Goal: Task Accomplishment & Management: Manage account settings

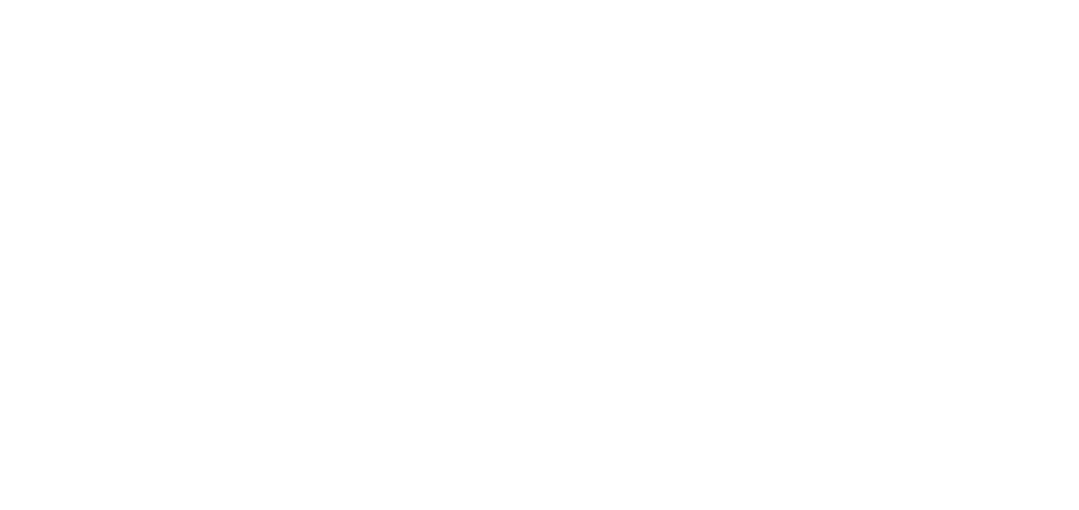
select select "not_cancelled"
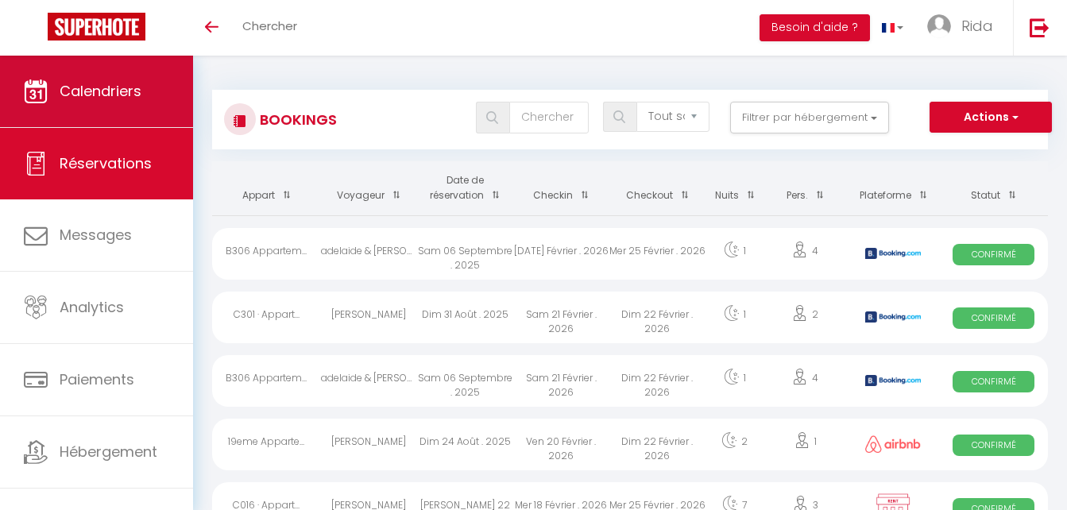
click at [124, 64] on link "Calendriers" at bounding box center [96, 92] width 193 height 72
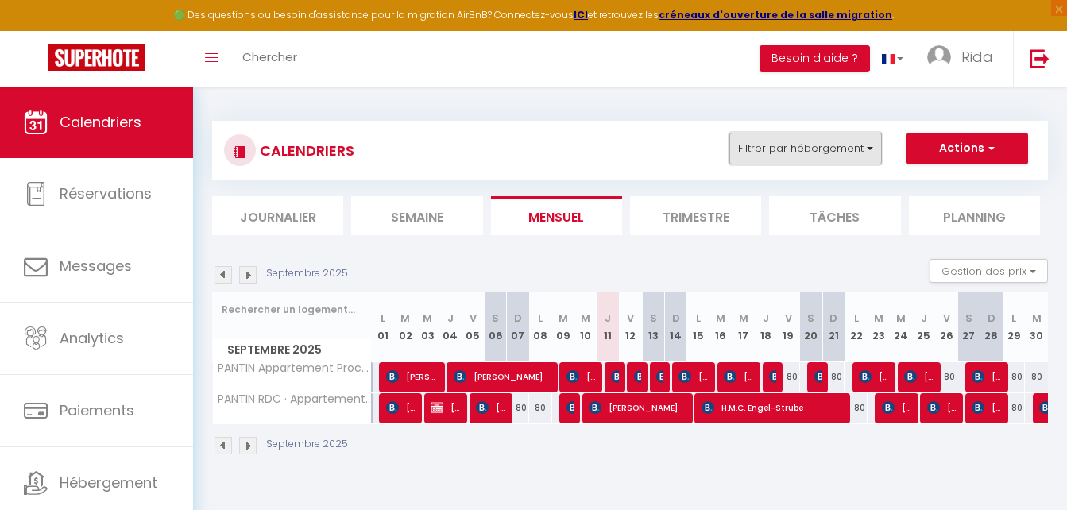
click at [799, 156] on button "Filtrer par hébergement" at bounding box center [806, 149] width 153 height 32
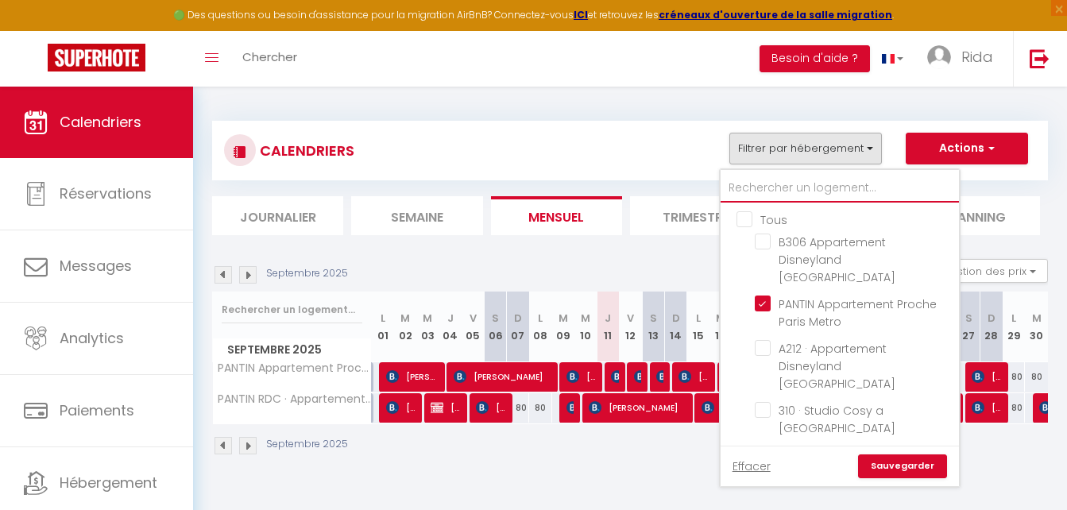
click at [785, 188] on input "text" at bounding box center [840, 188] width 238 height 29
type input "3"
checkbox input "false"
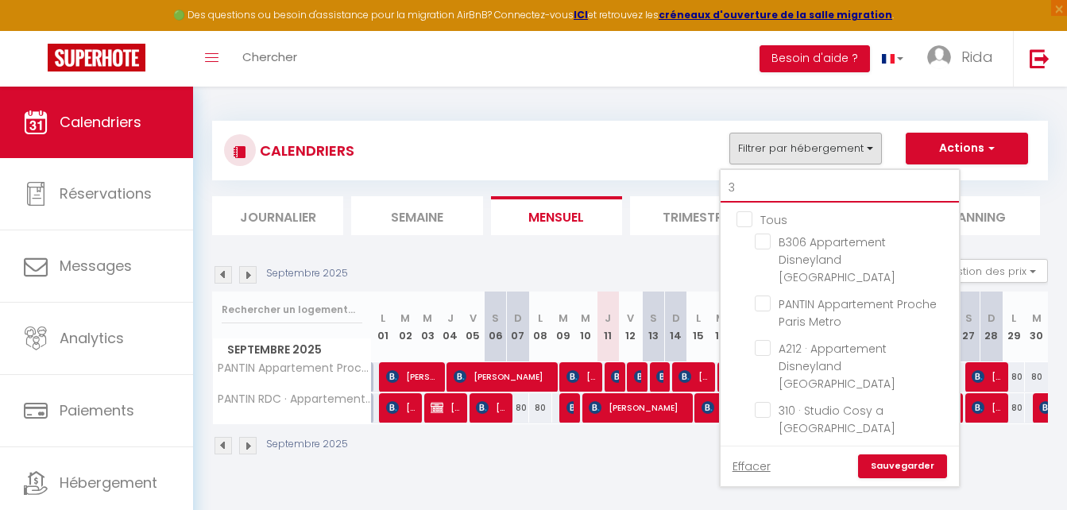
checkbox input "false"
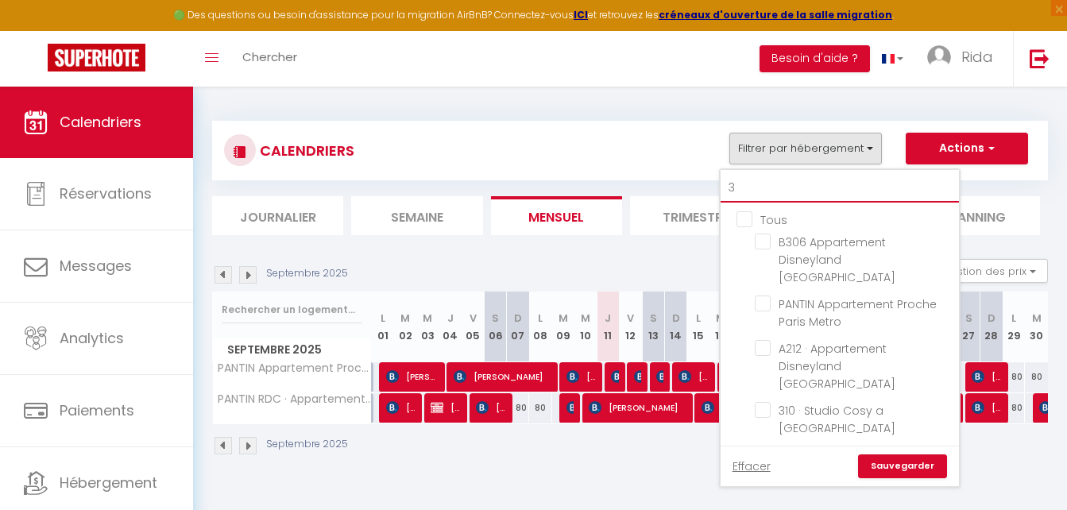
checkbox input "false"
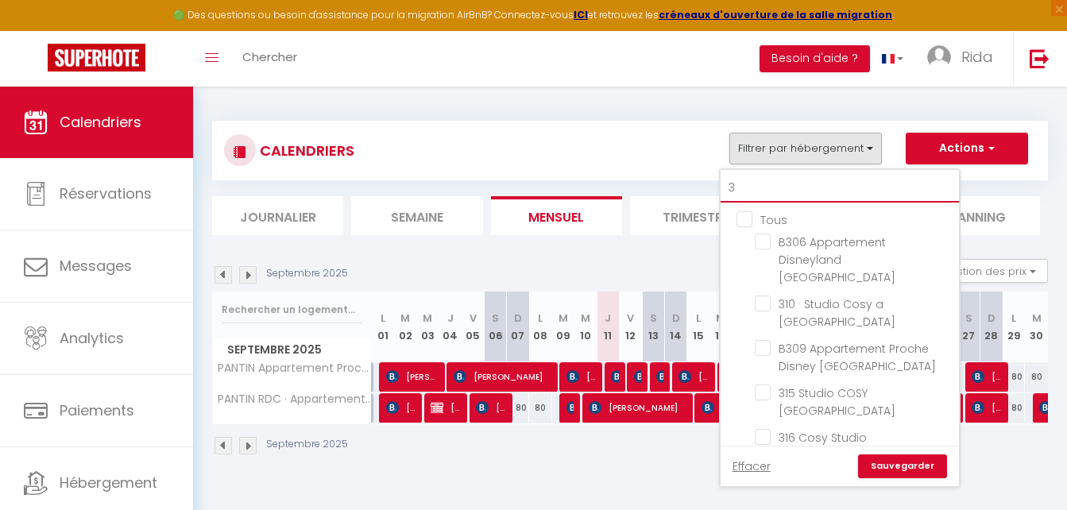
type input "31"
checkbox input "false"
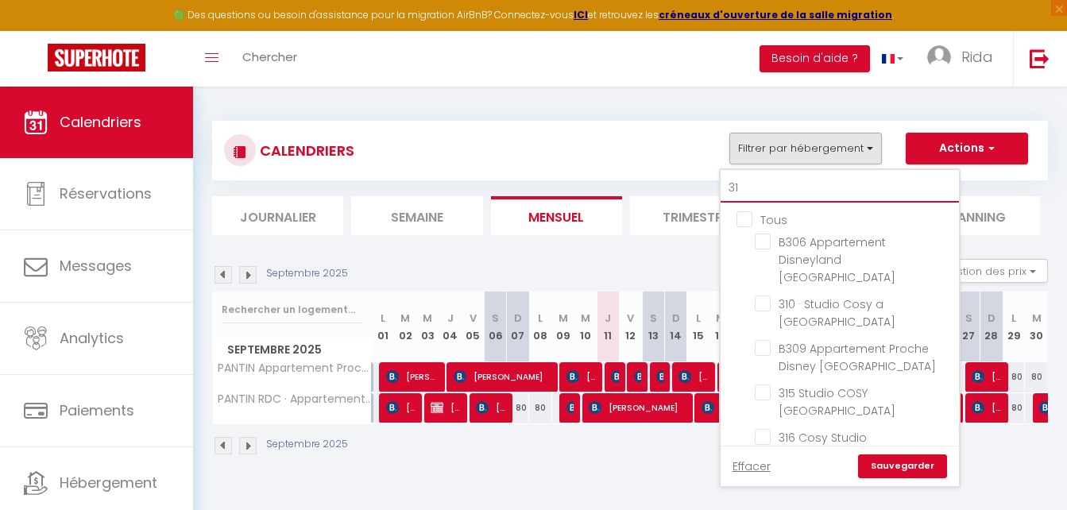
checkbox input "false"
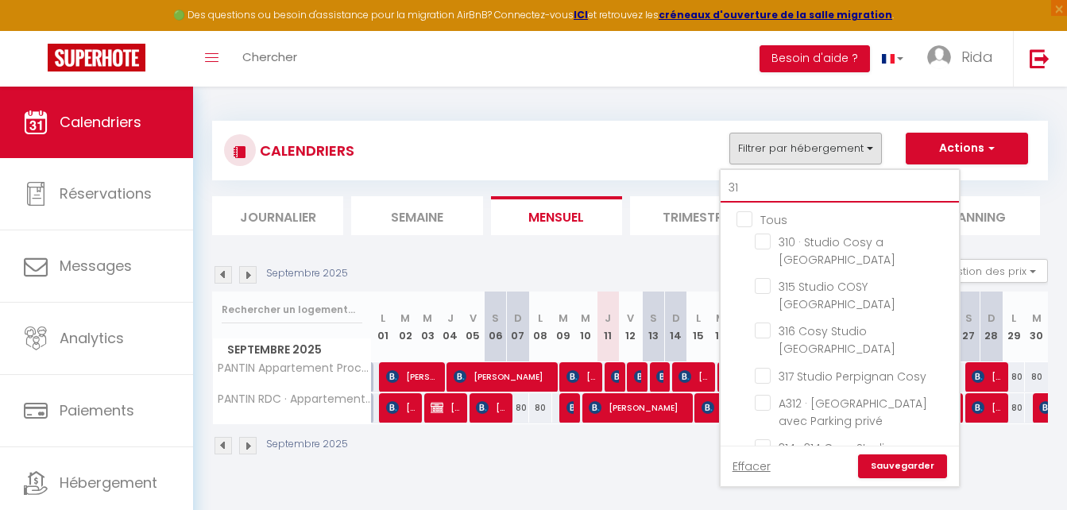
type input "310"
checkbox input "false"
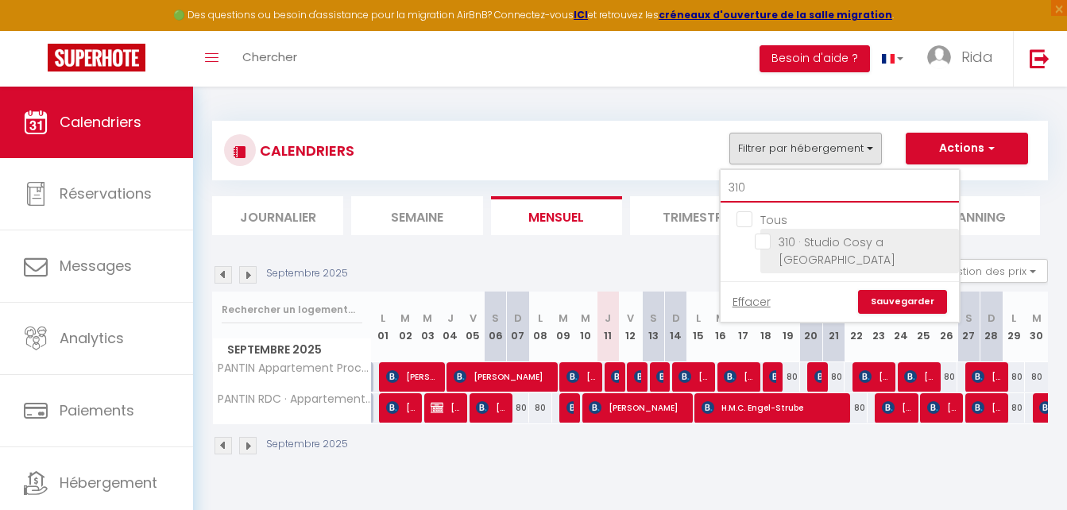
type input "310"
click at [762, 242] on input "310 · Studio Cosy a [GEOGRAPHIC_DATA]" at bounding box center [854, 242] width 199 height 16
checkbox input "true"
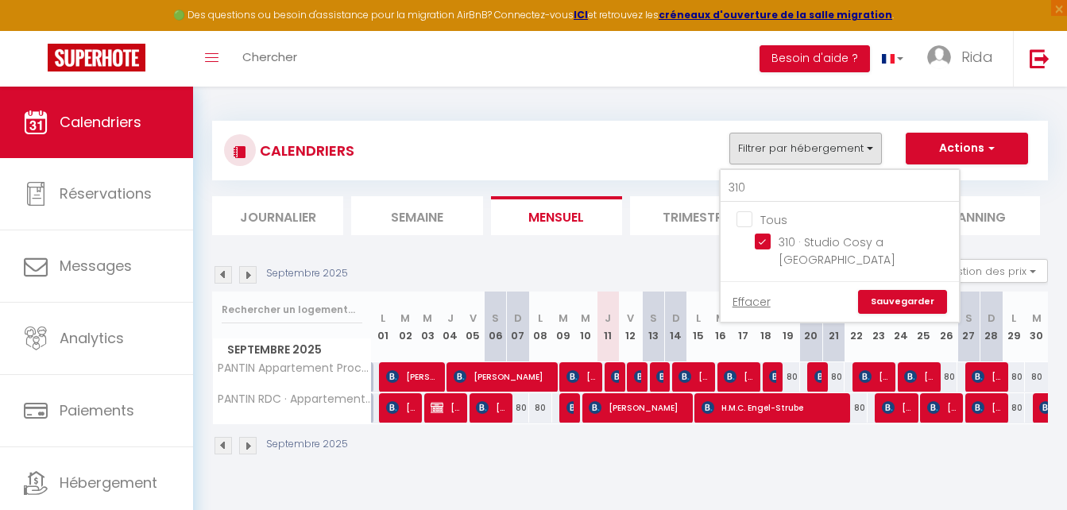
click at [904, 281] on div "Effacer Sauvegarder" at bounding box center [840, 301] width 238 height 41
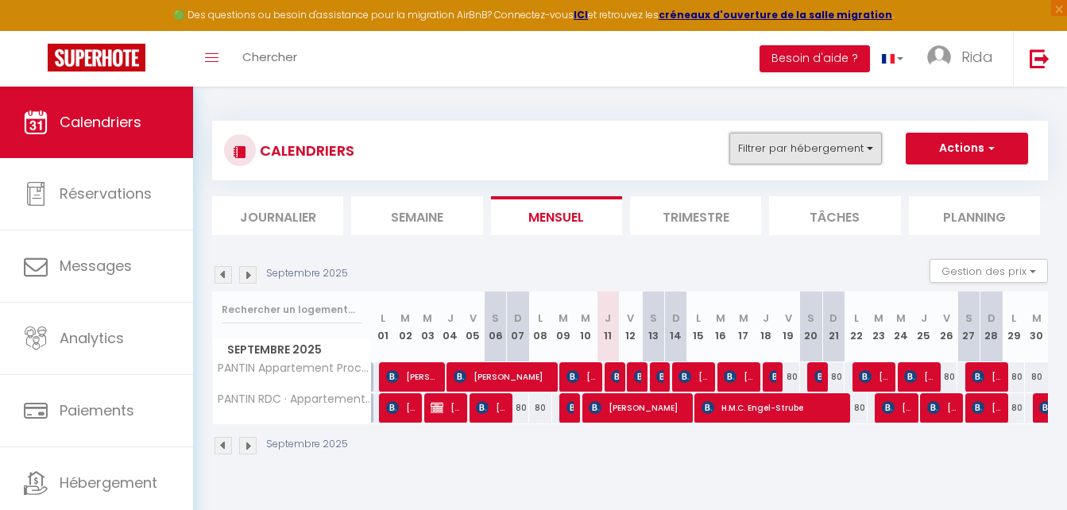
click at [840, 150] on button "Filtrer par hébergement" at bounding box center [806, 149] width 153 height 32
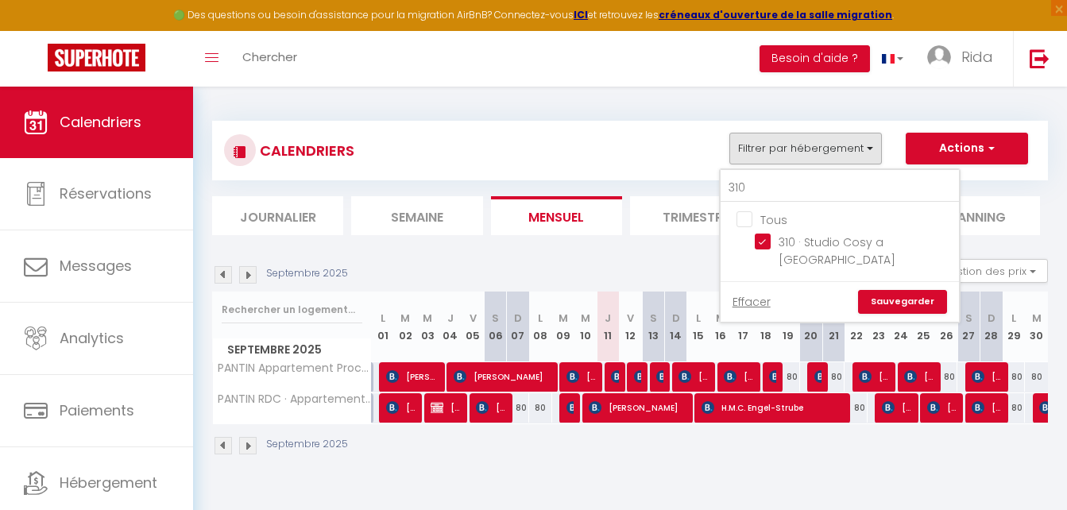
click at [877, 290] on link "Sauvegarder" at bounding box center [902, 302] width 89 height 24
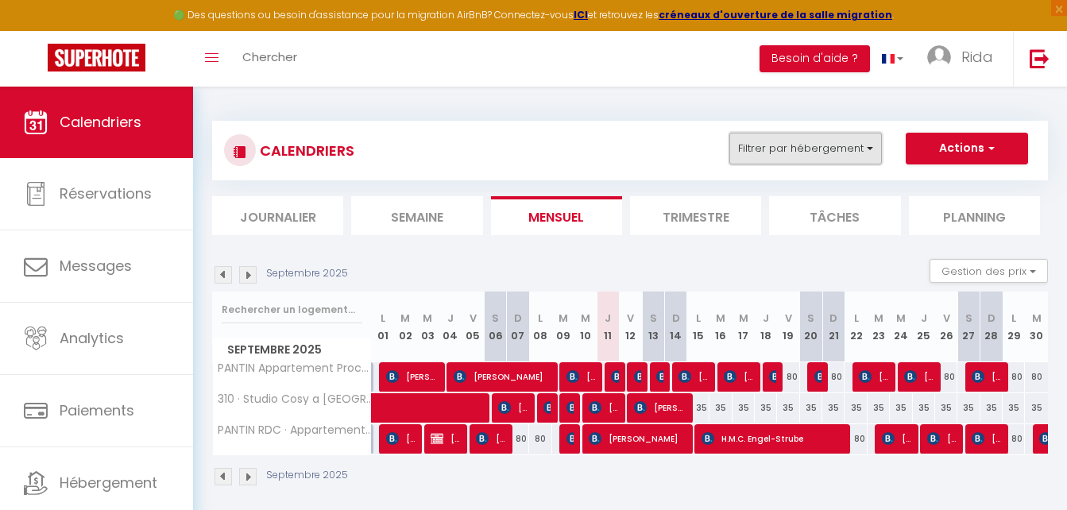
click at [784, 164] on button "Filtrer par hébergement" at bounding box center [806, 149] width 153 height 32
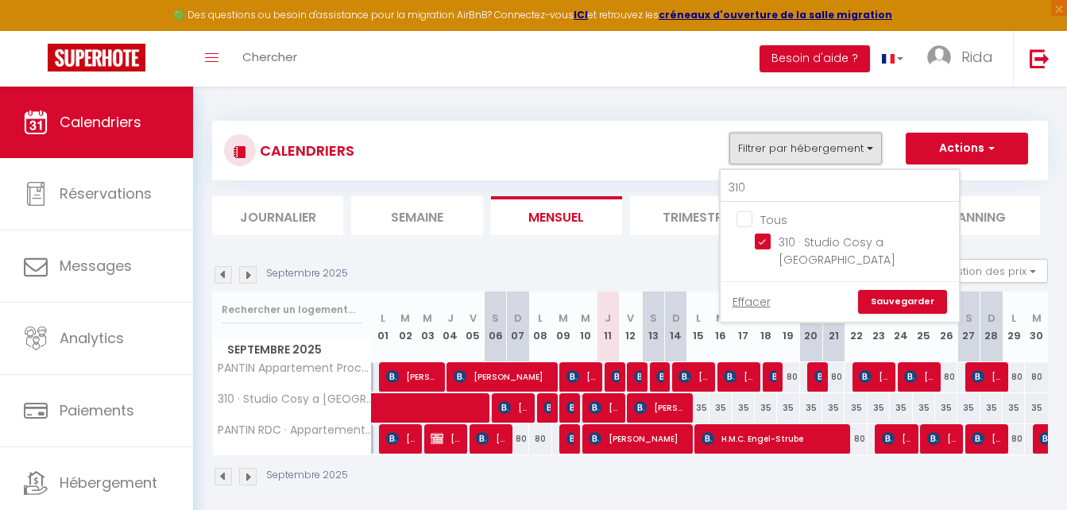
click at [803, 146] on button "Filtrer par hébergement" at bounding box center [806, 149] width 153 height 32
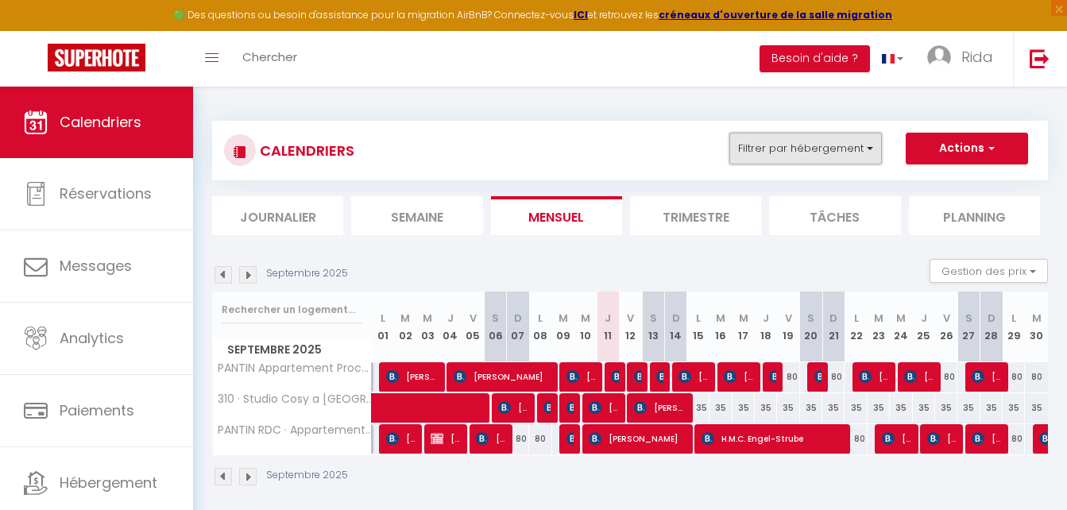
click at [803, 146] on button "Filtrer par hébergement" at bounding box center [806, 149] width 153 height 32
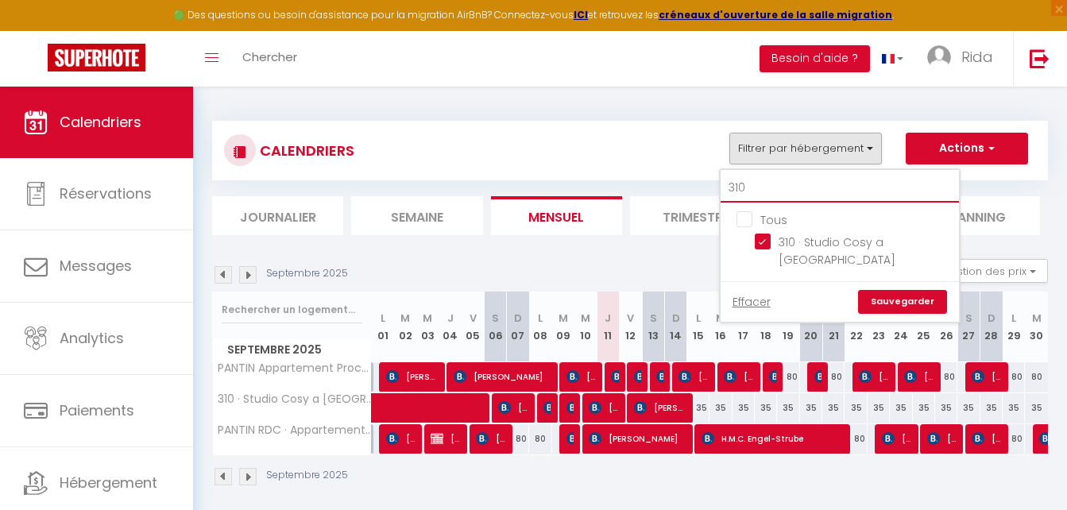
click at [779, 189] on input "310" at bounding box center [840, 188] width 238 height 29
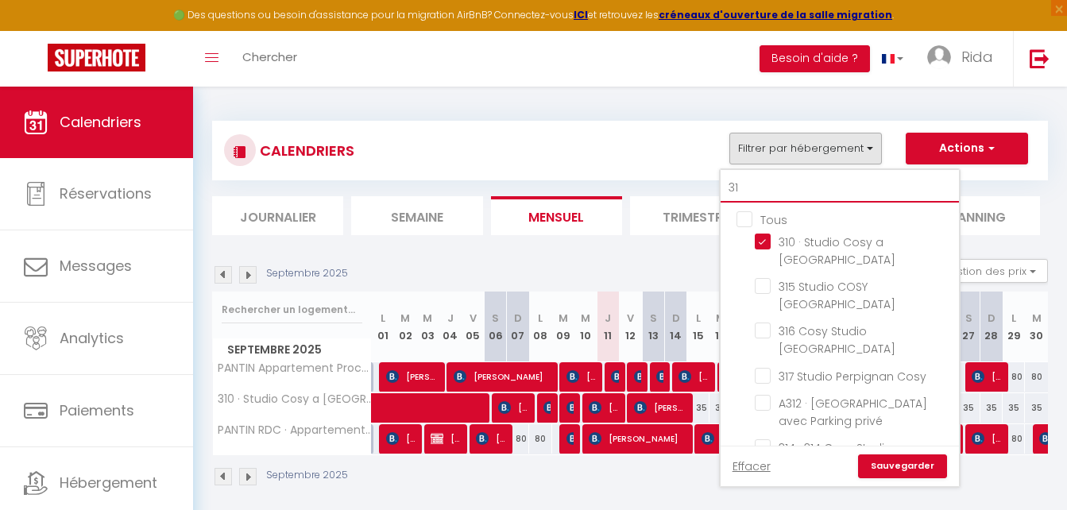
type input "3"
checkbox input "false"
checkbox input "true"
checkbox input "false"
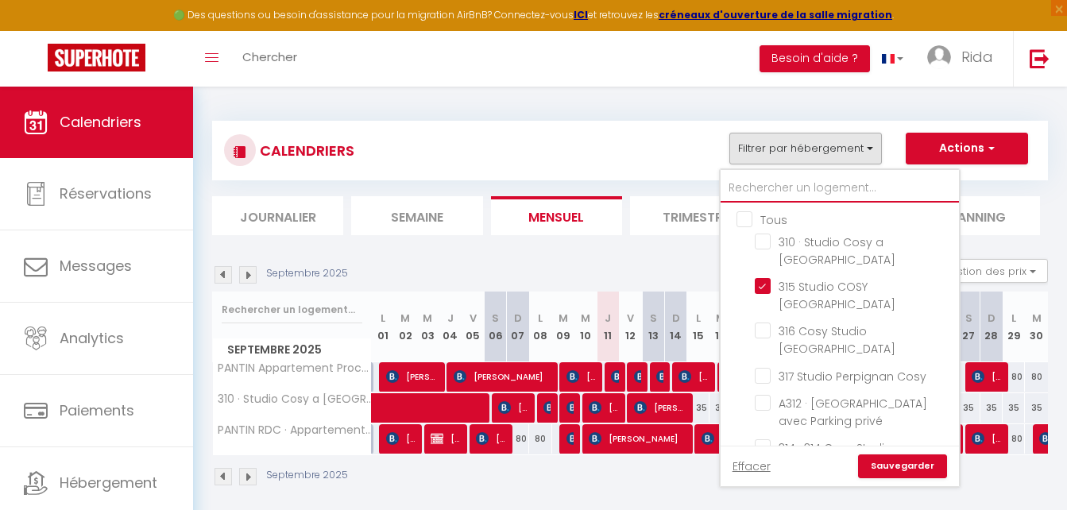
checkbox input "false"
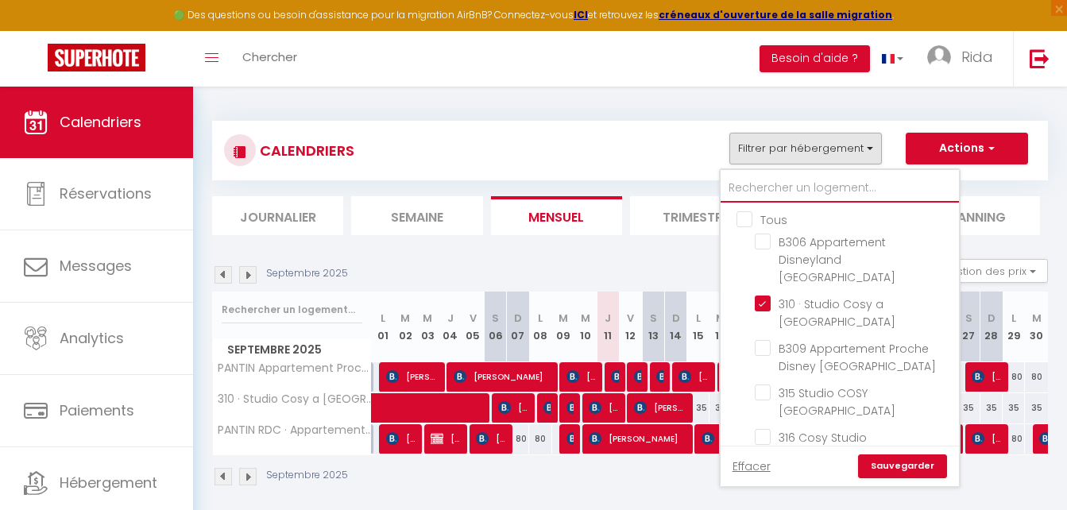
checkbox input "false"
checkbox input "true"
checkbox input "false"
checkbox input "true"
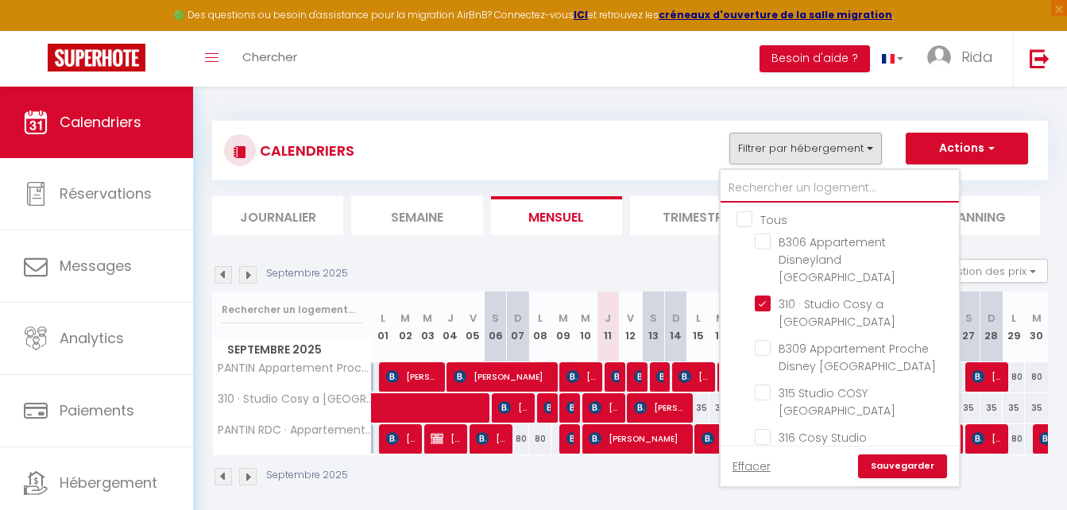
checkbox input "false"
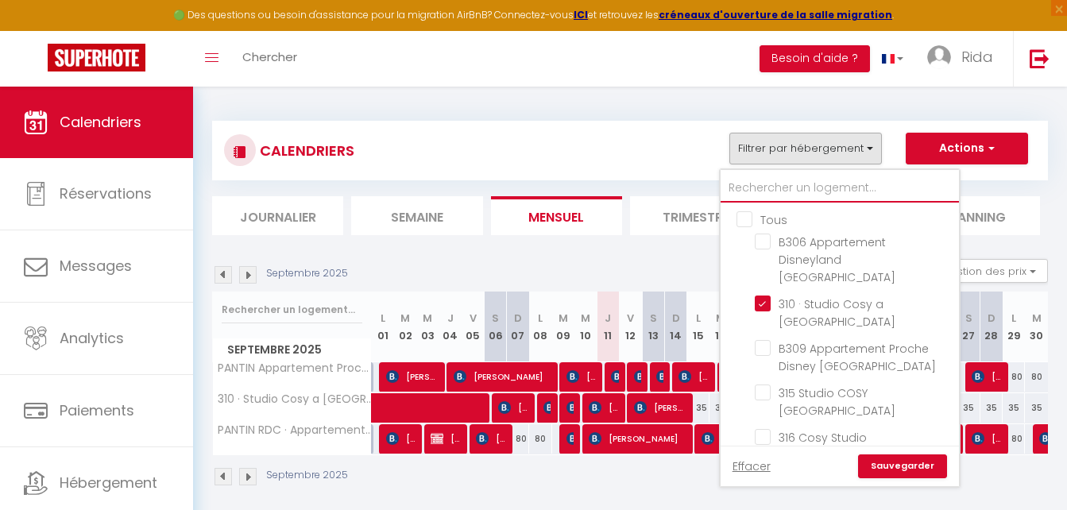
checkbox input "false"
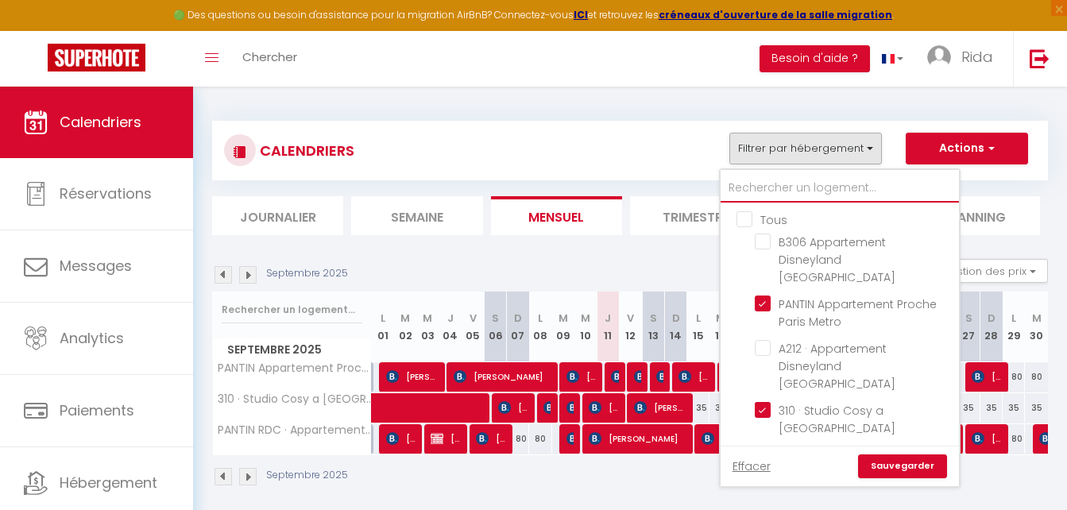
type input "P"
checkbox input "false"
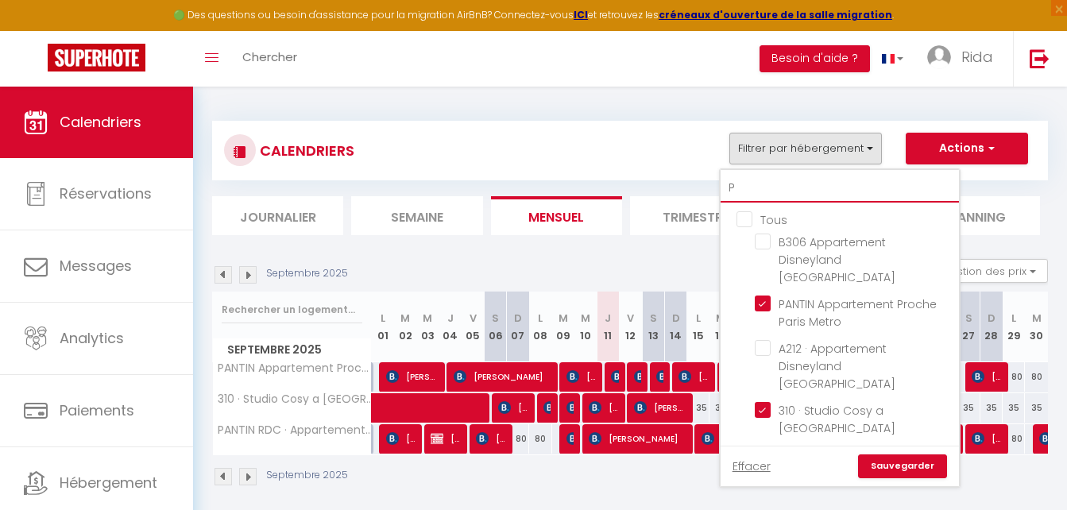
checkbox input "false"
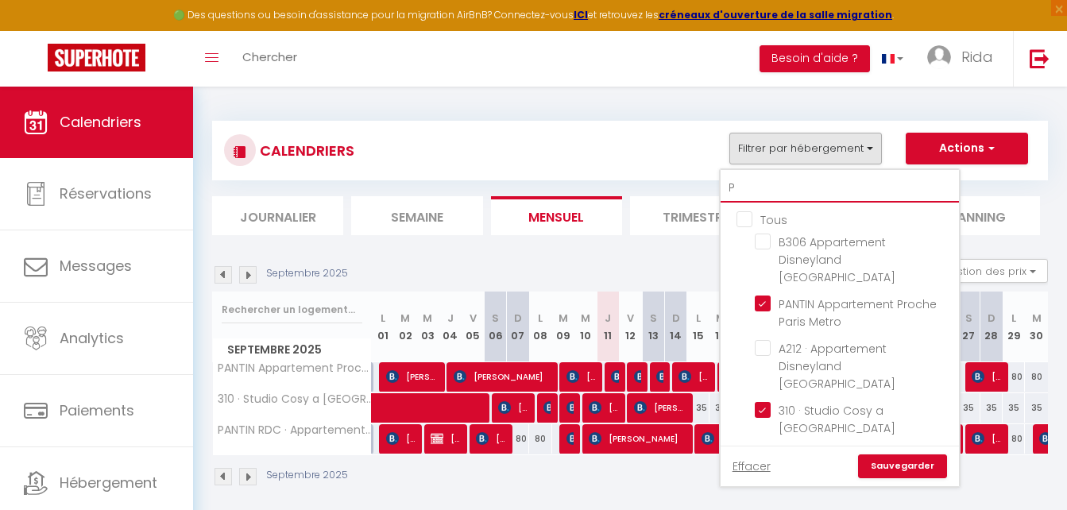
checkbox input "false"
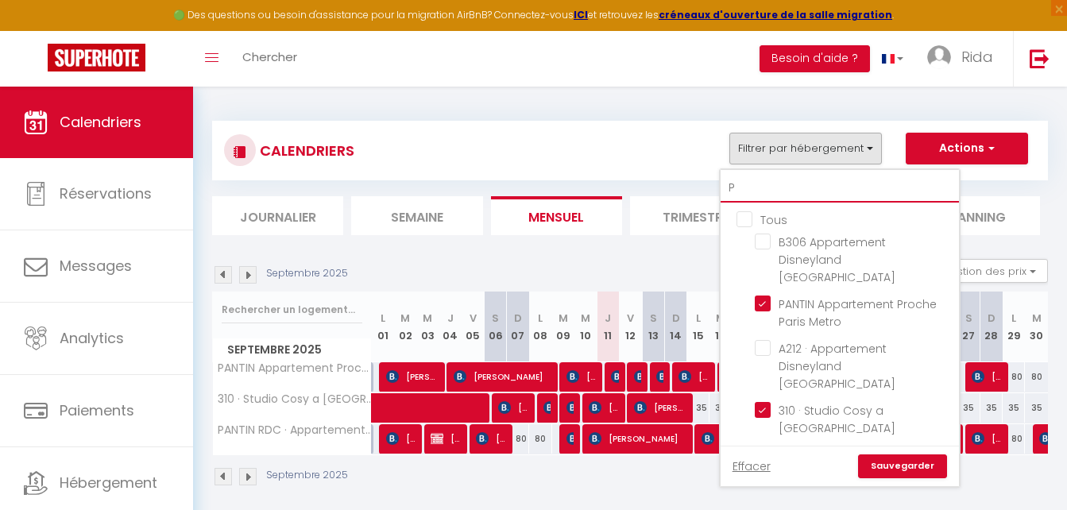
checkbox input "false"
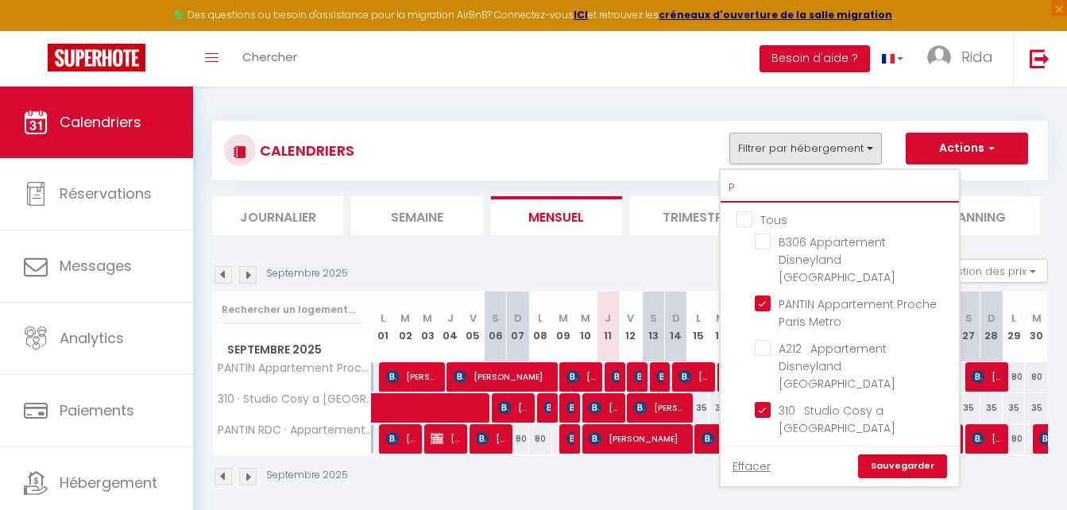
checkbox input "false"
type input "PE"
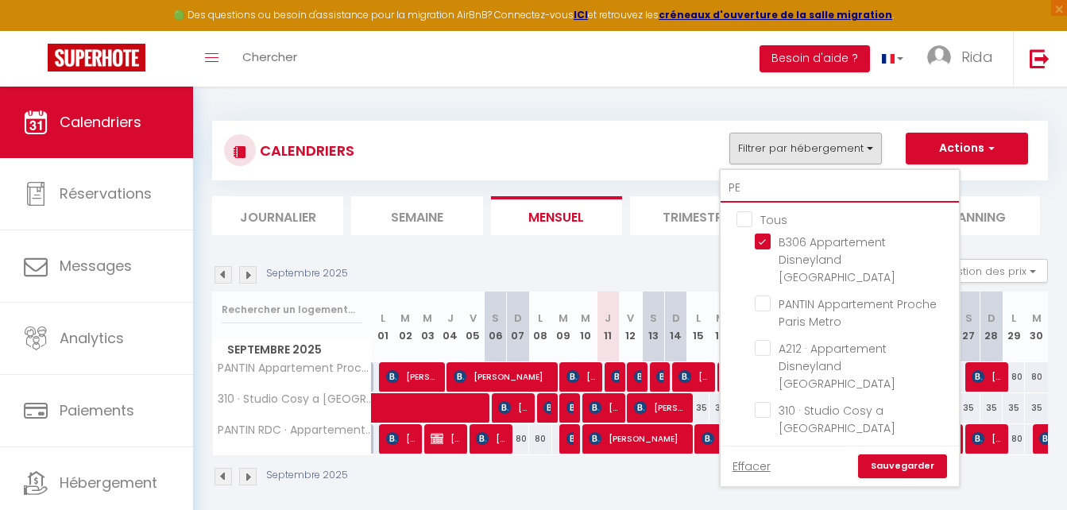
checkbox input "true"
checkbox input "false"
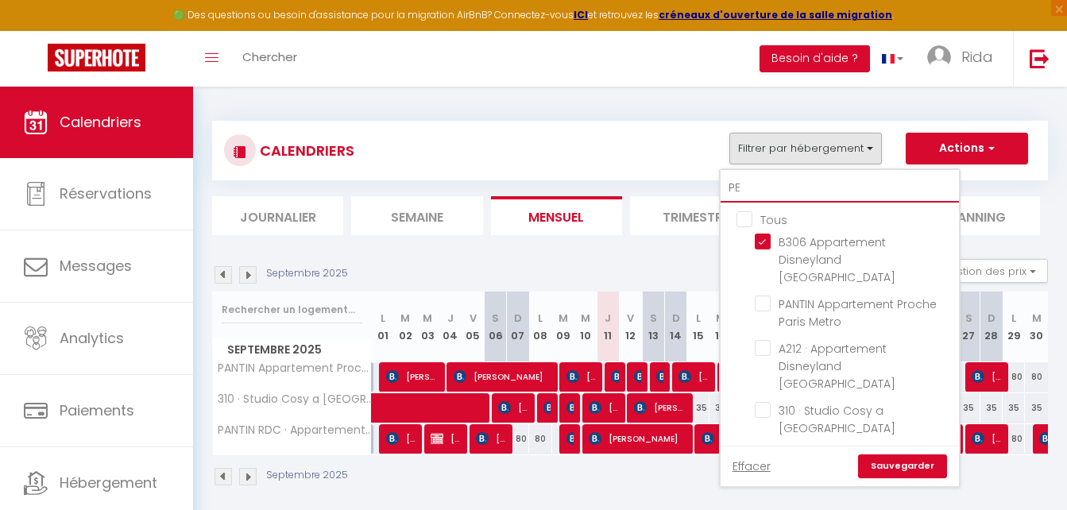
checkbox input "false"
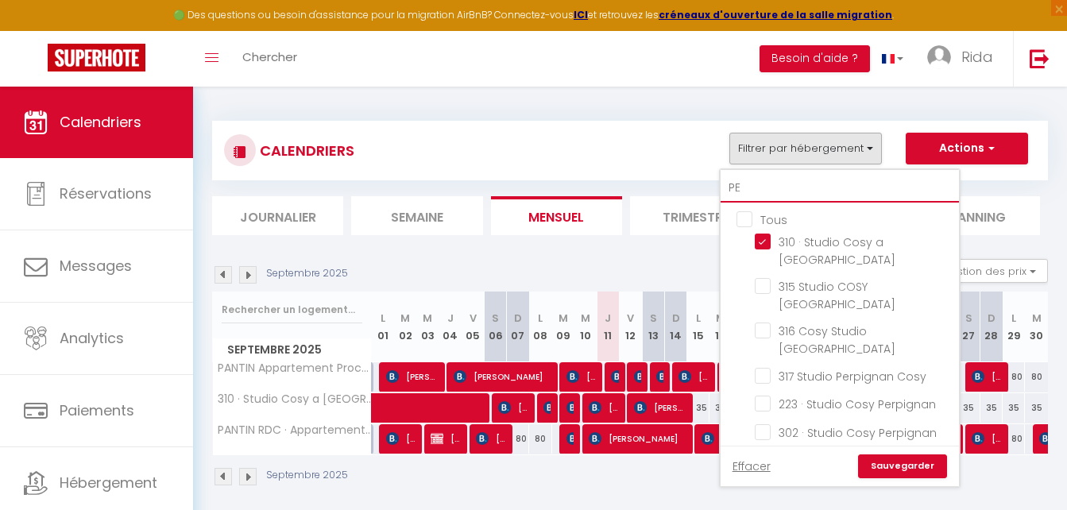
type input "PER"
checkbox input "false"
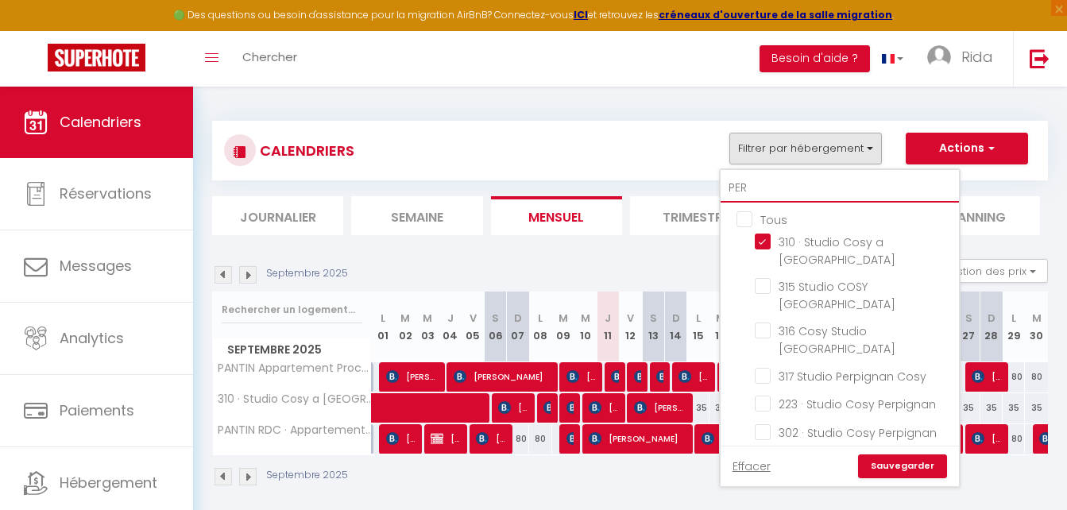
checkbox input "false"
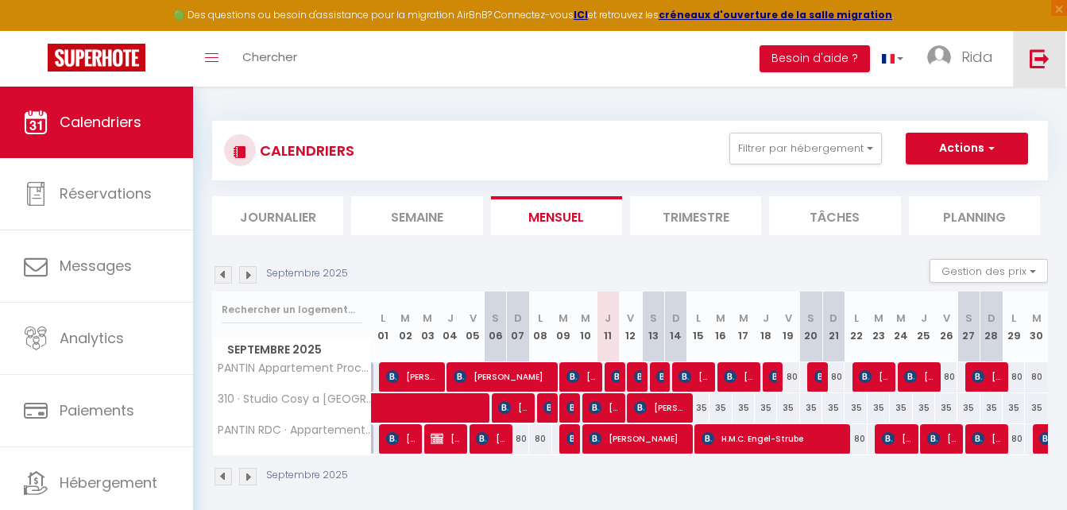
click at [1030, 61] on img at bounding box center [1040, 58] width 20 height 20
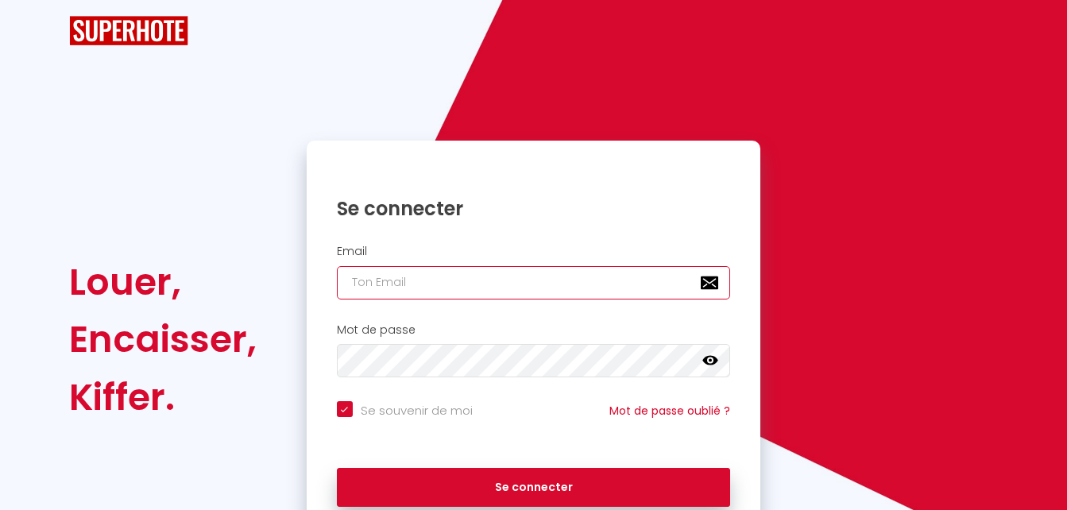
type input "[EMAIL_ADDRESS][DOMAIN_NAME]"
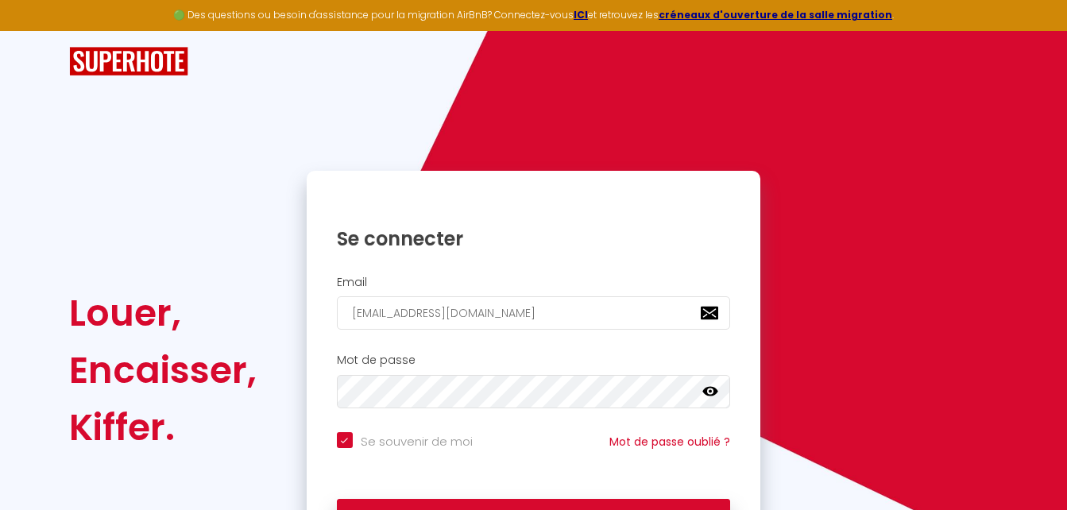
click at [586, 482] on div "Se souvenir de moi Mot de passe oublié ?" at bounding box center [534, 453] width 455 height 59
click at [581, 503] on button "Se connecter" at bounding box center [534, 519] width 394 height 40
checkbox input "true"
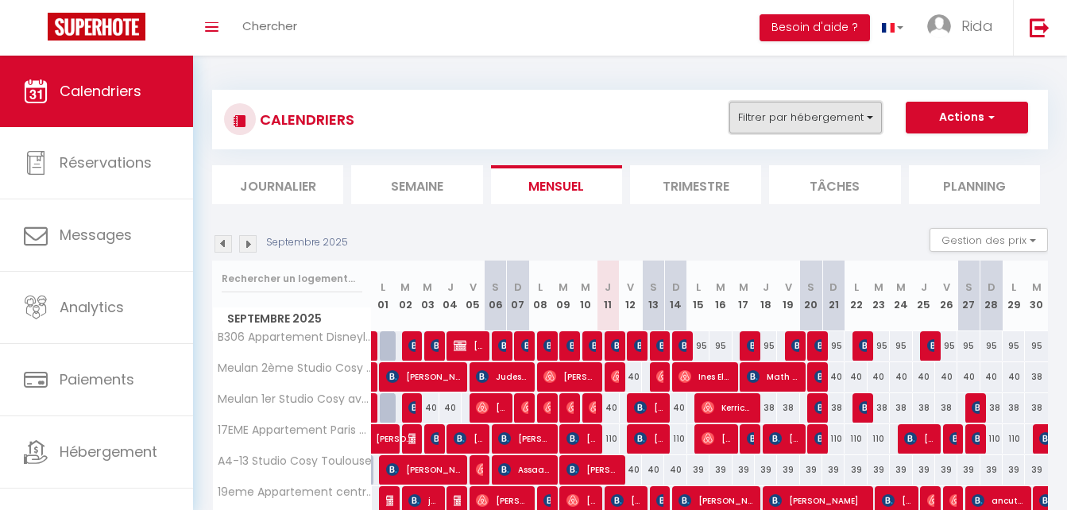
click at [776, 124] on button "Filtrer par hébergement" at bounding box center [806, 118] width 153 height 32
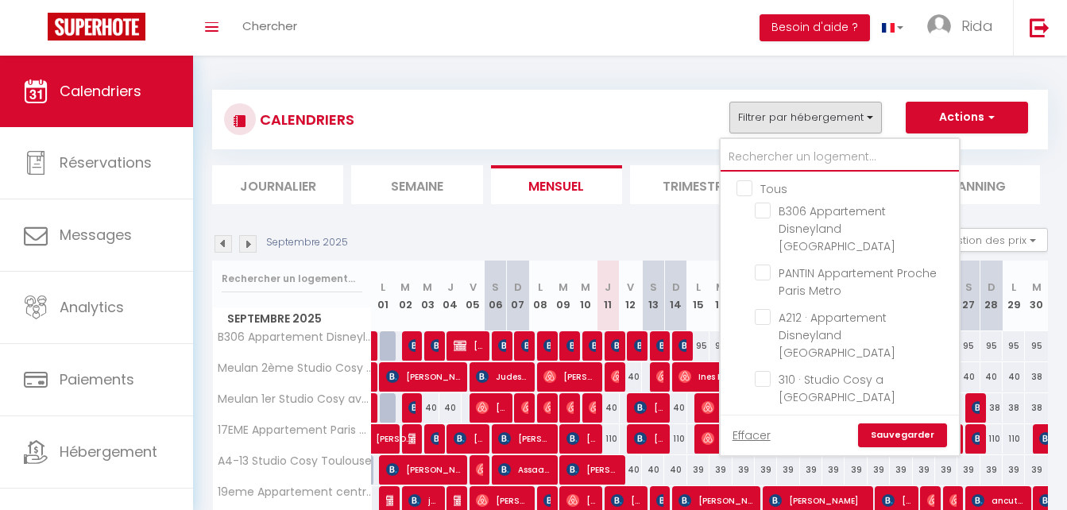
click at [772, 157] on input "text" at bounding box center [840, 157] width 238 height 29
type input "P"
checkbox input "false"
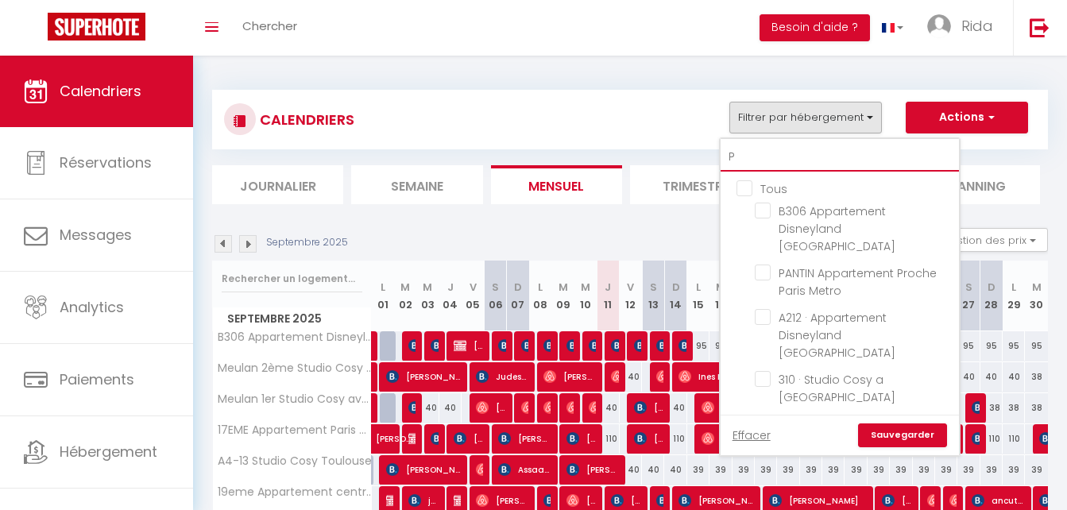
checkbox input "false"
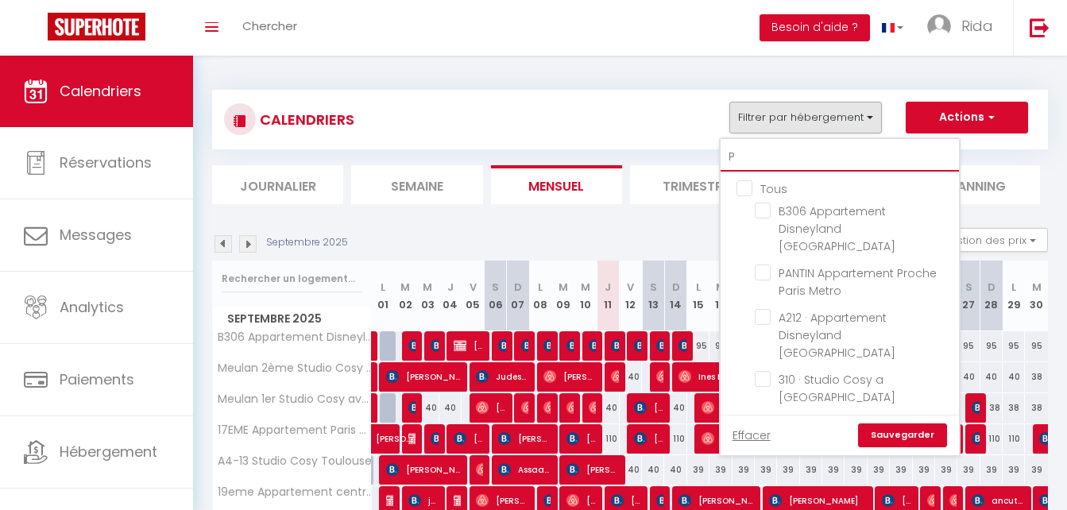
checkbox input "false"
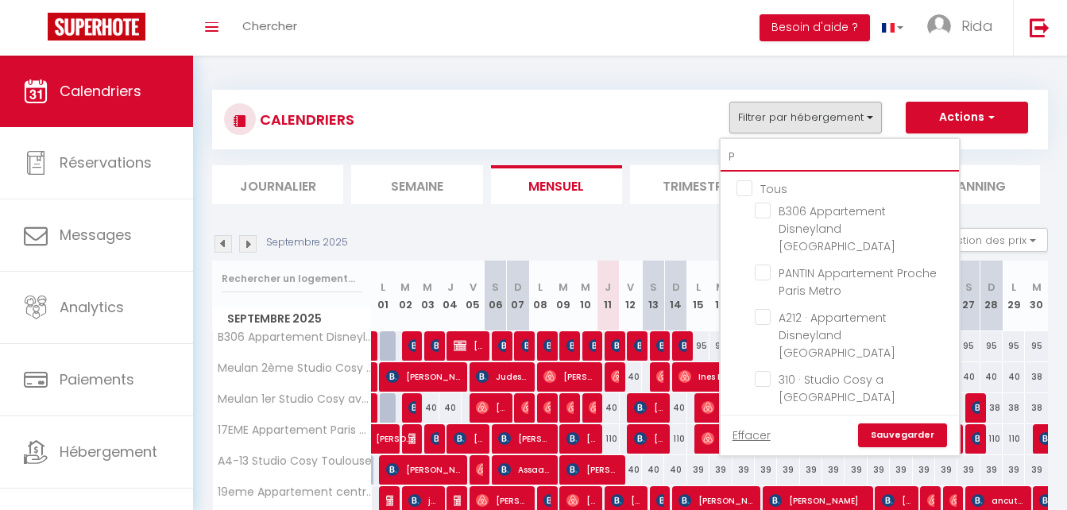
checkbox input "false"
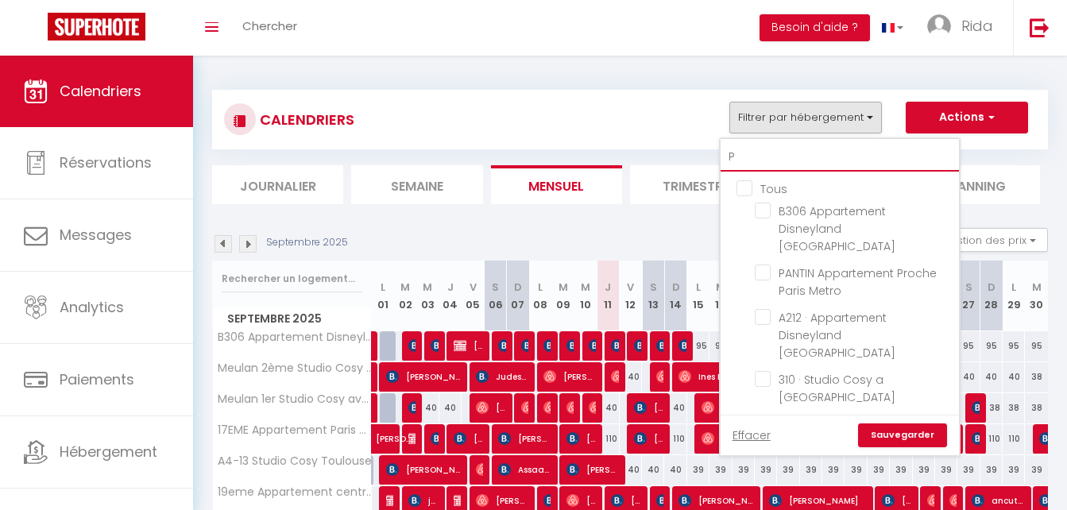
checkbox input "false"
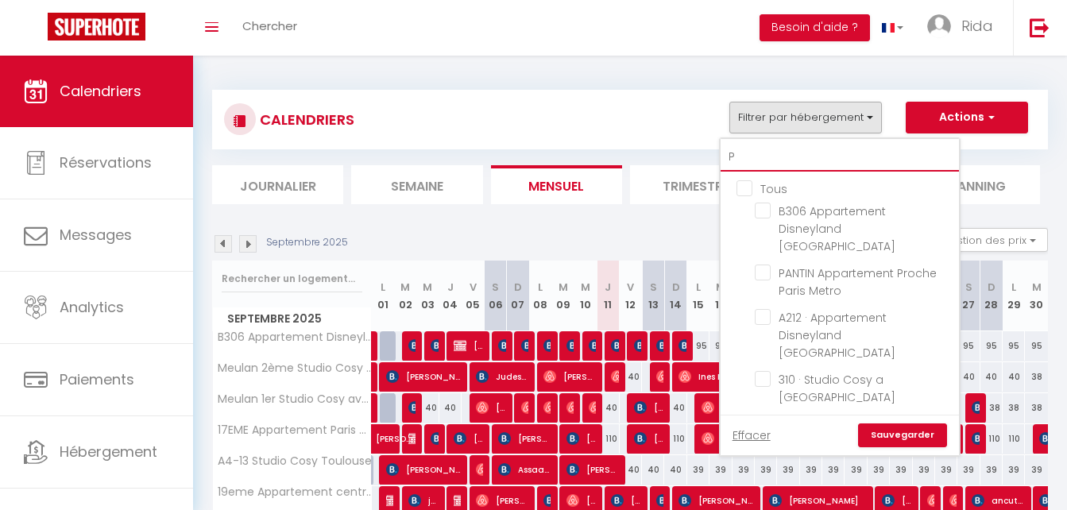
checkbox input "false"
type input "PER"
checkbox input "false"
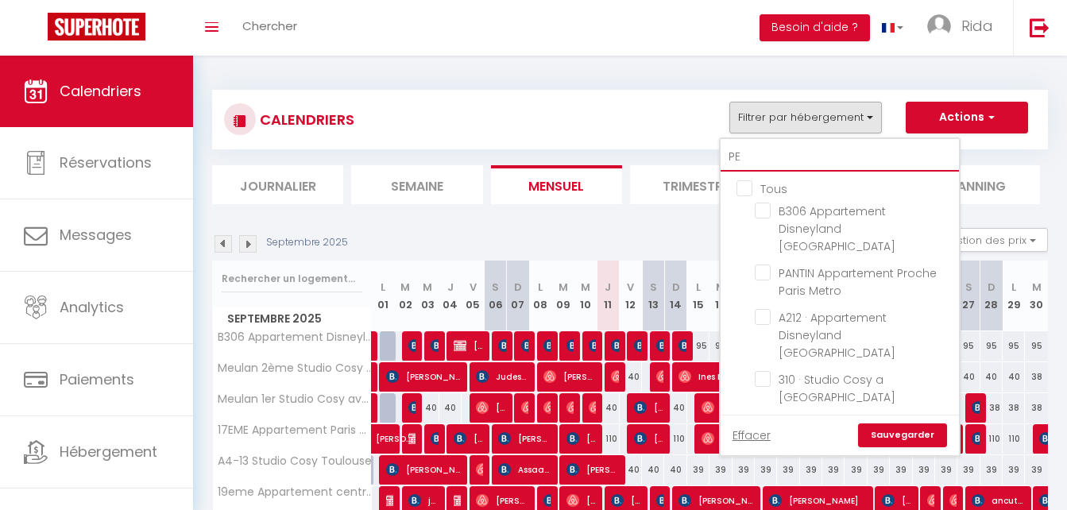
checkbox input "false"
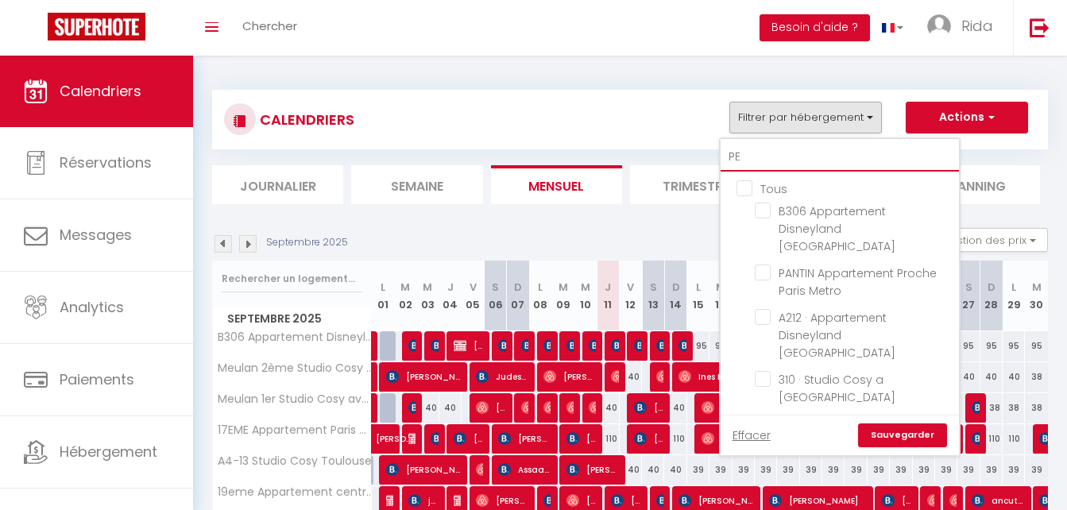
checkbox input "false"
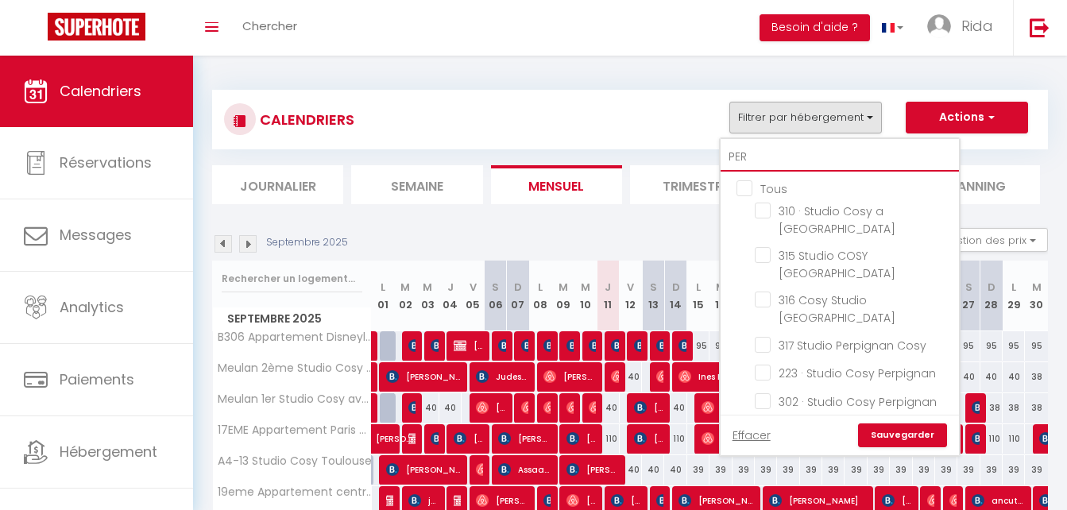
checkbox input "false"
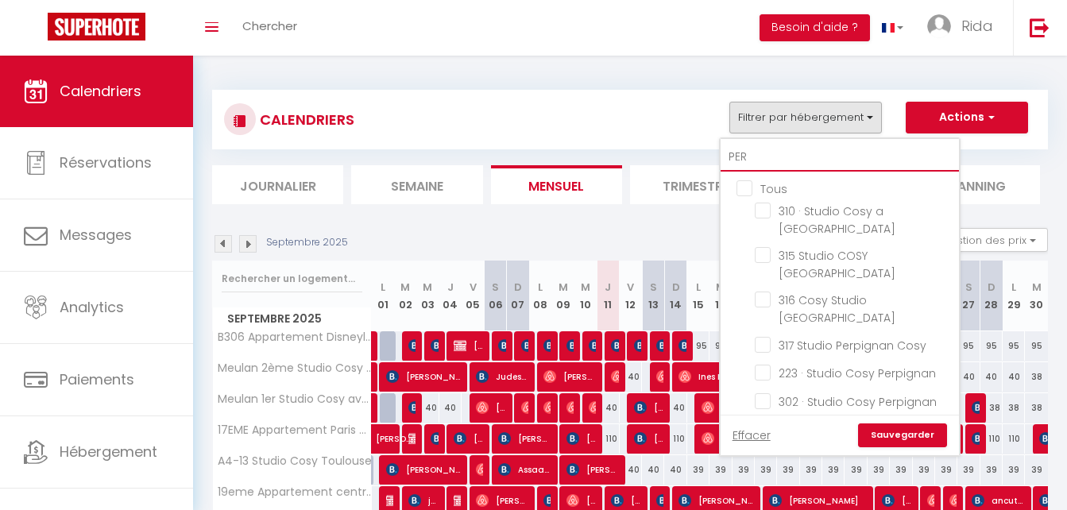
checkbox input "false"
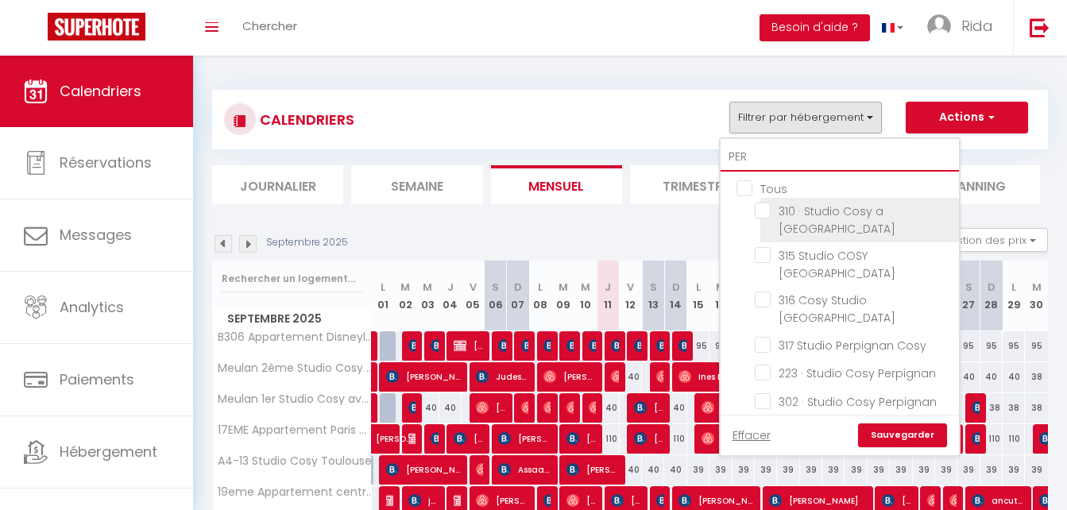
type input "PER"
click at [761, 214] on input "310 · Studio Cosy a [GEOGRAPHIC_DATA]" at bounding box center [854, 211] width 199 height 16
checkbox input "true"
checkbox input "false"
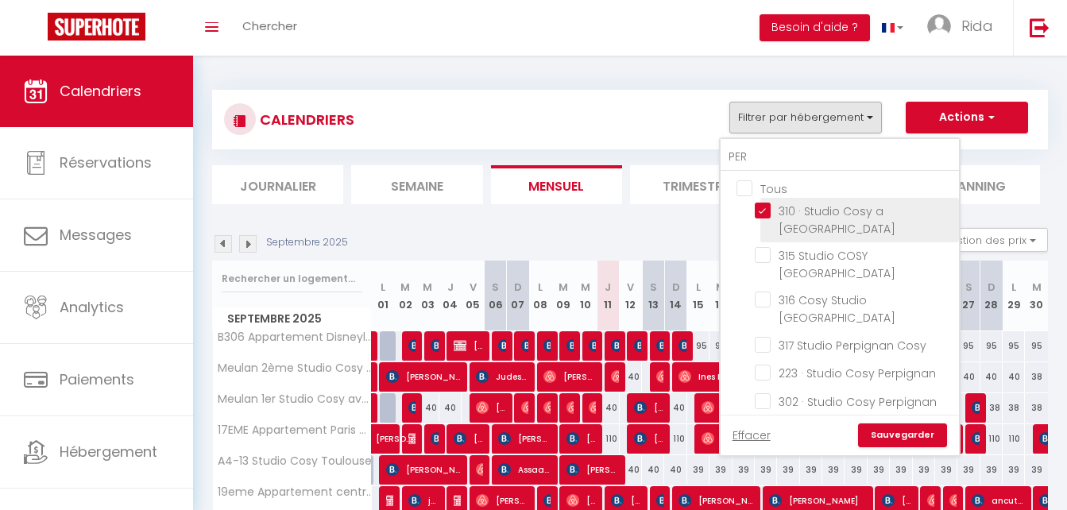
checkbox input "false"
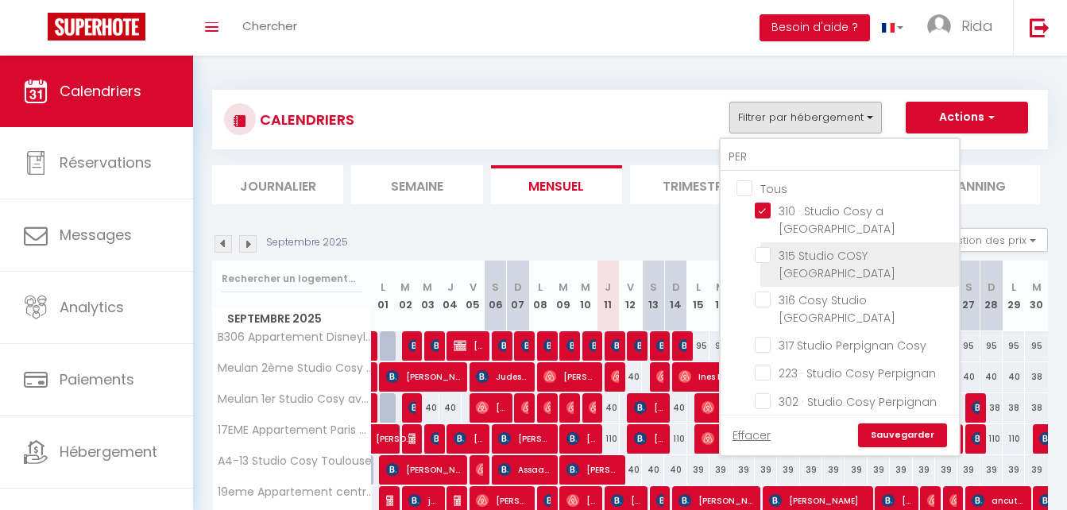
click at [761, 247] on input "315 Studio COSY [GEOGRAPHIC_DATA]" at bounding box center [854, 255] width 199 height 16
checkbox input "true"
checkbox input "false"
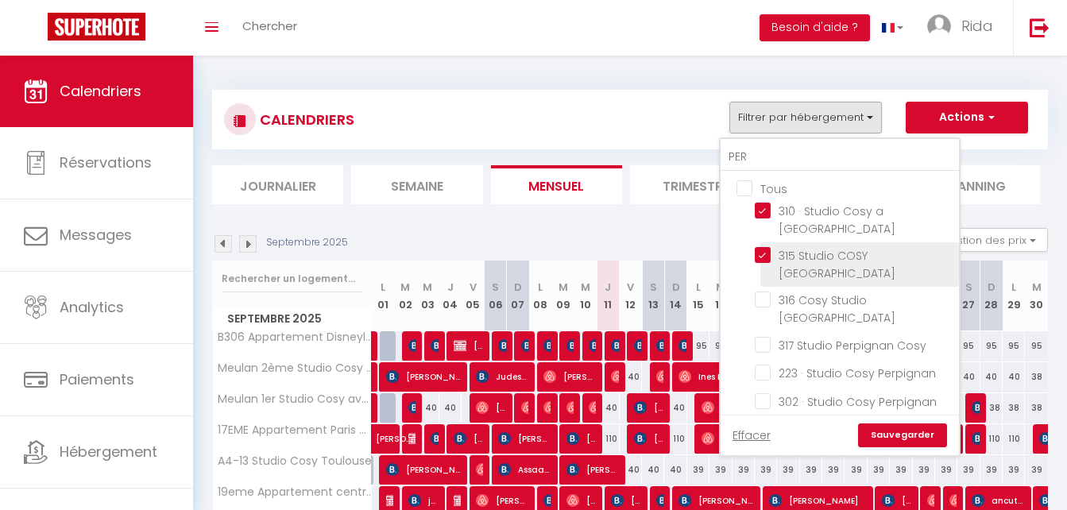
checkbox input "false"
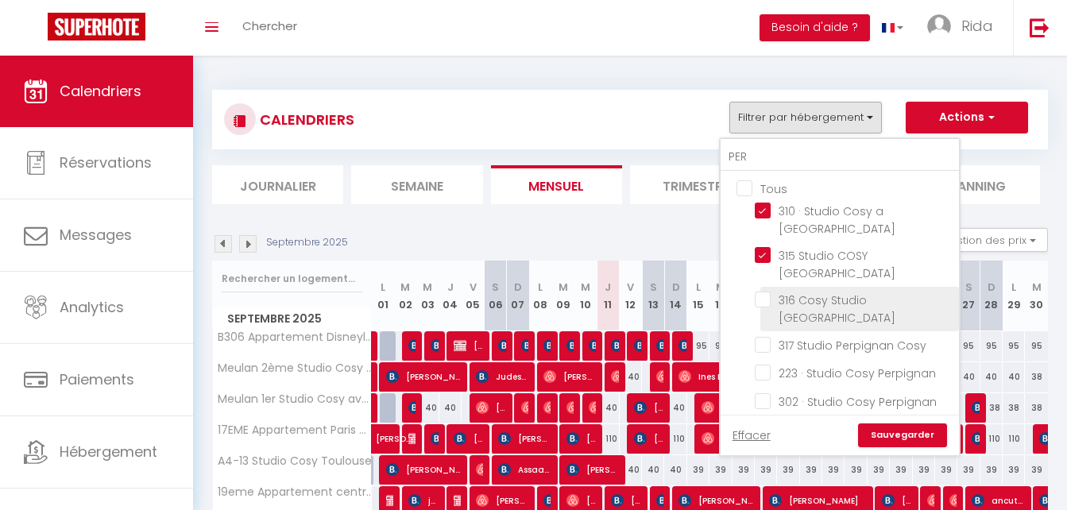
click at [761, 292] on input "316 Cosy Studio [GEOGRAPHIC_DATA]" at bounding box center [854, 300] width 199 height 16
checkbox input "true"
checkbox input "false"
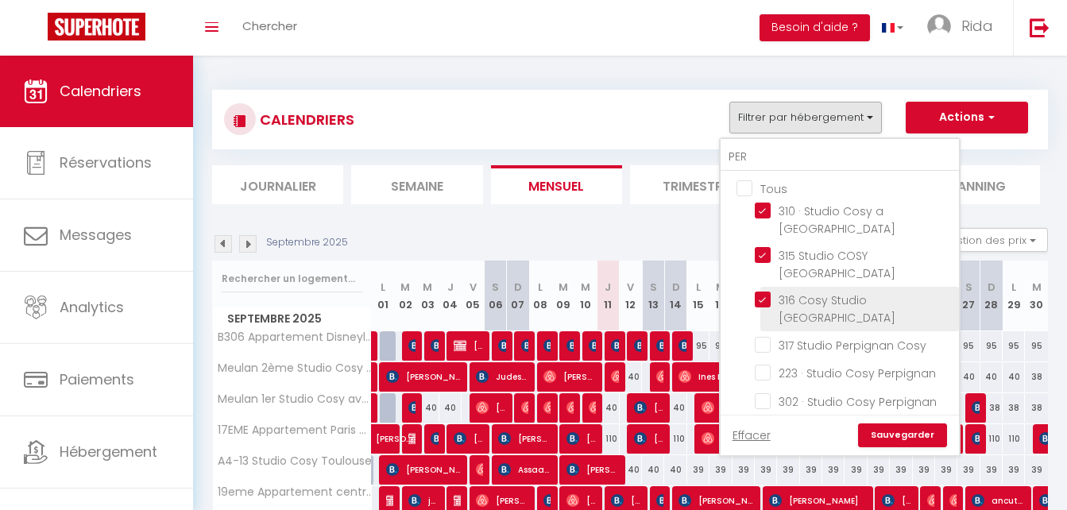
checkbox input "false"
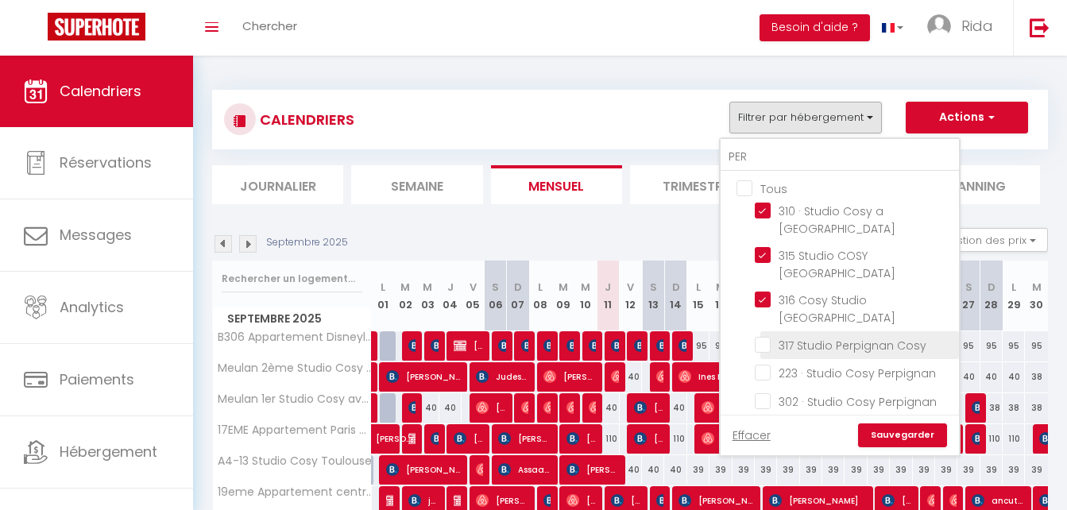
click at [761, 336] on input "317 Studio Perpignan Cosy" at bounding box center [854, 344] width 199 height 16
checkbox input "true"
checkbox input "false"
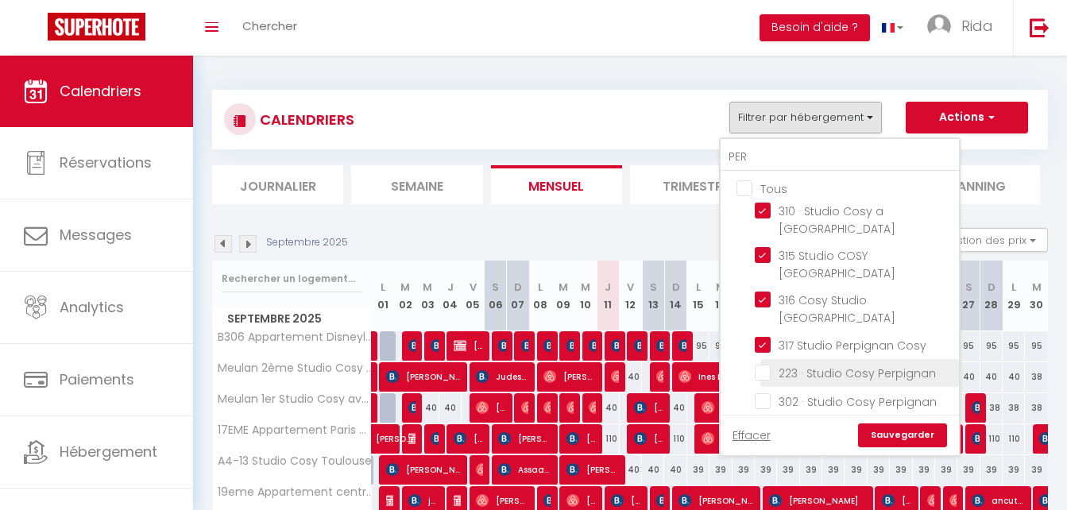
click at [761, 364] on input "223 · Studio Cosy Perpignan" at bounding box center [854, 372] width 199 height 16
checkbox input "true"
checkbox input "false"
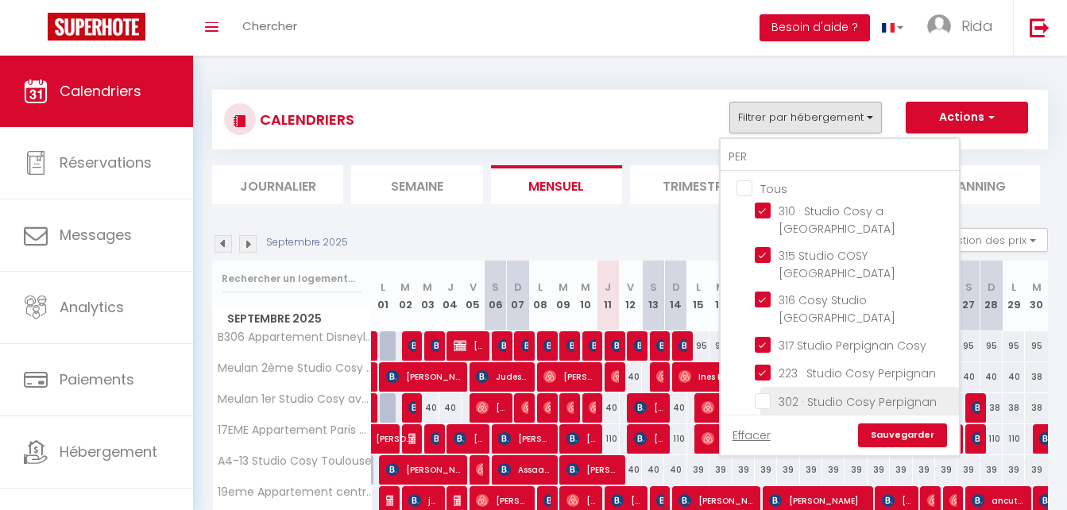
click at [761, 392] on input "302 · Studio Cosy Perpignan" at bounding box center [854, 400] width 199 height 16
checkbox input "true"
click at [766, 420] on input "314 · 314 Cosy Studio [GEOGRAPHIC_DATA]" at bounding box center [854, 428] width 199 height 16
checkbox input "true"
click at [886, 424] on link "Sauvegarder" at bounding box center [902, 436] width 89 height 24
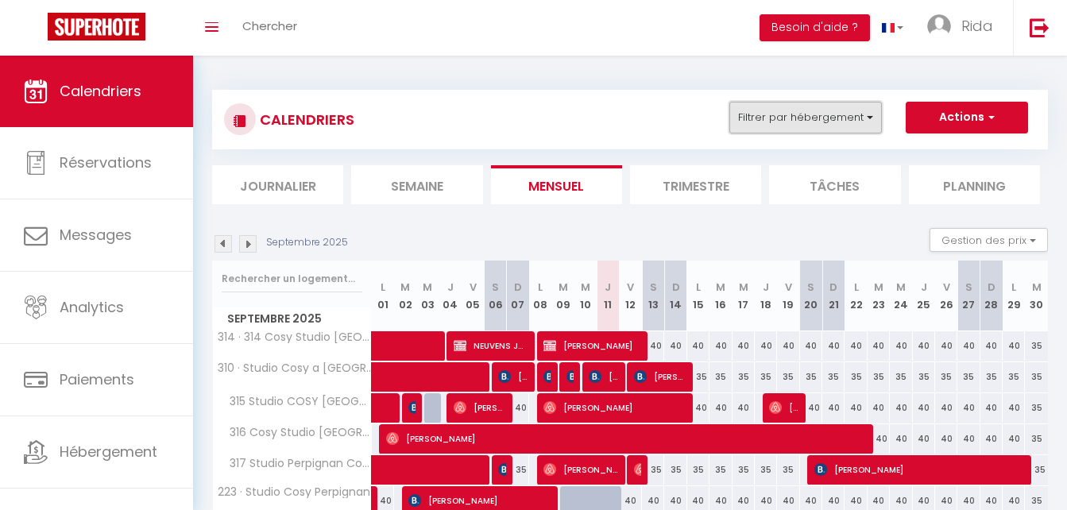
click at [807, 123] on button "Filtrer par hébergement" at bounding box center [806, 118] width 153 height 32
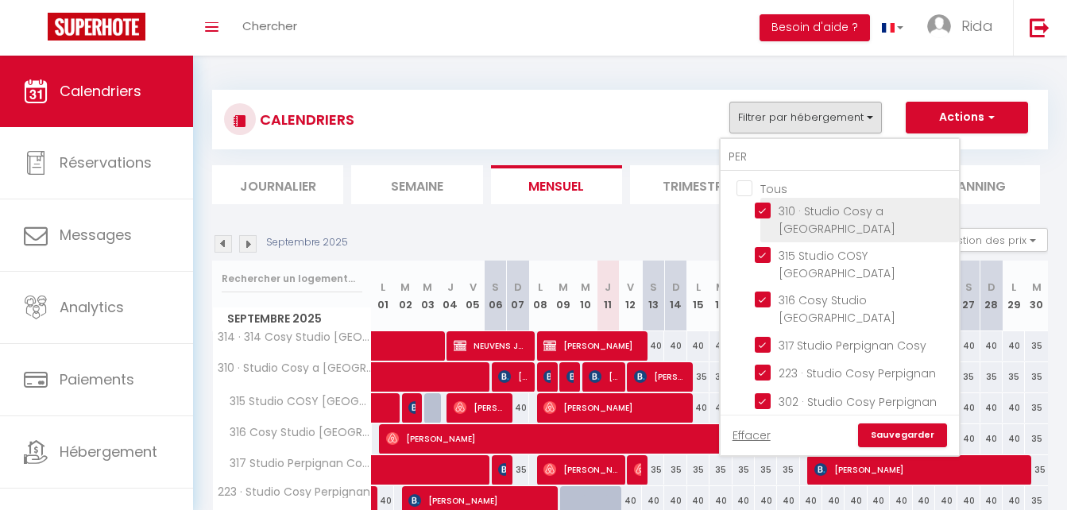
click at [764, 215] on input "310 · Studio Cosy a [GEOGRAPHIC_DATA]" at bounding box center [854, 211] width 199 height 16
checkbox input "false"
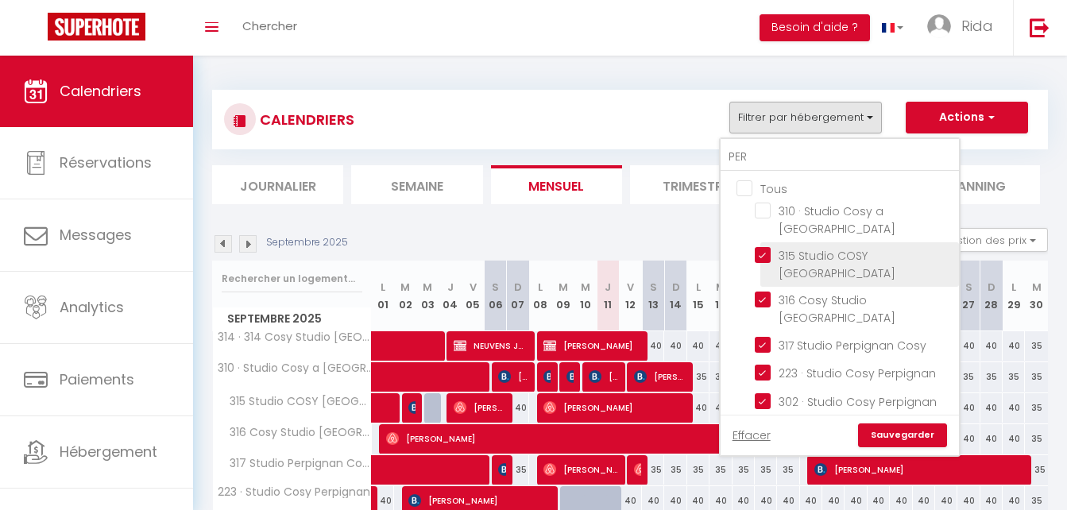
click at [764, 247] on input "315 Studio COSY [GEOGRAPHIC_DATA]" at bounding box center [854, 255] width 199 height 16
checkbox input "false"
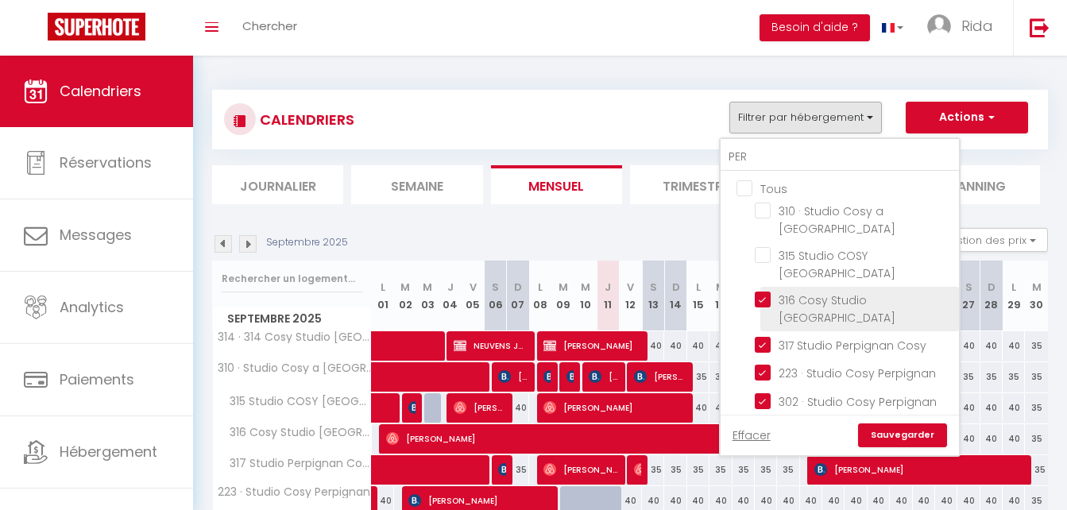
click at [764, 292] on input "316 Cosy Studio [GEOGRAPHIC_DATA]" at bounding box center [854, 300] width 199 height 16
checkbox input "false"
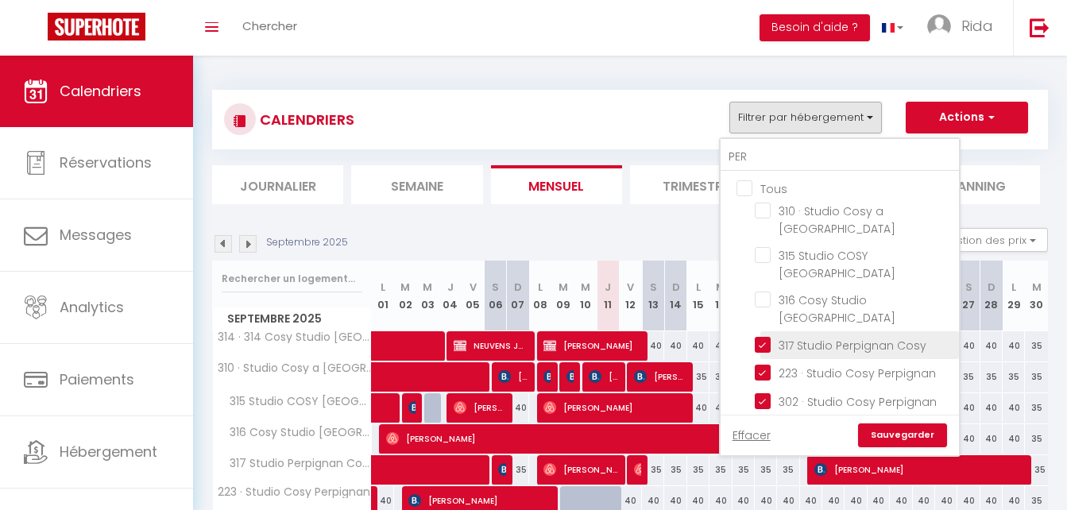
click at [759, 336] on input "317 Studio Perpignan Cosy" at bounding box center [854, 344] width 199 height 16
checkbox input "false"
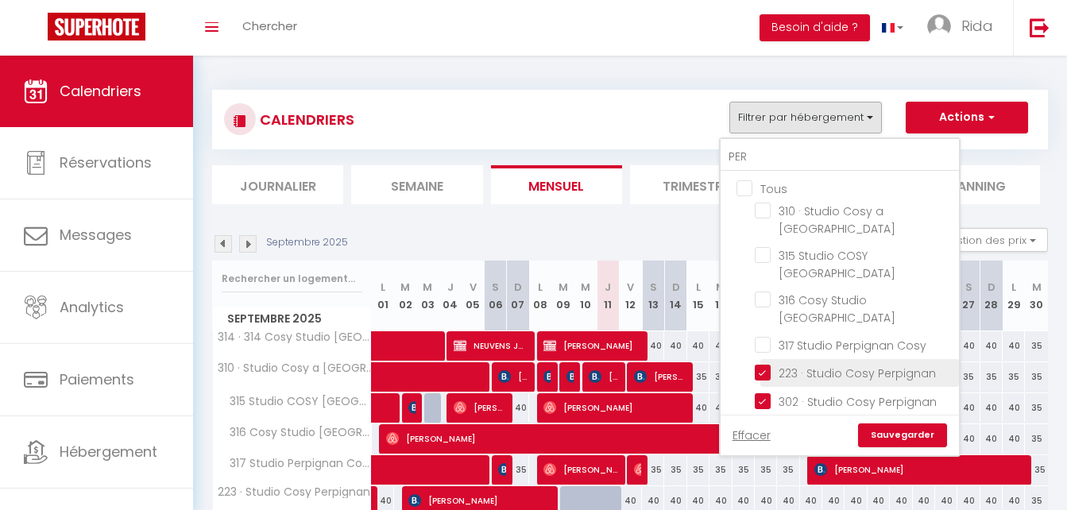
click at [759, 364] on input "223 · Studio Cosy Perpignan" at bounding box center [854, 372] width 199 height 16
checkbox input "false"
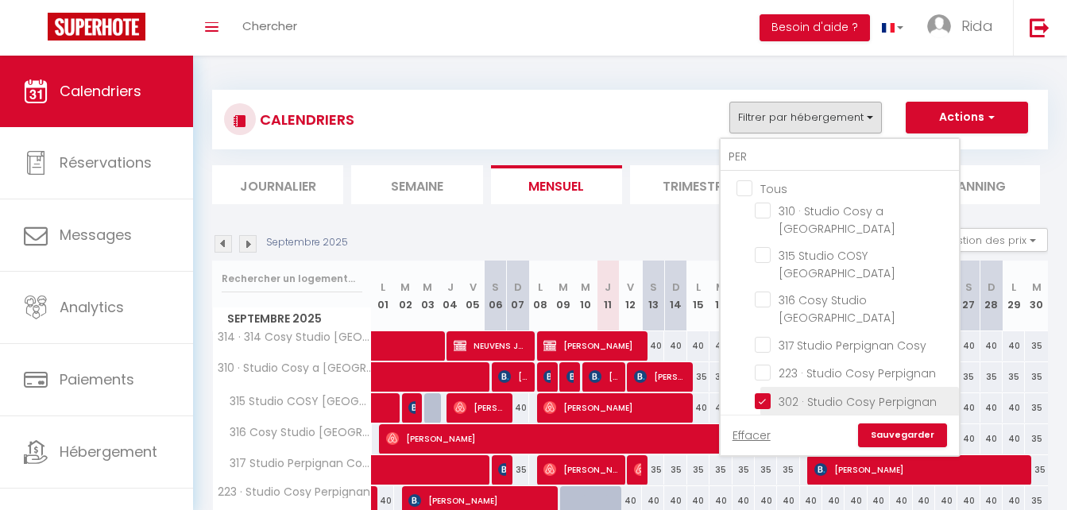
click at [767, 387] on li "302 · Studio Cosy Perpignan" at bounding box center [859, 401] width 199 height 28
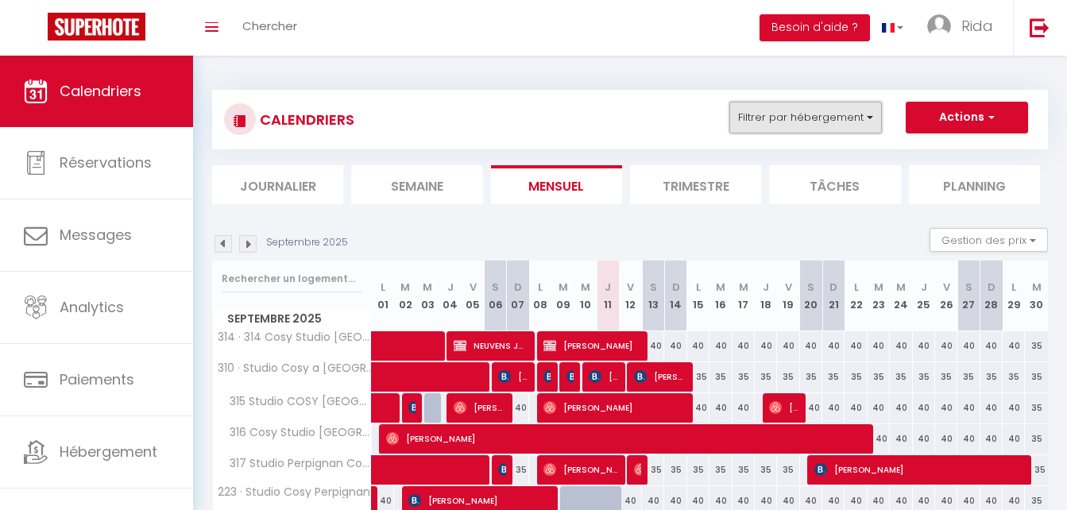
click at [798, 124] on button "Filtrer par hébergement" at bounding box center [806, 118] width 153 height 32
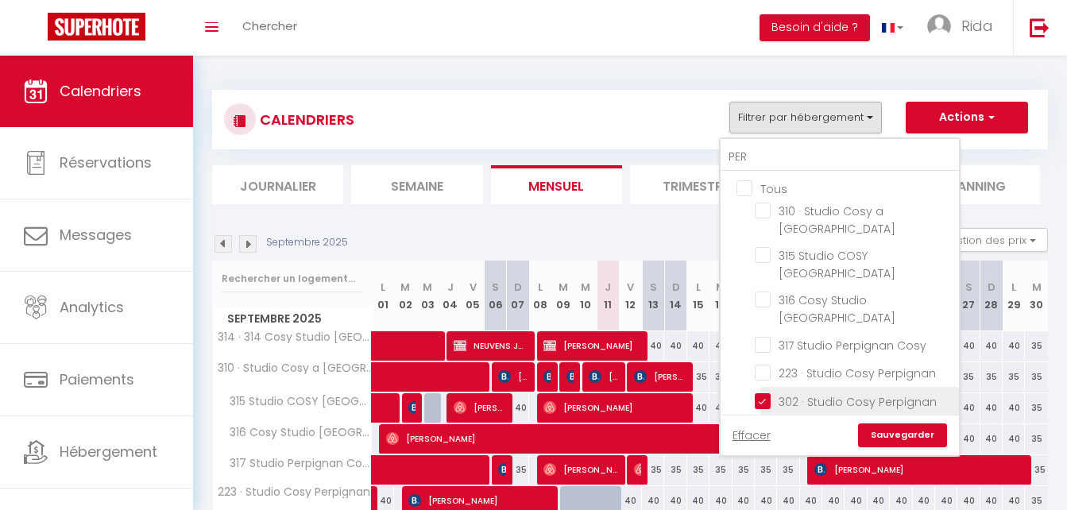
click at [764, 392] on input "302 · Studio Cosy Perpignan" at bounding box center [854, 400] width 199 height 16
checkbox input "false"
click at [764, 420] on input "314 · 314 Cosy Studio [GEOGRAPHIC_DATA]" at bounding box center [854, 428] width 199 height 16
checkbox input "false"
click at [801, 154] on input "PER" at bounding box center [840, 157] width 238 height 29
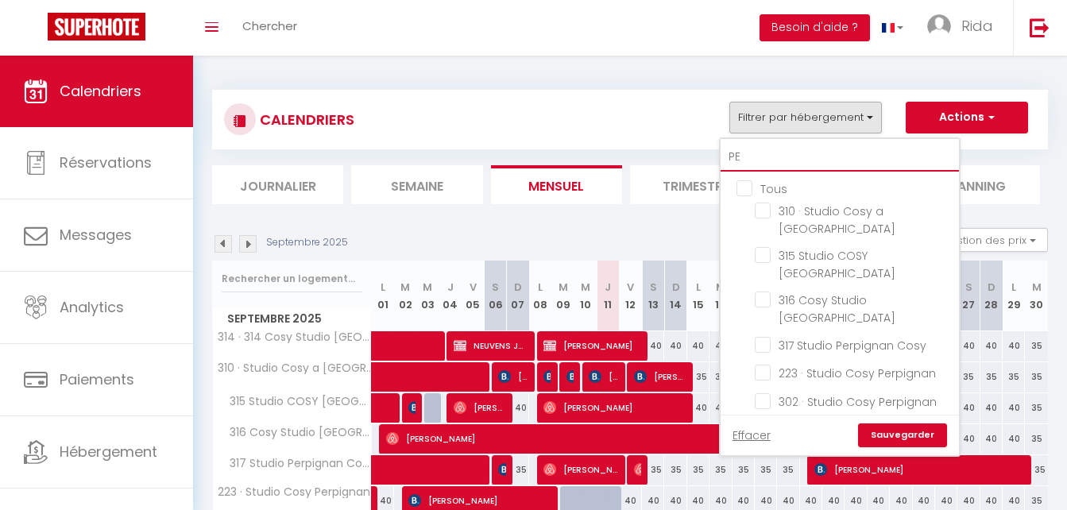
type input "P"
checkbox input "false"
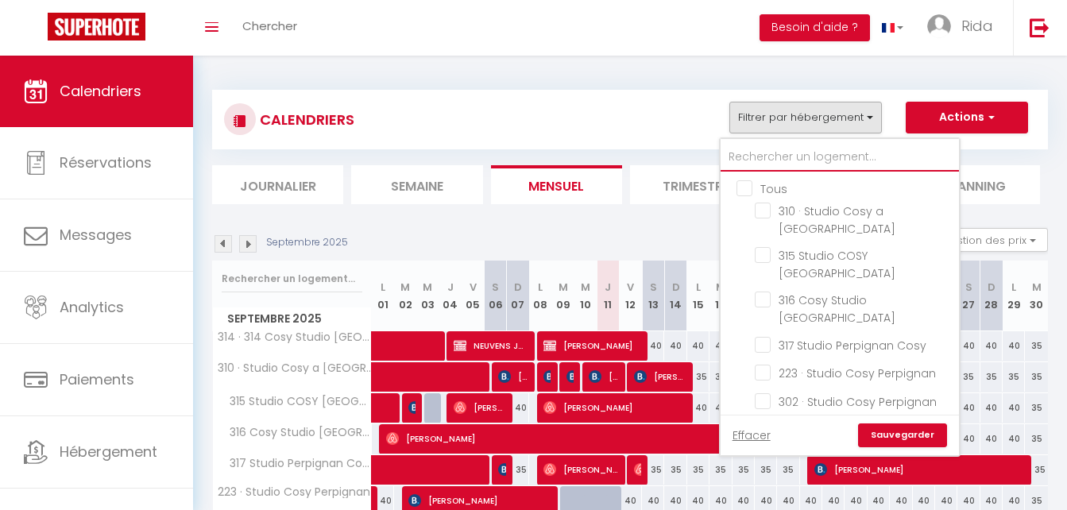
checkbox input "false"
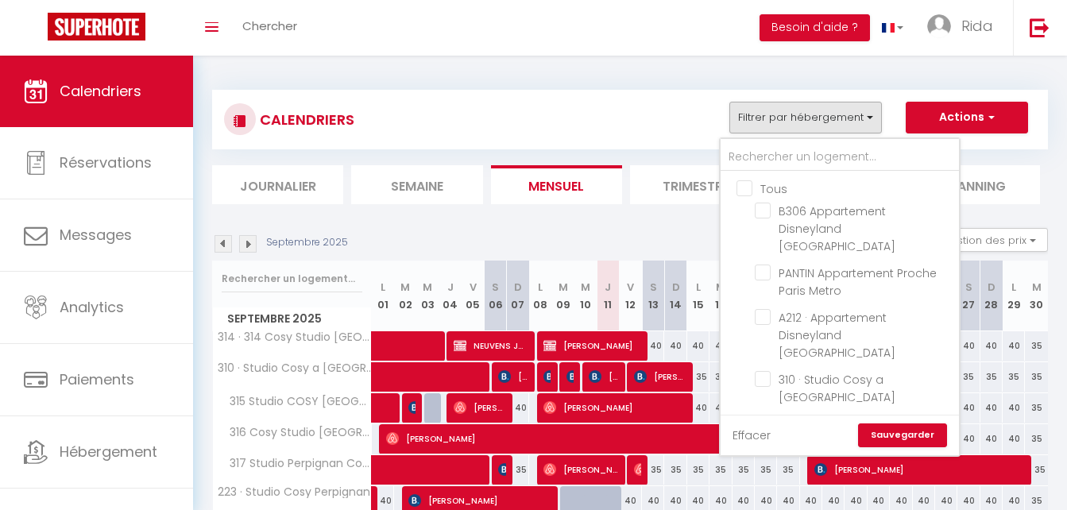
click at [746, 438] on link "Effacer" at bounding box center [752, 435] width 38 height 17
checkbox input "false"
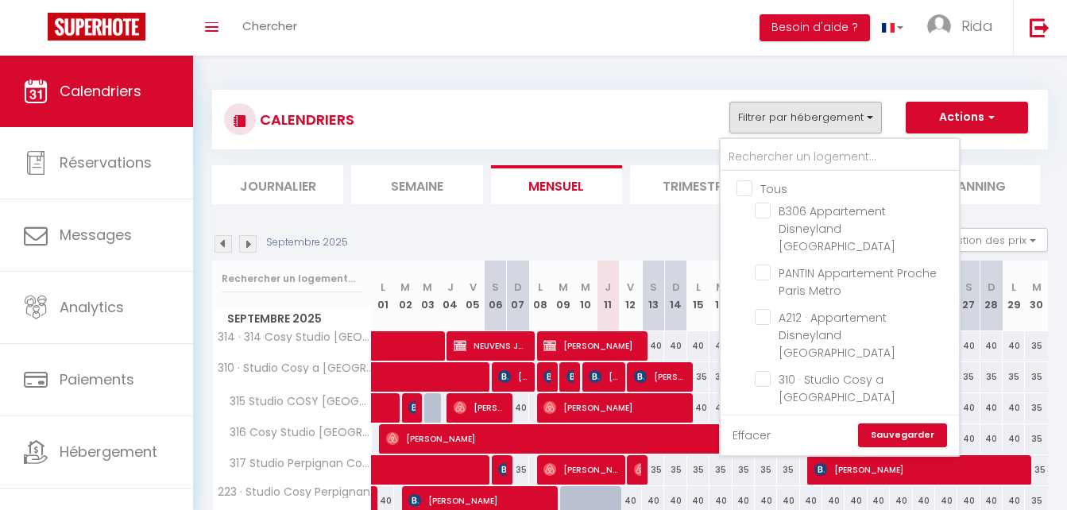
checkbox input "false"
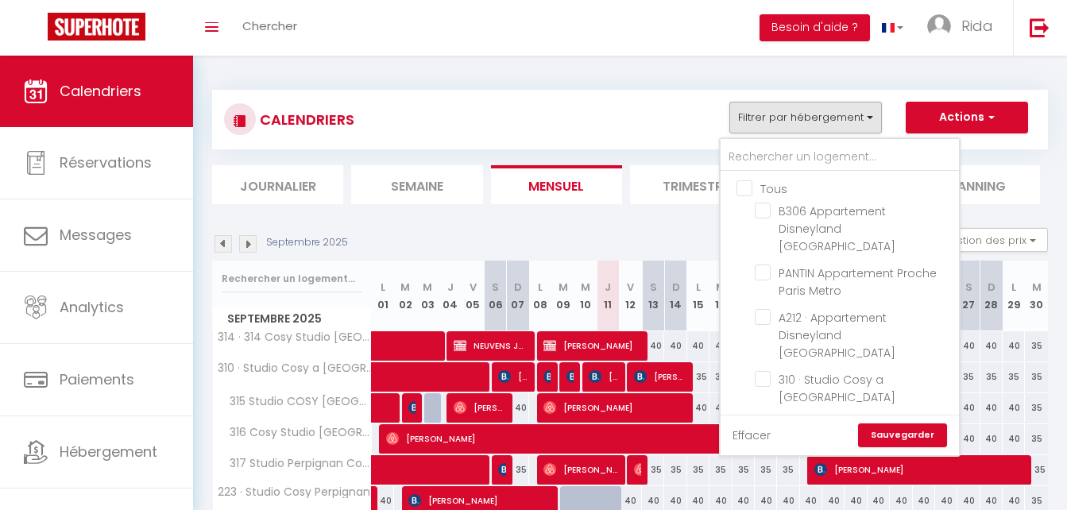
checkbox input "false"
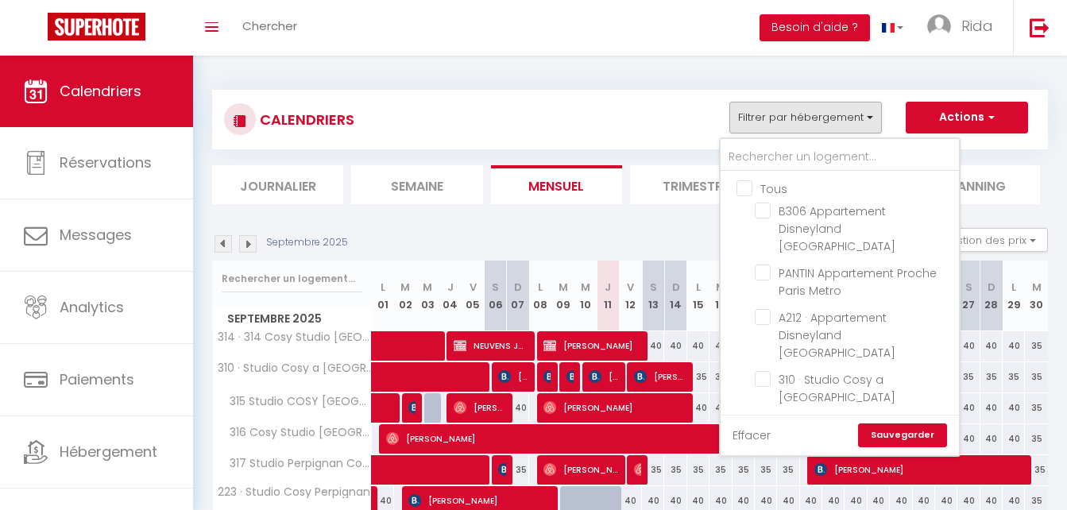
checkbox input "false"
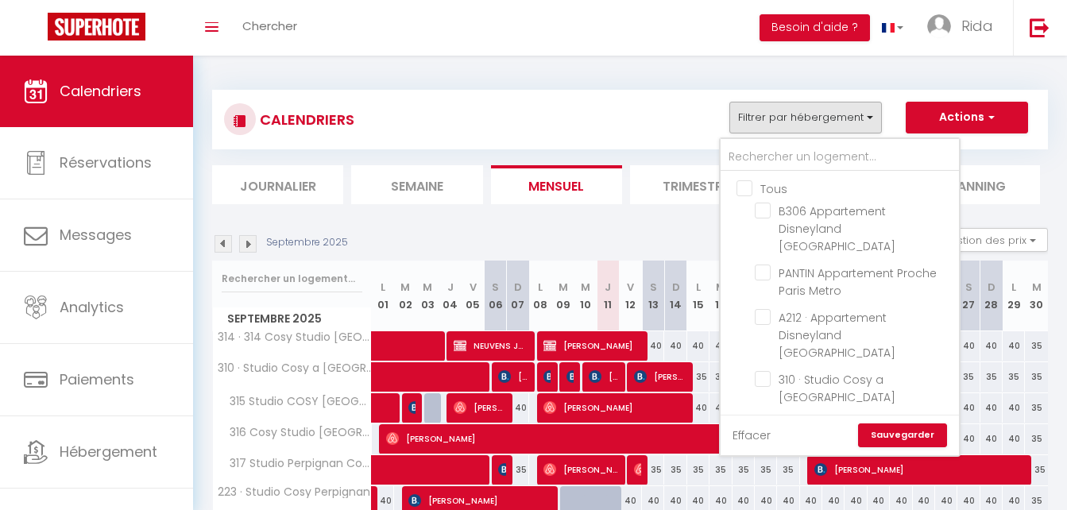
checkbox input "false"
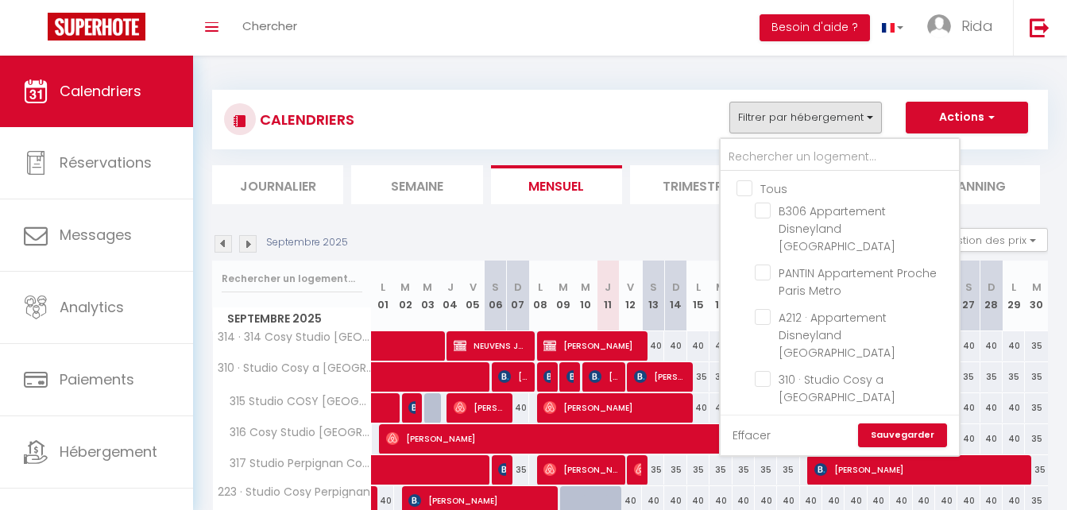
checkbox input "false"
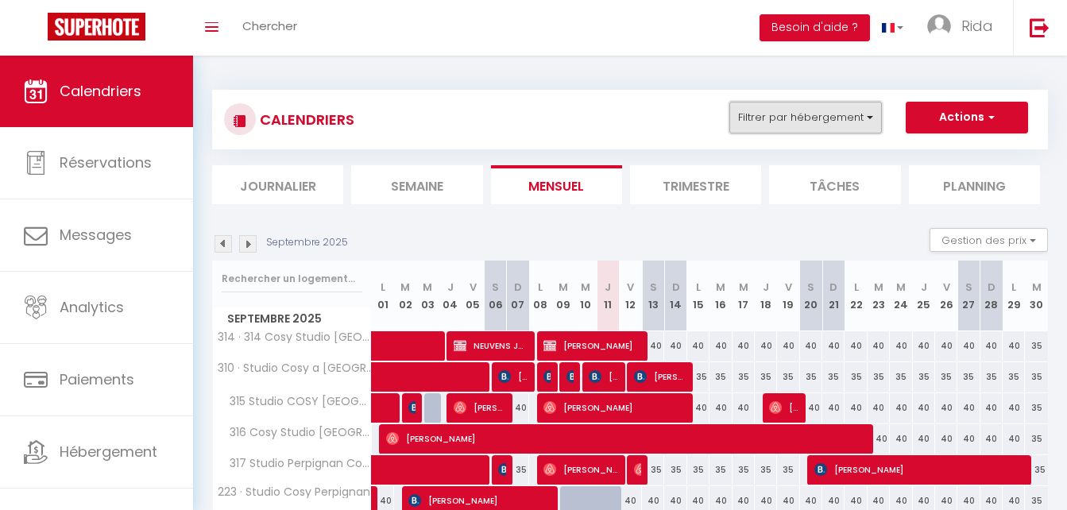
click at [812, 105] on button "Filtrer par hébergement" at bounding box center [806, 118] width 153 height 32
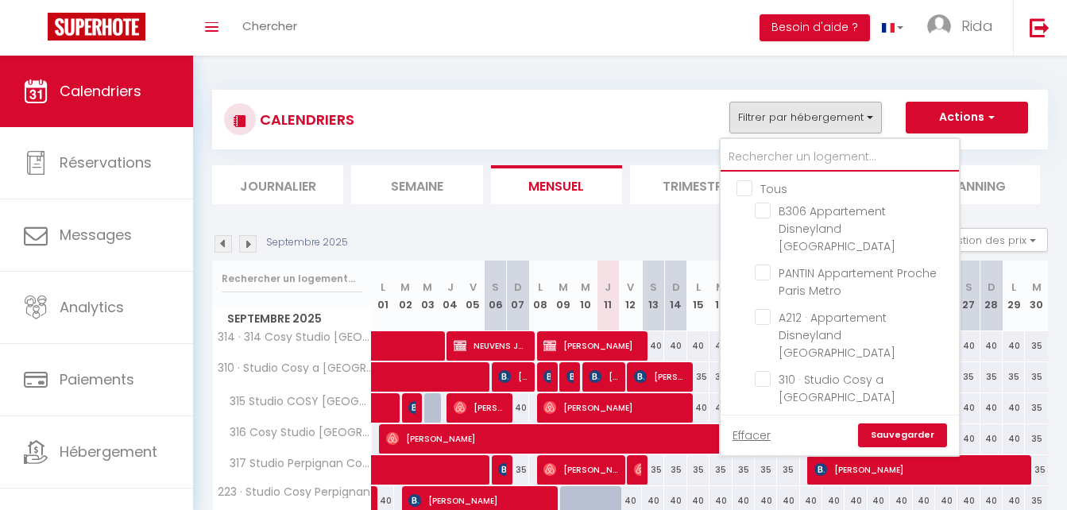
click at [777, 153] on input "text" at bounding box center [840, 157] width 238 height 29
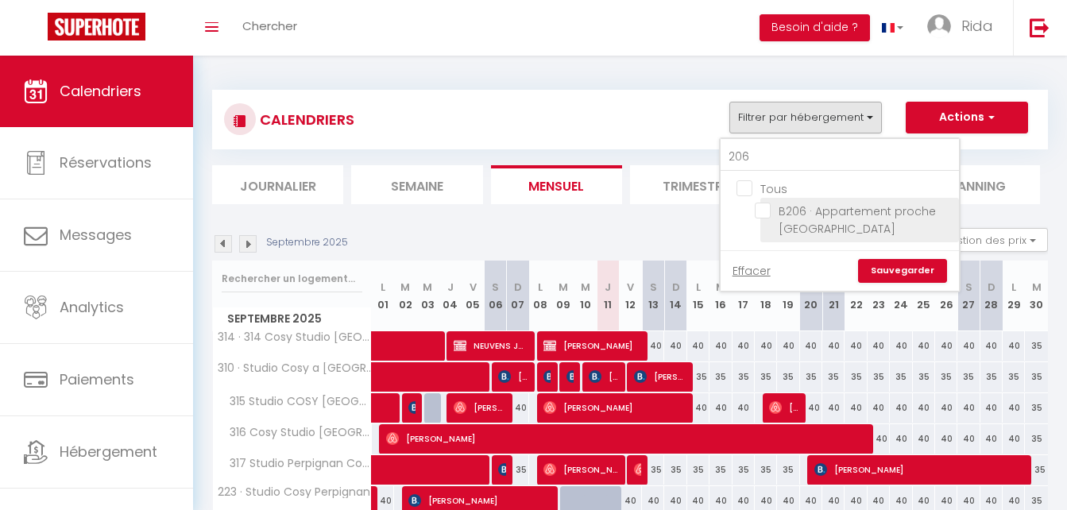
click at [762, 215] on input "B206 · Appartement proche [GEOGRAPHIC_DATA]" at bounding box center [854, 211] width 199 height 16
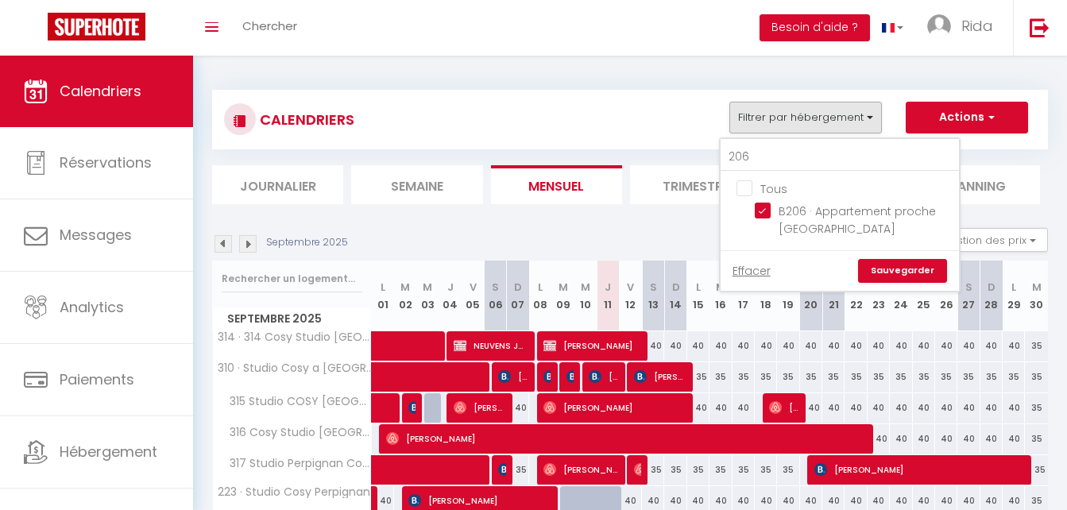
click at [894, 269] on link "Sauvegarder" at bounding box center [902, 271] width 89 height 24
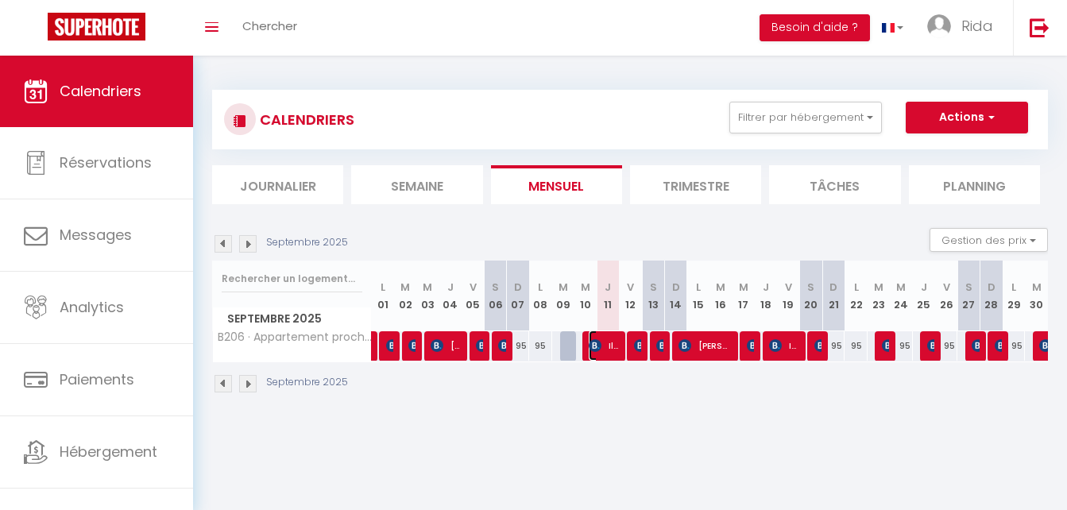
click at [614, 340] on span "Ilies Ennaim" at bounding box center [603, 346] width 29 height 30
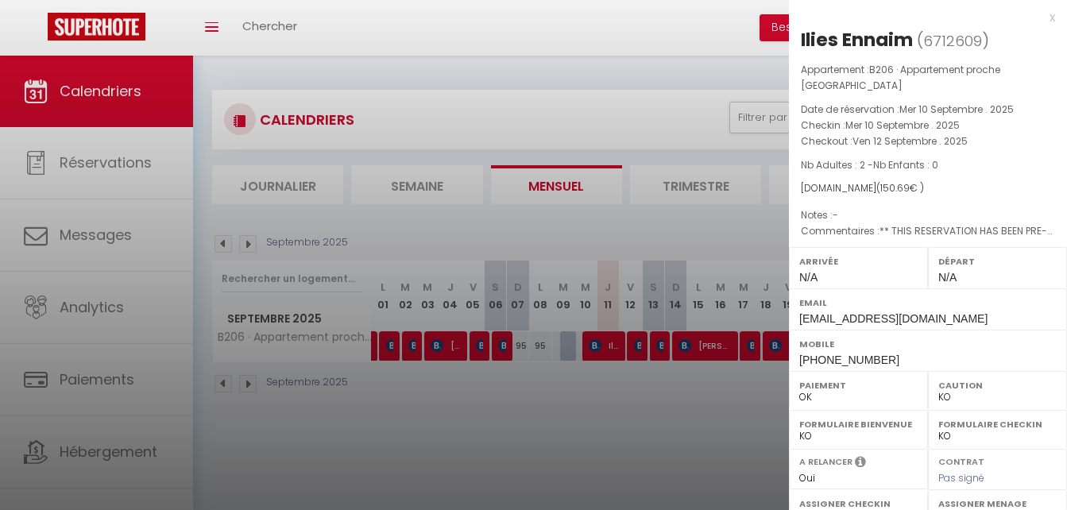
click at [1043, 21] on div "x Ilies Ennaim ( 6712609 ) Appartement : B206 · Appartement proche Disneyland D…" at bounding box center [928, 378] width 278 height 757
click at [1039, 18] on div "x" at bounding box center [922, 17] width 266 height 19
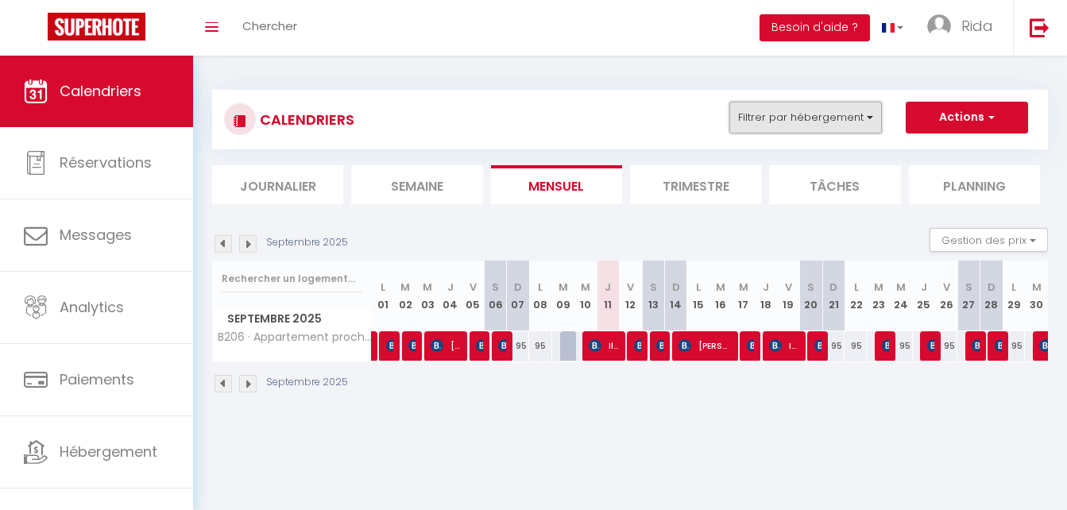
click at [821, 118] on button "Filtrer par hébergement" at bounding box center [806, 118] width 153 height 32
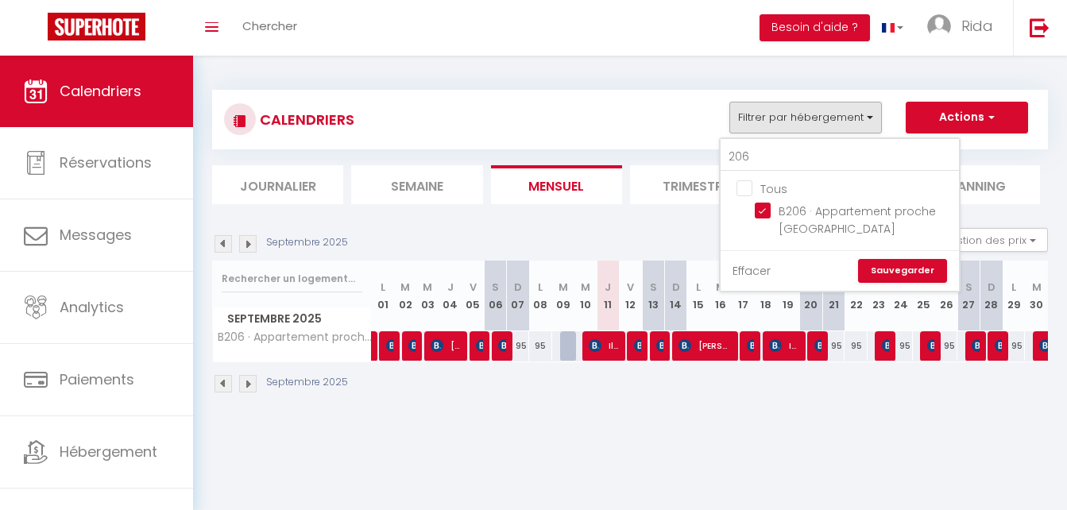
click at [745, 275] on link "Effacer" at bounding box center [752, 270] width 38 height 17
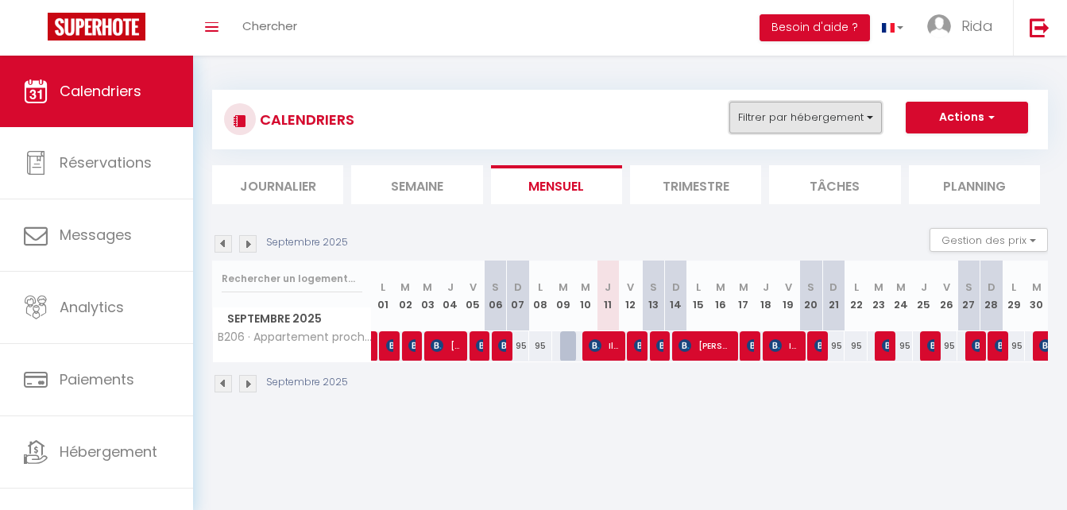
click at [800, 108] on button "Filtrer par hébergement" at bounding box center [806, 118] width 153 height 32
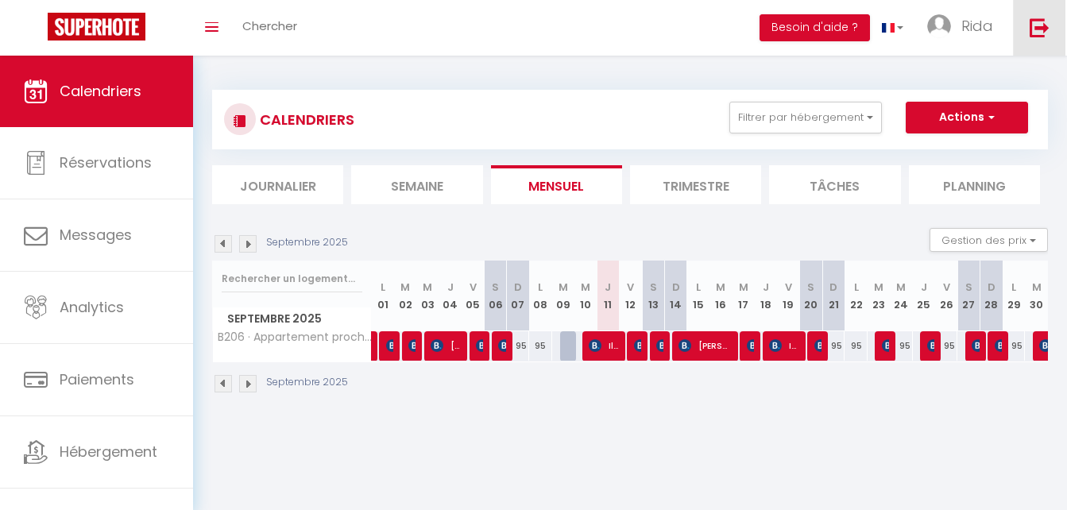
click at [1034, 24] on img at bounding box center [1040, 27] width 20 height 20
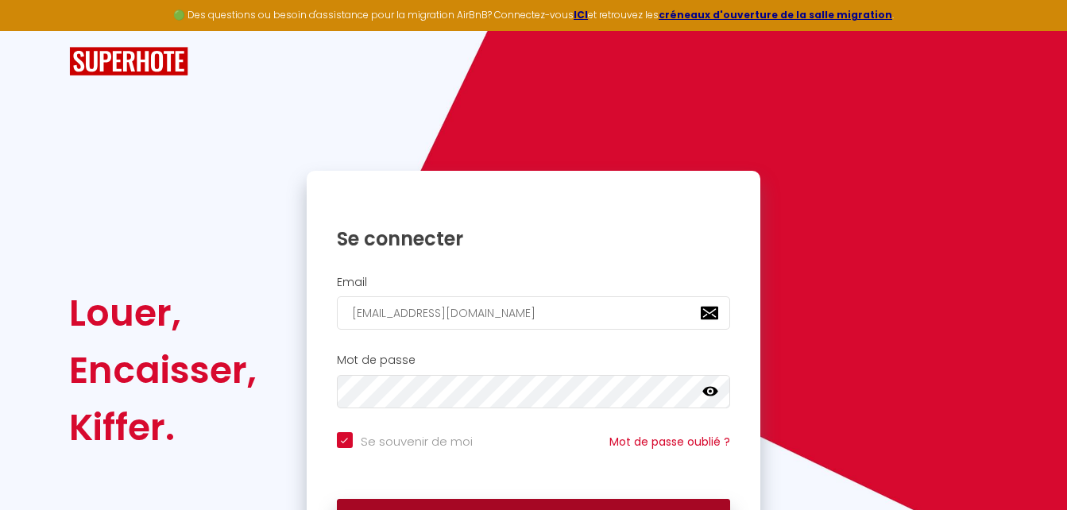
click at [460, 500] on button "Se connecter" at bounding box center [534, 519] width 394 height 40
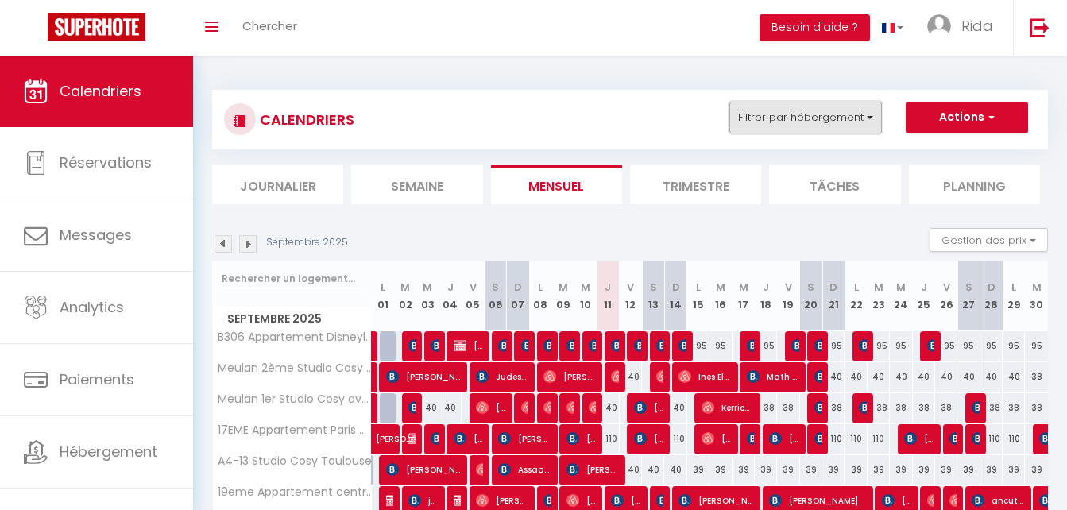
click at [822, 131] on button "Filtrer par hébergement" at bounding box center [806, 118] width 153 height 32
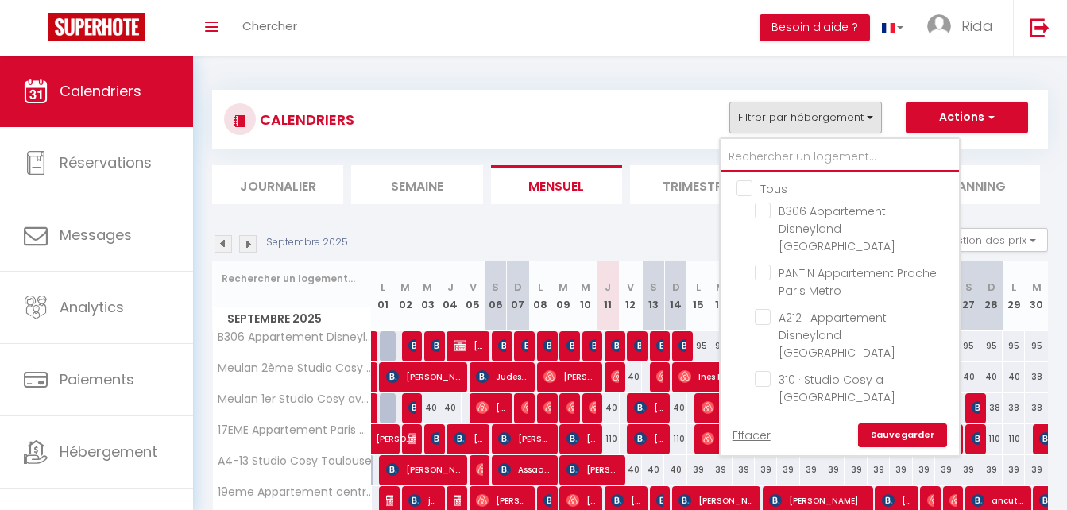
click at [805, 169] on input "text" at bounding box center [840, 157] width 238 height 29
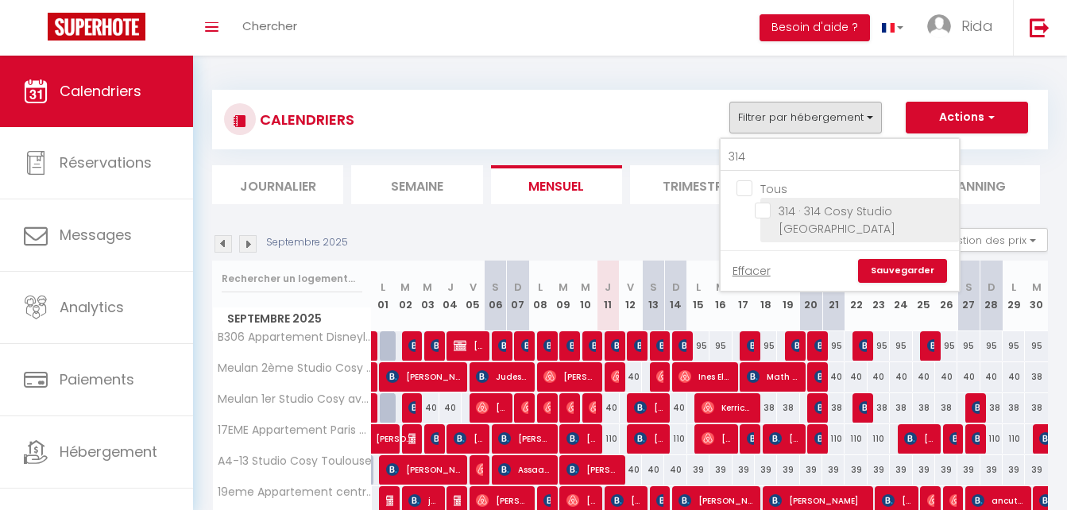
click at [761, 217] on input "314 · 314 Cosy Studio [GEOGRAPHIC_DATA]" at bounding box center [854, 211] width 199 height 16
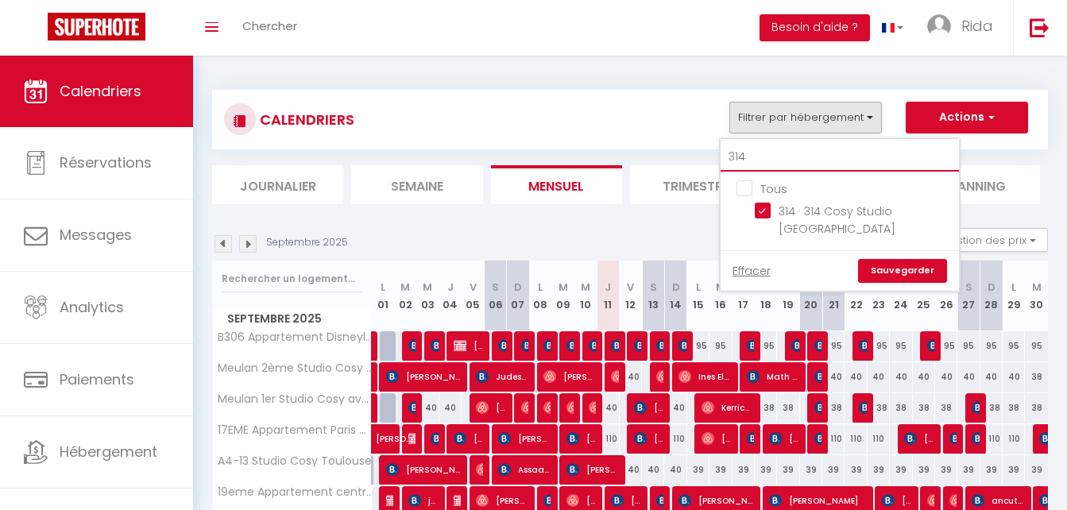
click at [764, 154] on input "314" at bounding box center [840, 157] width 238 height 29
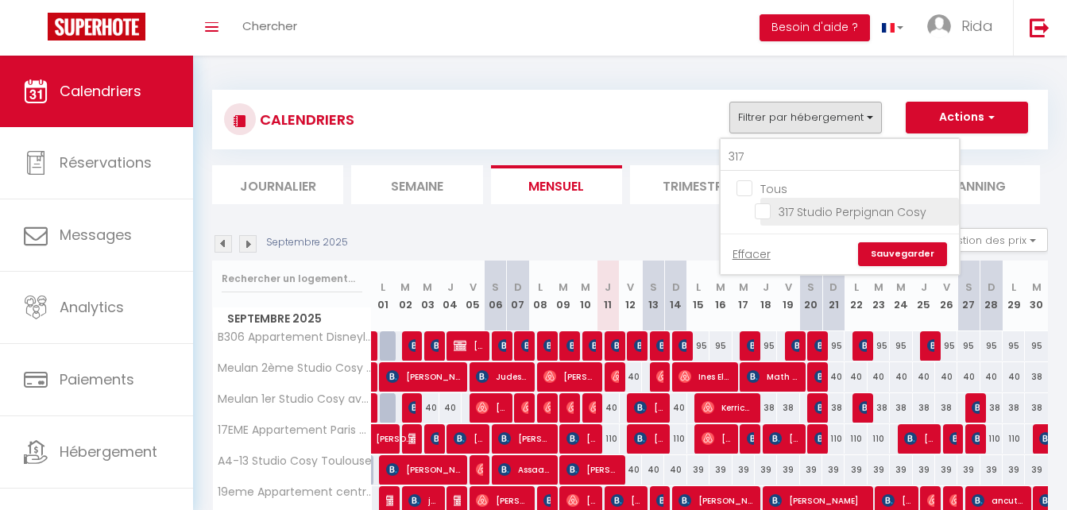
click at [764, 216] on input "317 Studio Perpignan Cosy" at bounding box center [854, 211] width 199 height 16
click at [884, 251] on link "Sauvegarder" at bounding box center [902, 254] width 89 height 24
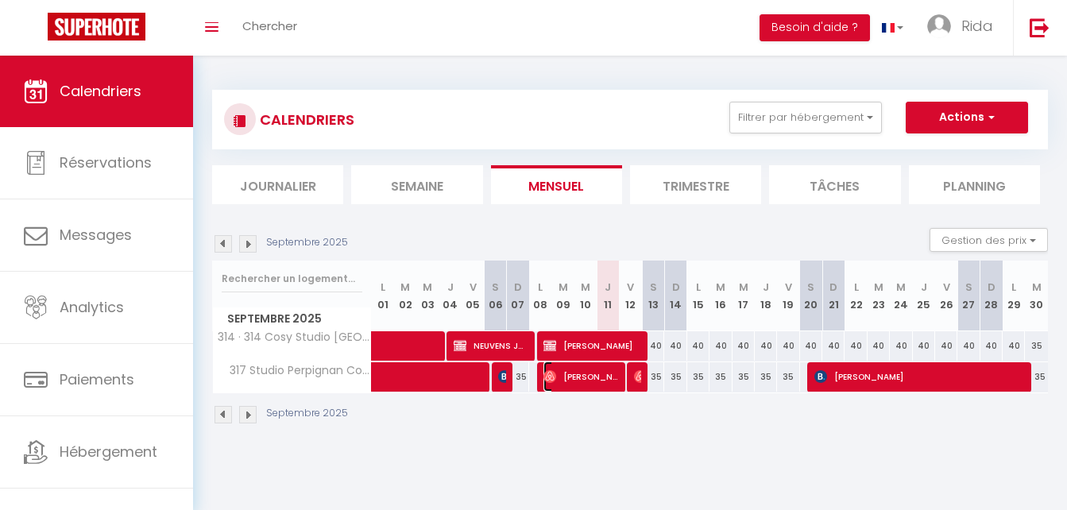
click at [606, 369] on span "[PERSON_NAME]" at bounding box center [581, 377] width 74 height 30
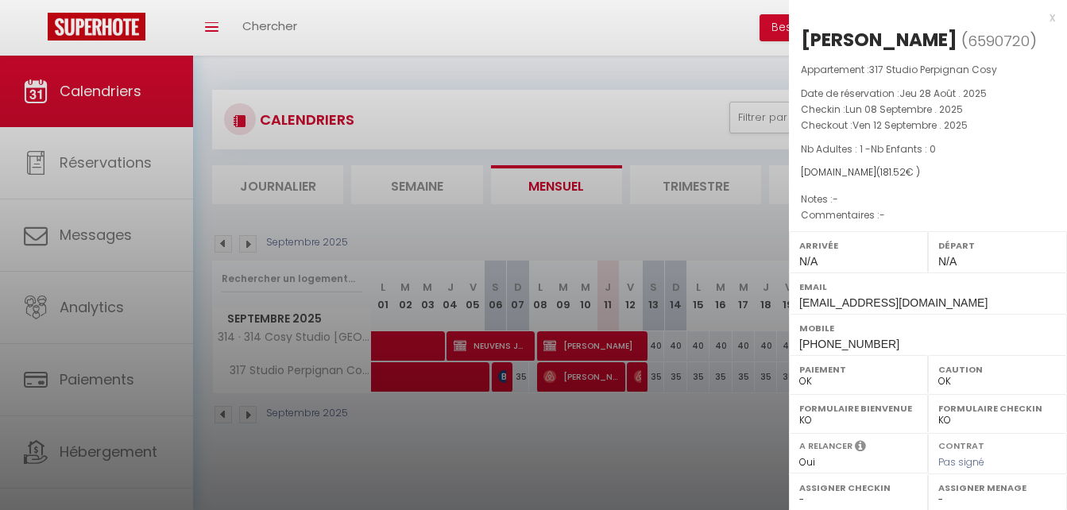
click at [606, 370] on div at bounding box center [533, 255] width 1067 height 510
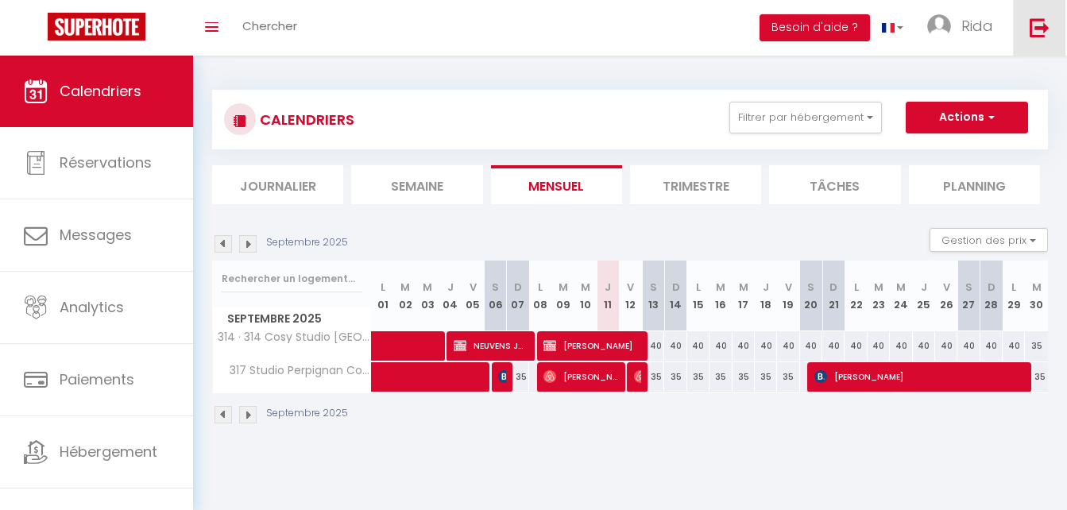
click at [1042, 35] on img at bounding box center [1040, 27] width 20 height 20
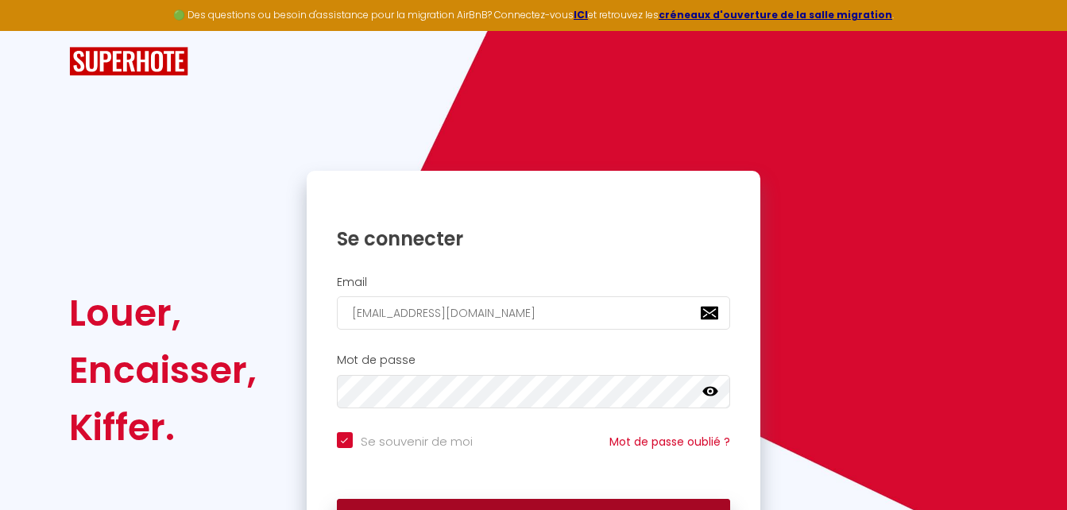
click at [572, 504] on button "Se connecter" at bounding box center [534, 519] width 394 height 40
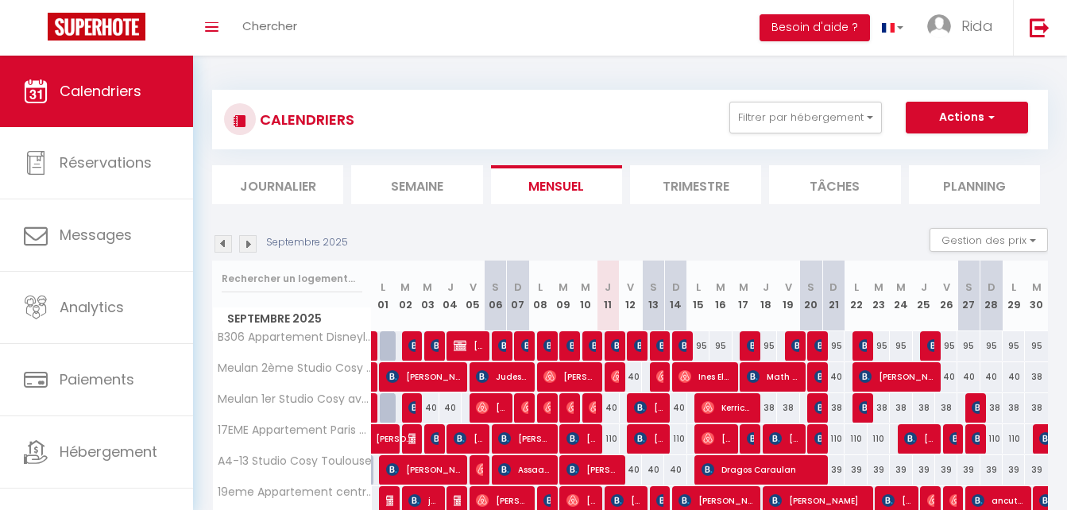
click at [610, 408] on div "40" at bounding box center [608, 407] width 22 height 29
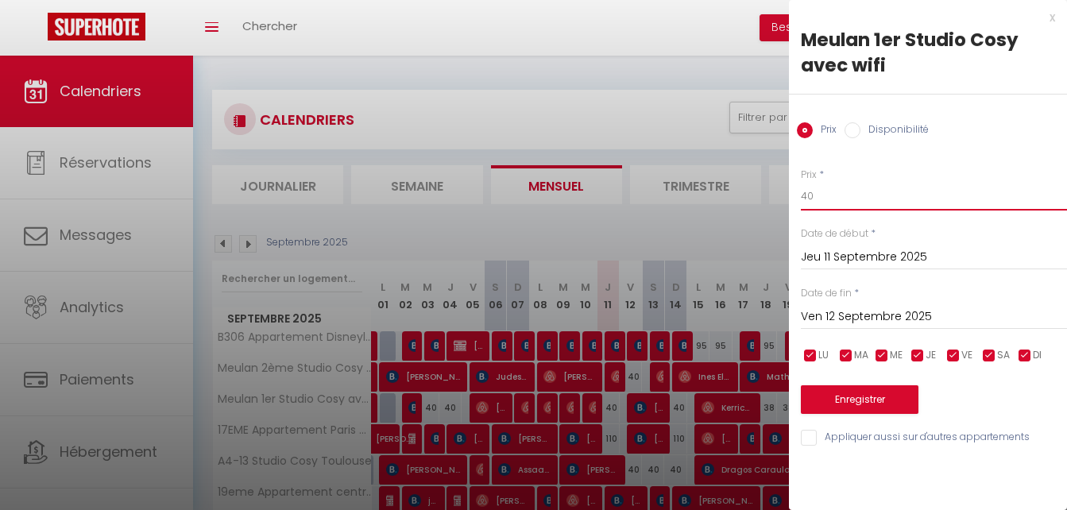
click at [826, 203] on input "40" at bounding box center [934, 196] width 266 height 29
click at [855, 404] on button "Enregistrer" at bounding box center [860, 399] width 118 height 29
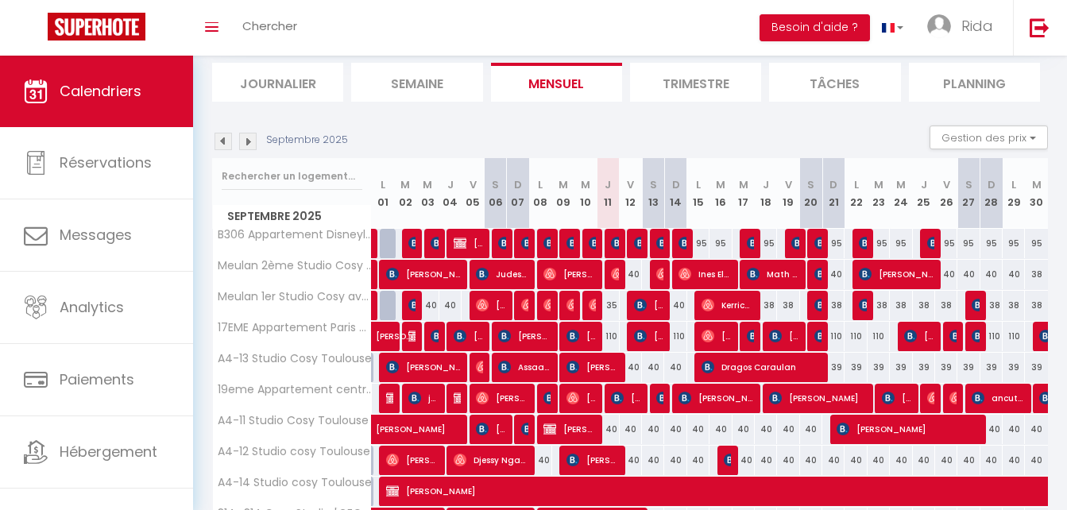
scroll to position [121, 0]
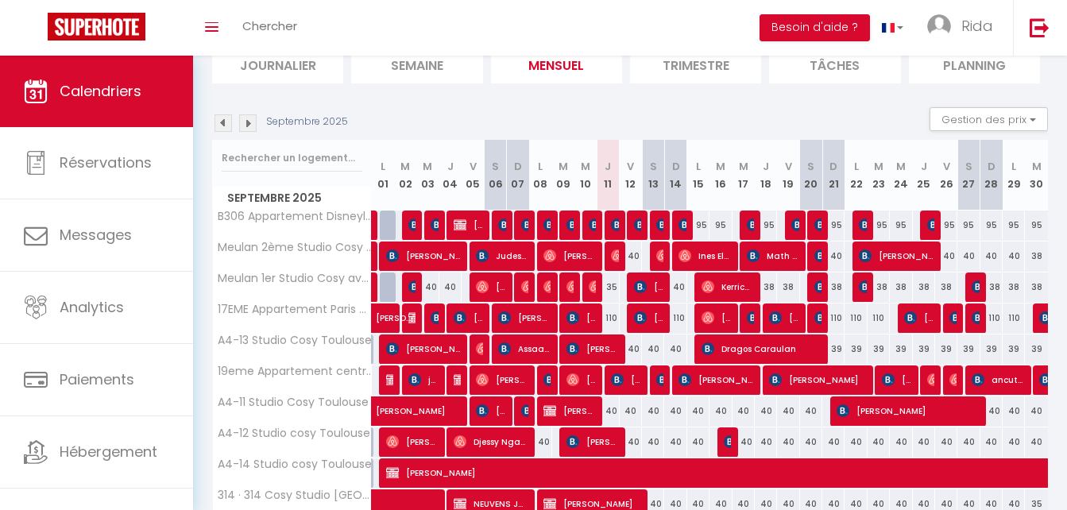
click at [612, 319] on div "110" at bounding box center [608, 318] width 22 height 29
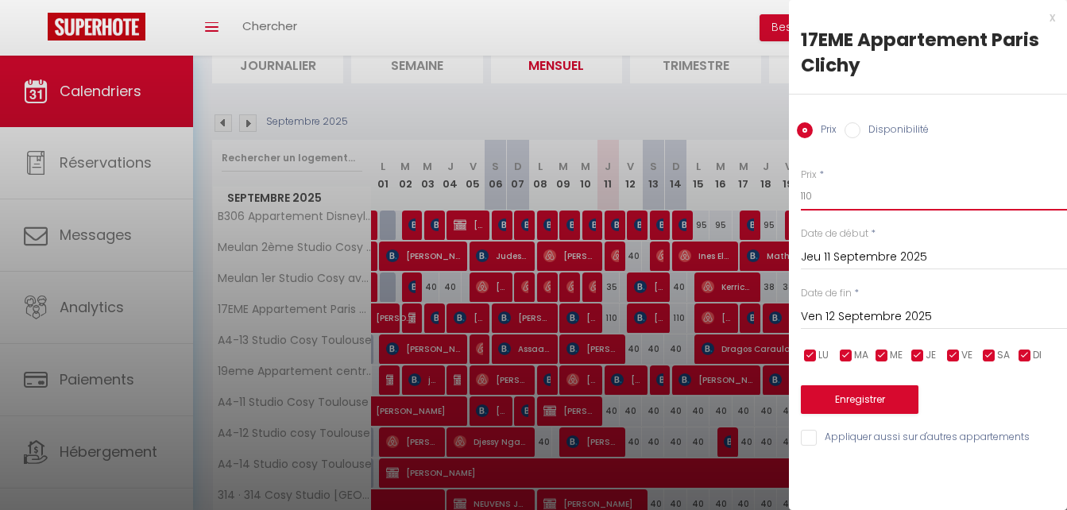
click at [828, 188] on input "110" at bounding box center [934, 196] width 266 height 29
click at [848, 395] on button "Enregistrer" at bounding box center [860, 399] width 118 height 29
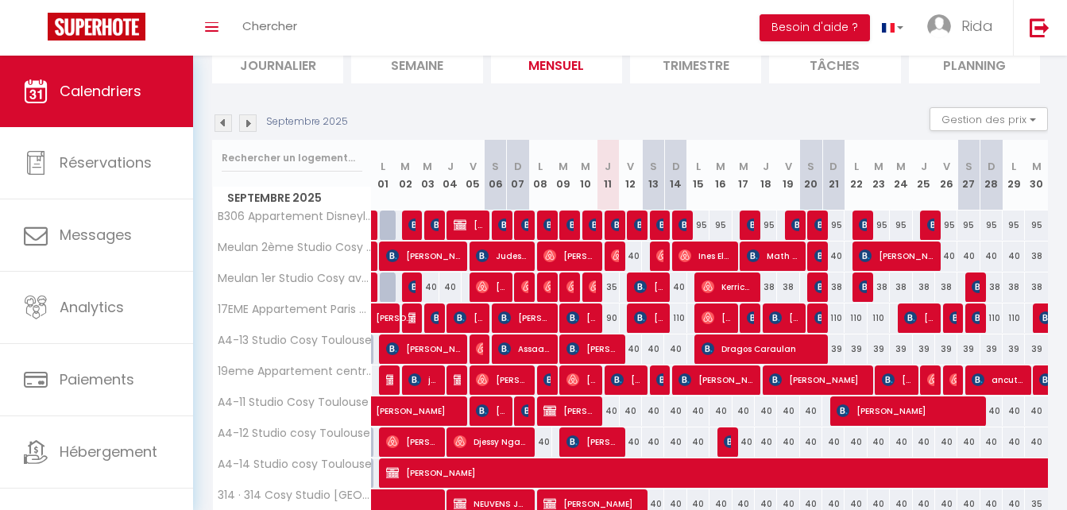
click at [610, 415] on div "40" at bounding box center [608, 411] width 22 height 29
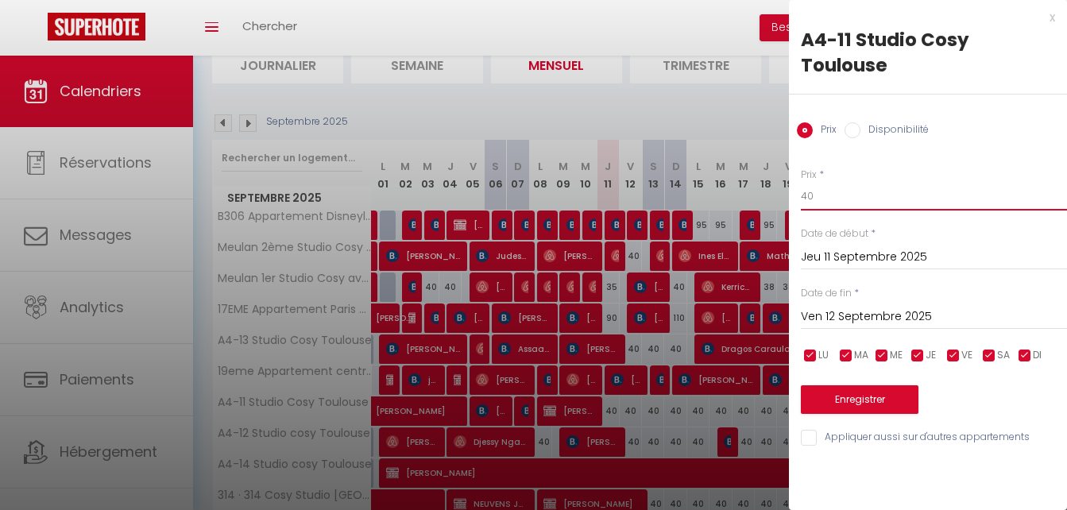
click at [820, 195] on input "40" at bounding box center [934, 196] width 266 height 29
click at [854, 397] on button "Enregistrer" at bounding box center [860, 399] width 118 height 29
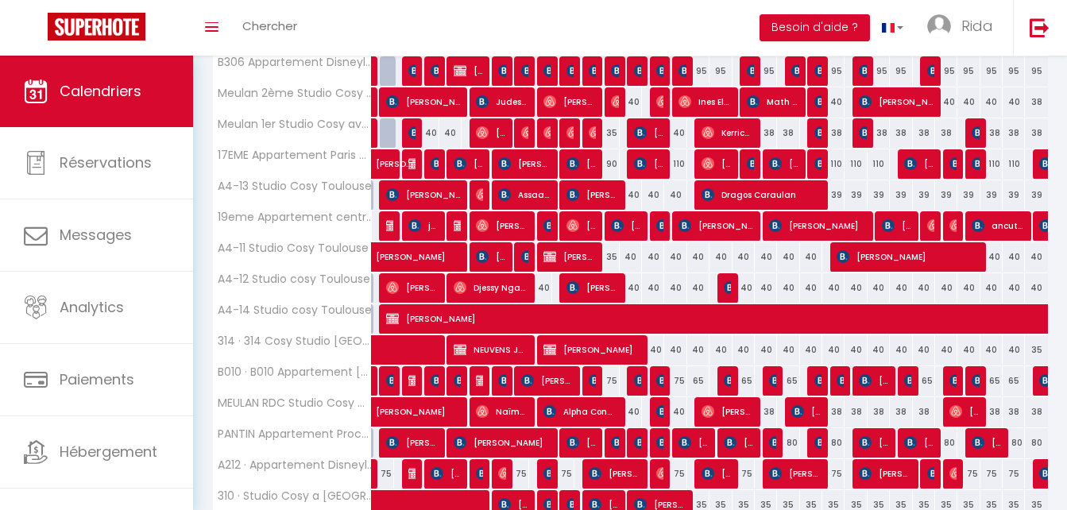
scroll to position [289, 0]
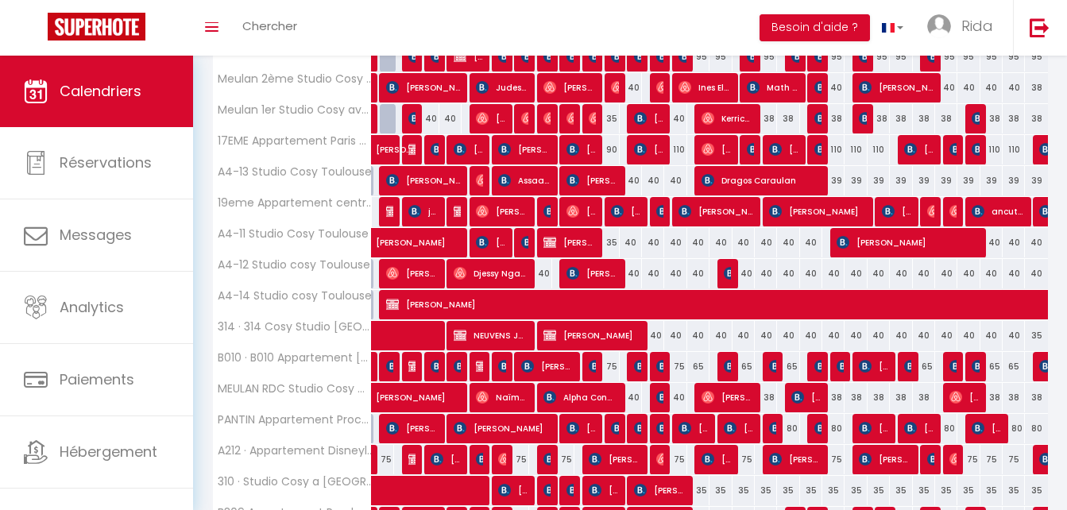
click at [612, 364] on div "75" at bounding box center [608, 366] width 22 height 29
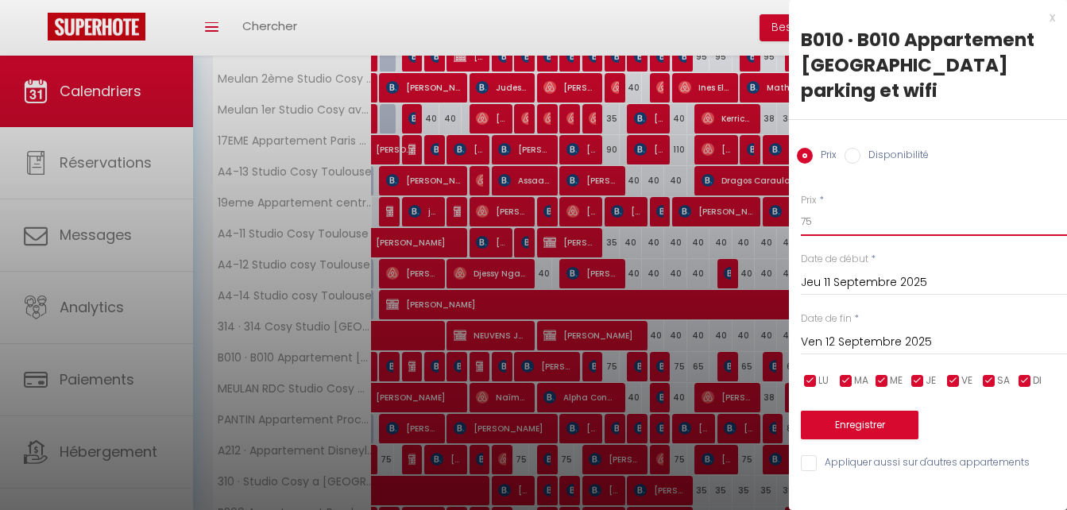
click at [822, 219] on input "75" at bounding box center [934, 221] width 266 height 29
click at [834, 435] on button "Enregistrer" at bounding box center [860, 425] width 118 height 29
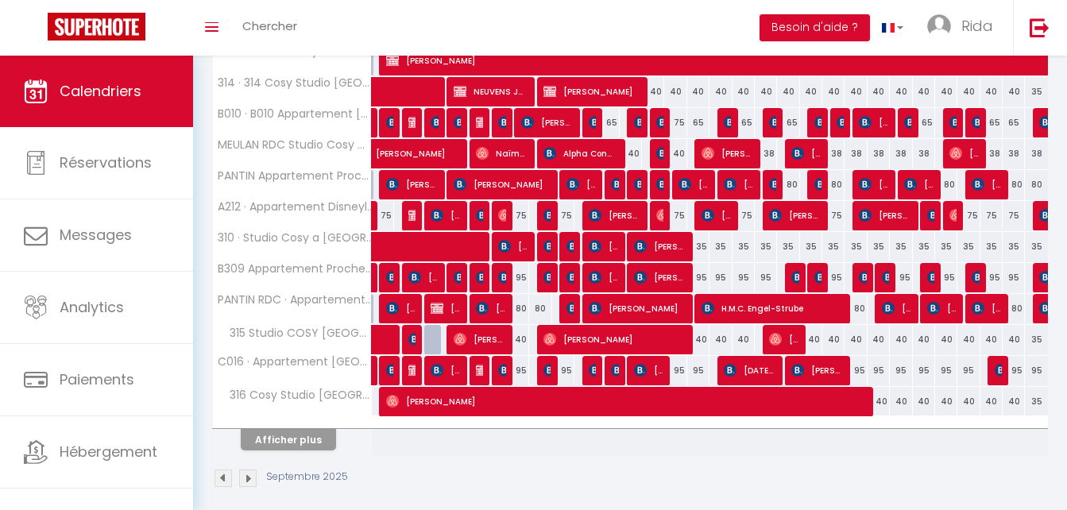
scroll to position [536, 0]
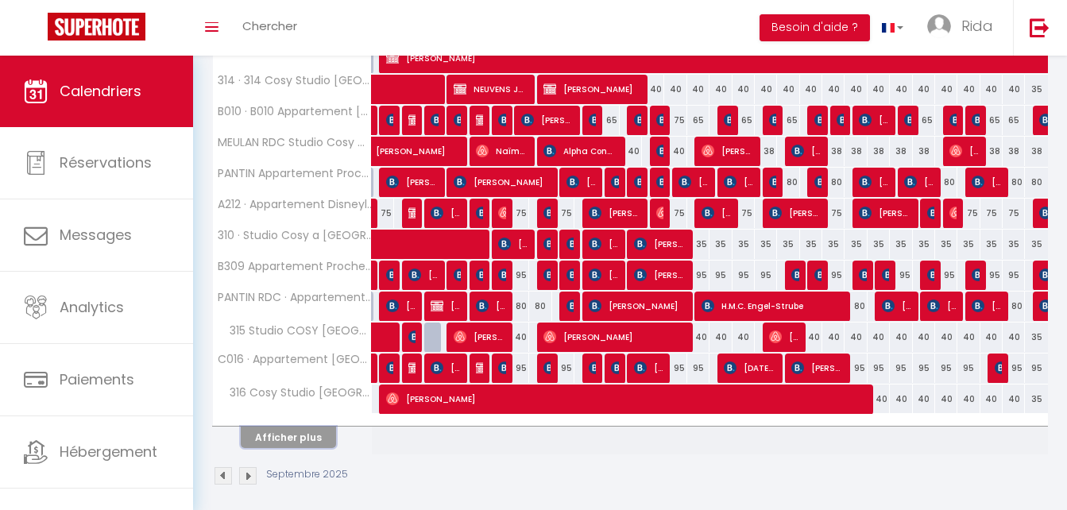
click at [298, 441] on button "Afficher plus" at bounding box center [288, 437] width 95 height 21
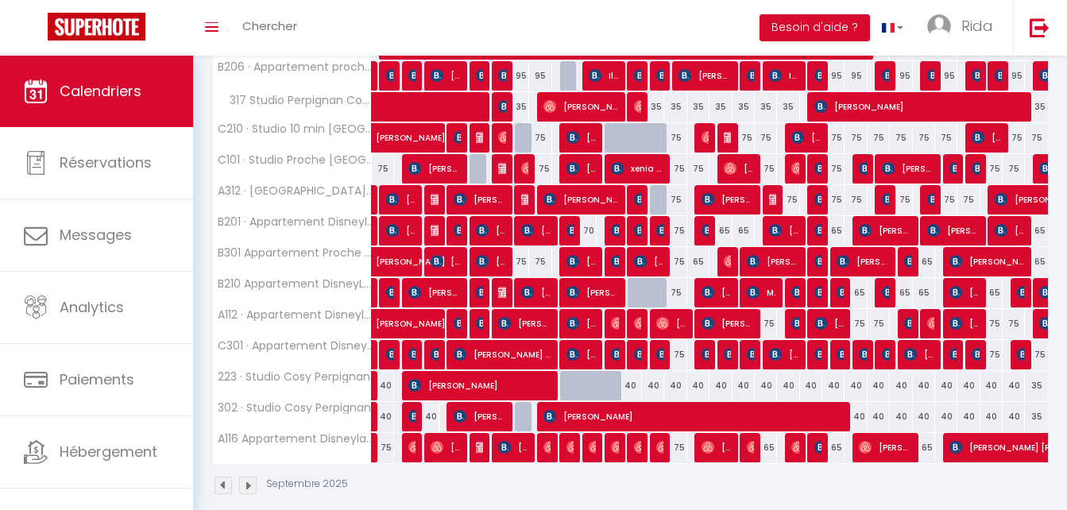
scroll to position [907, 0]
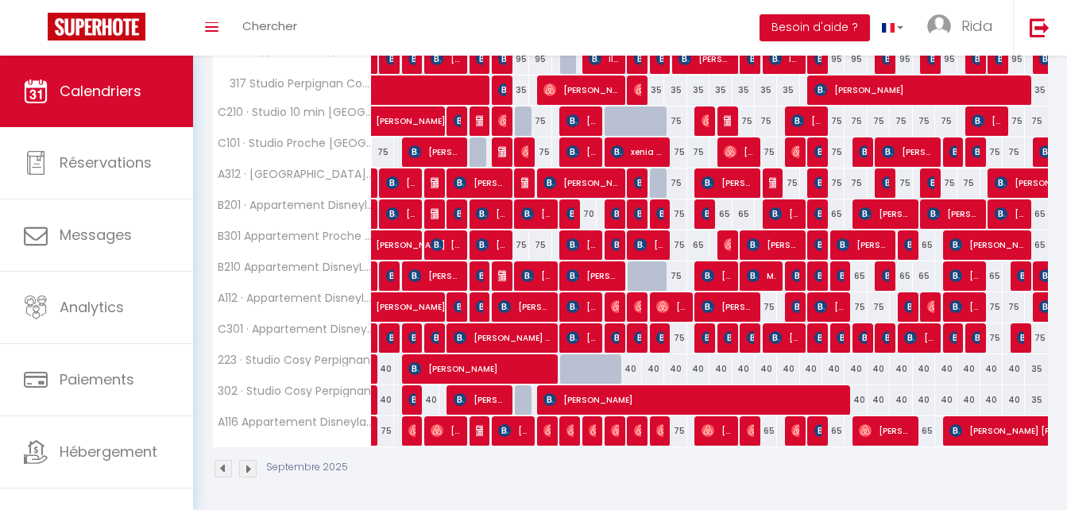
click at [632, 370] on div "40" at bounding box center [631, 368] width 22 height 29
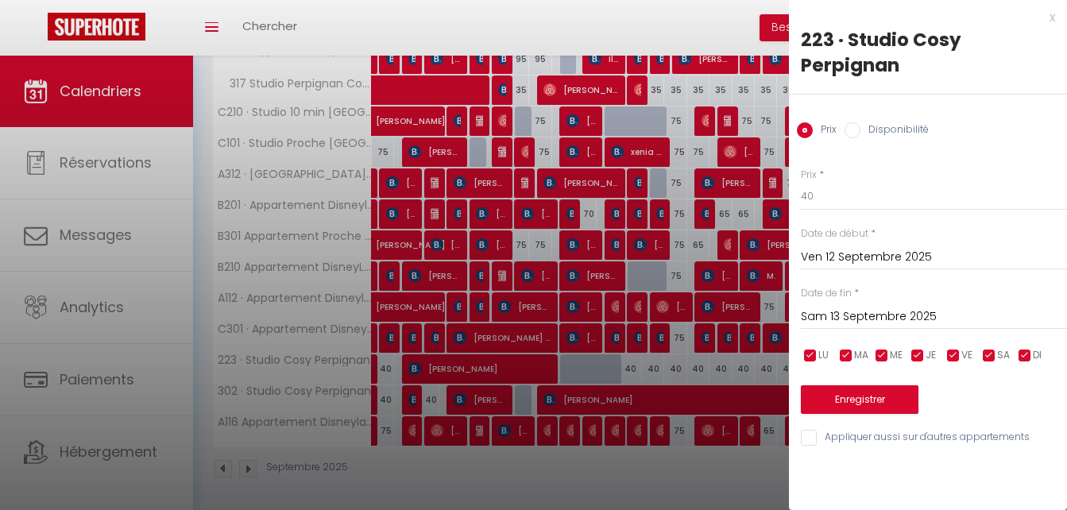
click at [628, 457] on div at bounding box center [533, 255] width 1067 height 510
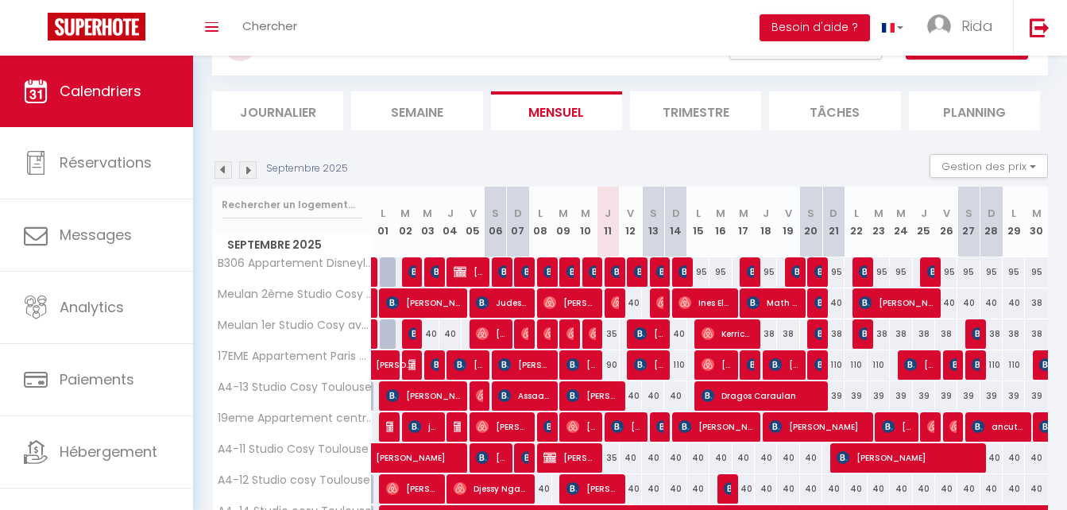
scroll to position [0, 0]
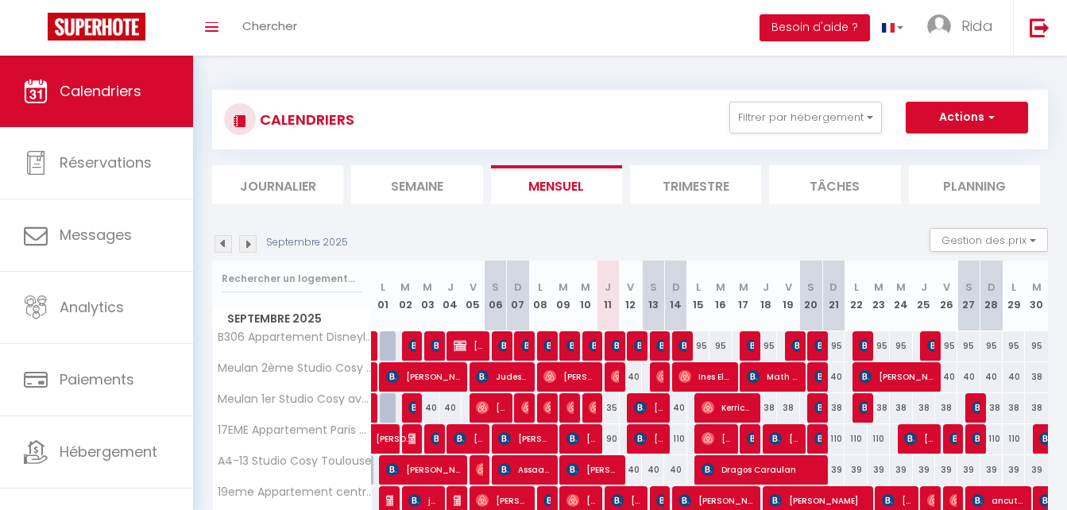
click at [410, 176] on li "Semaine" at bounding box center [416, 184] width 131 height 39
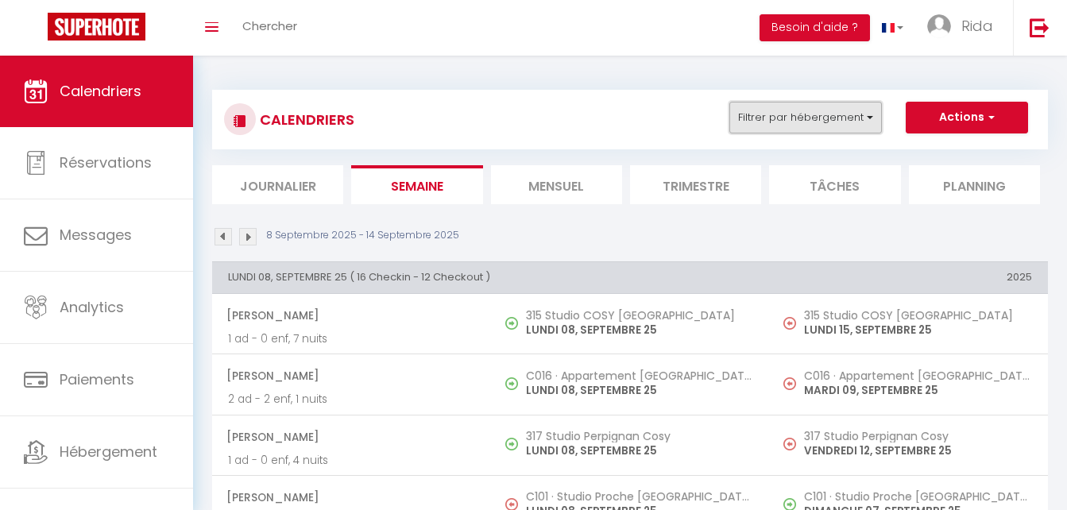
click at [795, 108] on button "Filtrer par hébergement" at bounding box center [806, 118] width 153 height 32
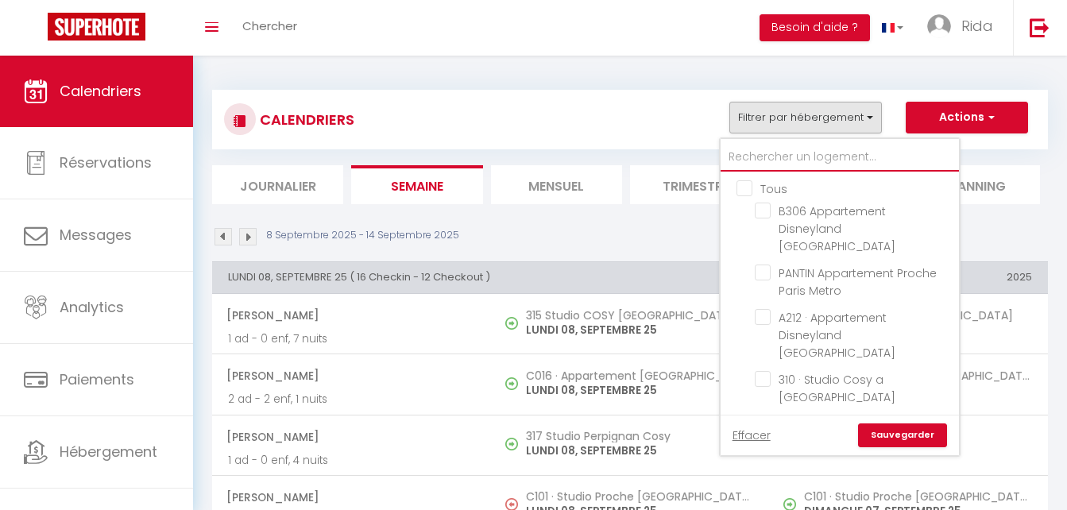
click at [773, 156] on input "text" at bounding box center [840, 157] width 238 height 29
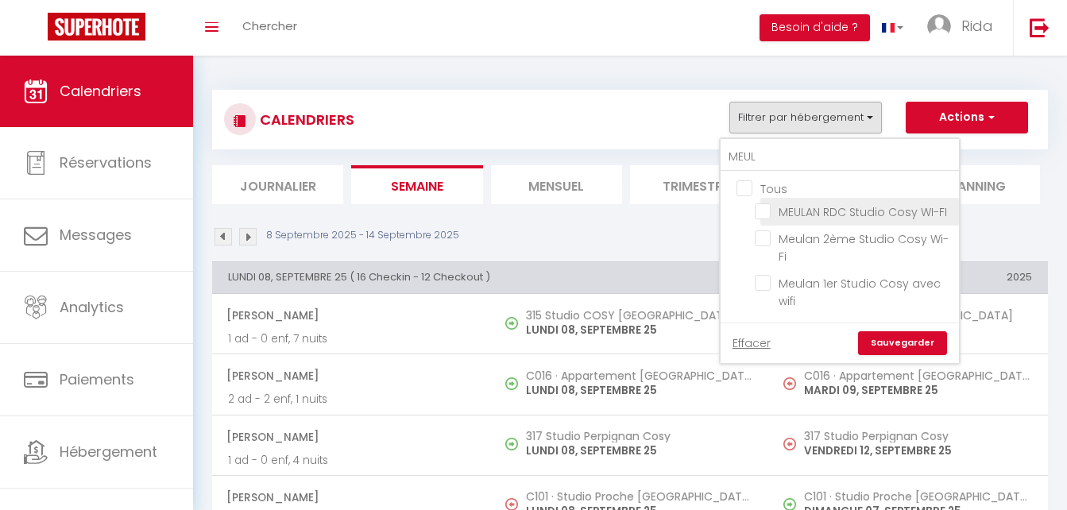
click at [759, 208] on input "MEULAN RDC Studio Cosy WI-FI" at bounding box center [854, 211] width 199 height 16
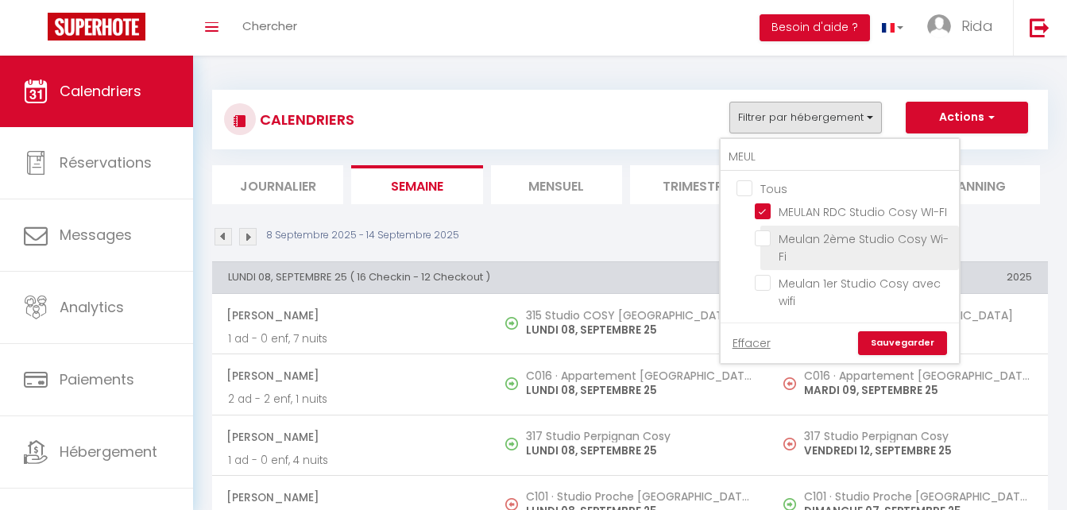
click at [758, 242] on input "Meulan 2ème Studio Cosy Wi-Fi" at bounding box center [854, 238] width 199 height 16
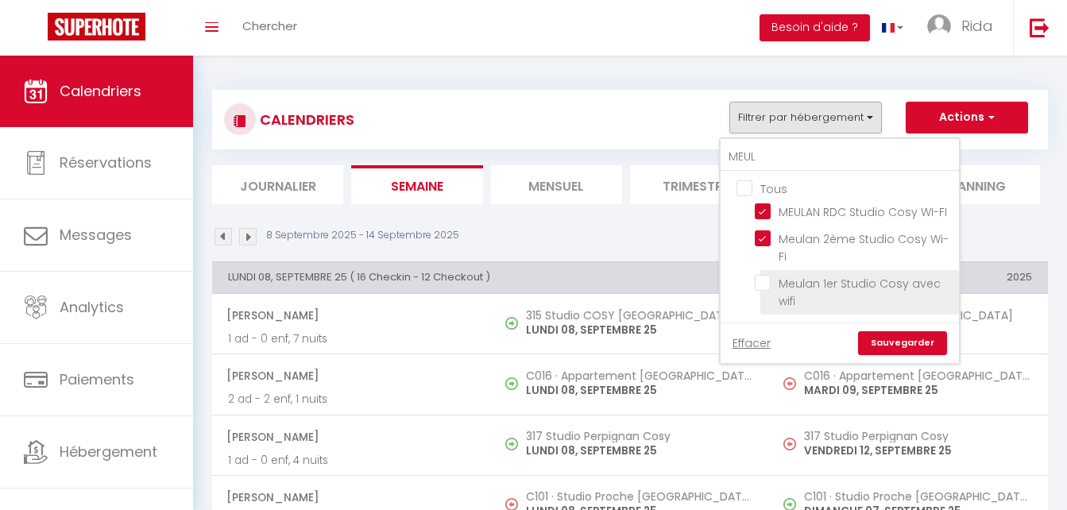
click at [759, 284] on input "Meulan 1er Studio Cosy avec wifi" at bounding box center [854, 283] width 199 height 16
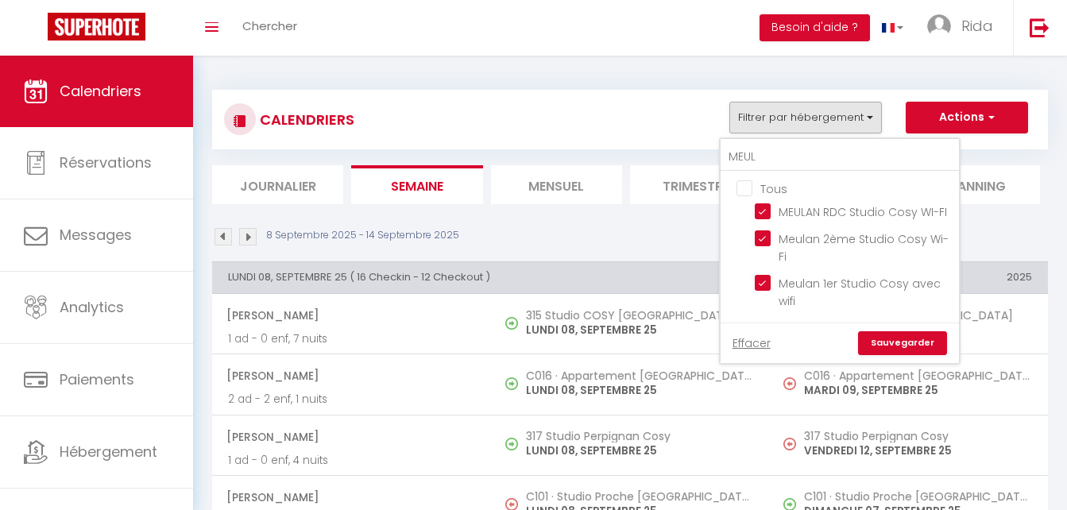
click at [889, 335] on link "Sauvegarder" at bounding box center [902, 343] width 89 height 24
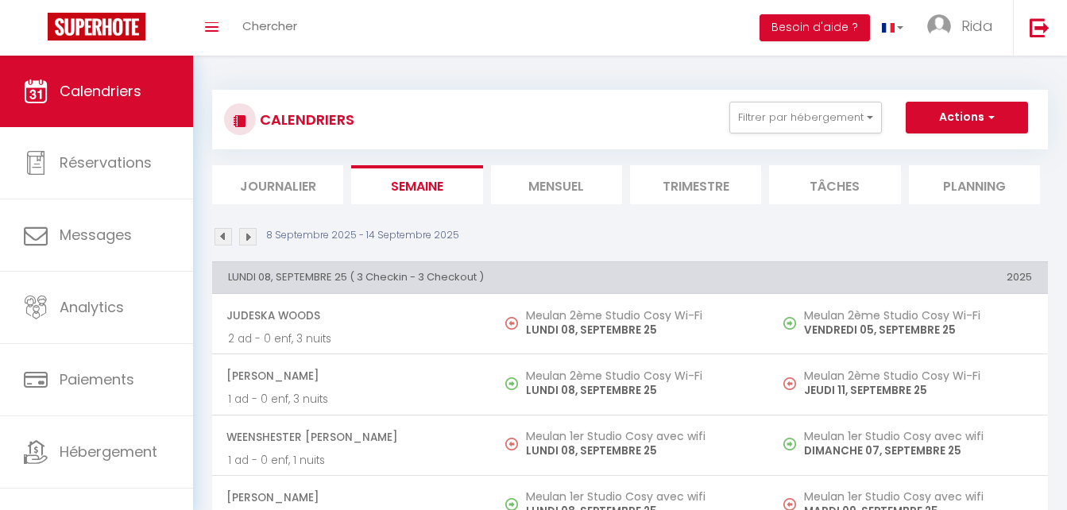
click at [889, 335] on p "VENDREDI 05, SEPTEMBRE 25" at bounding box center [918, 330] width 228 height 17
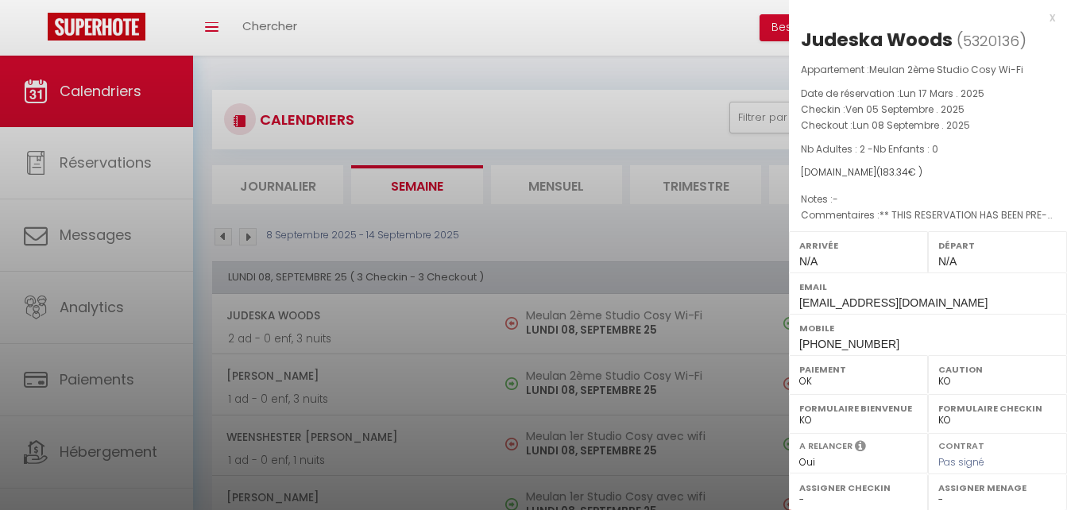
click at [667, 242] on div at bounding box center [533, 255] width 1067 height 510
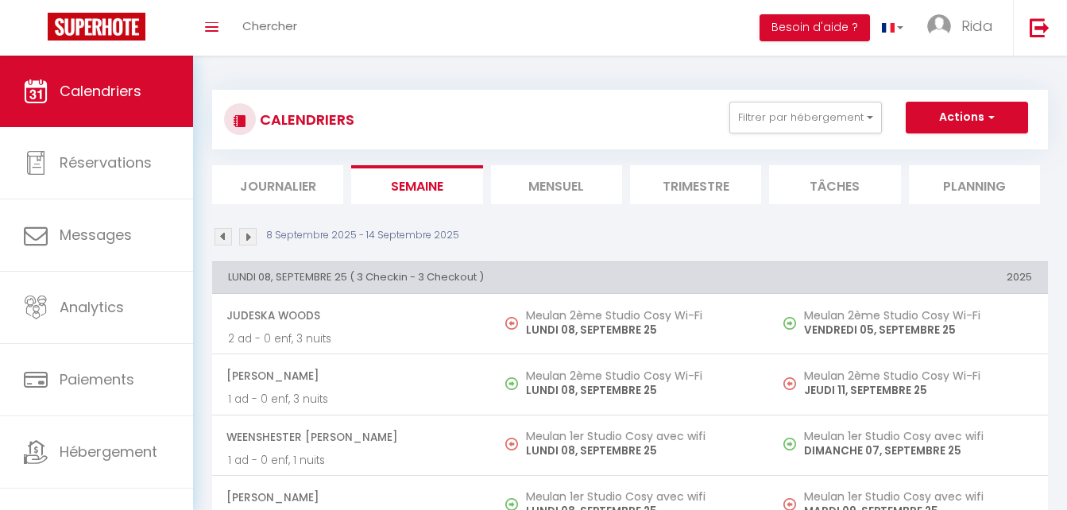
click at [547, 199] on li "Mensuel" at bounding box center [556, 184] width 131 height 39
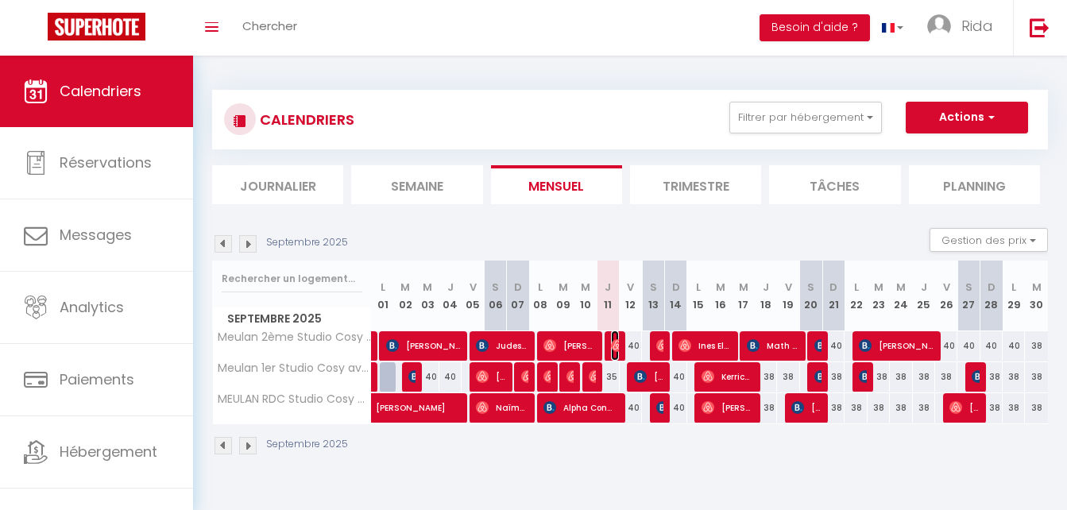
click at [613, 346] on img at bounding box center [617, 345] width 13 height 13
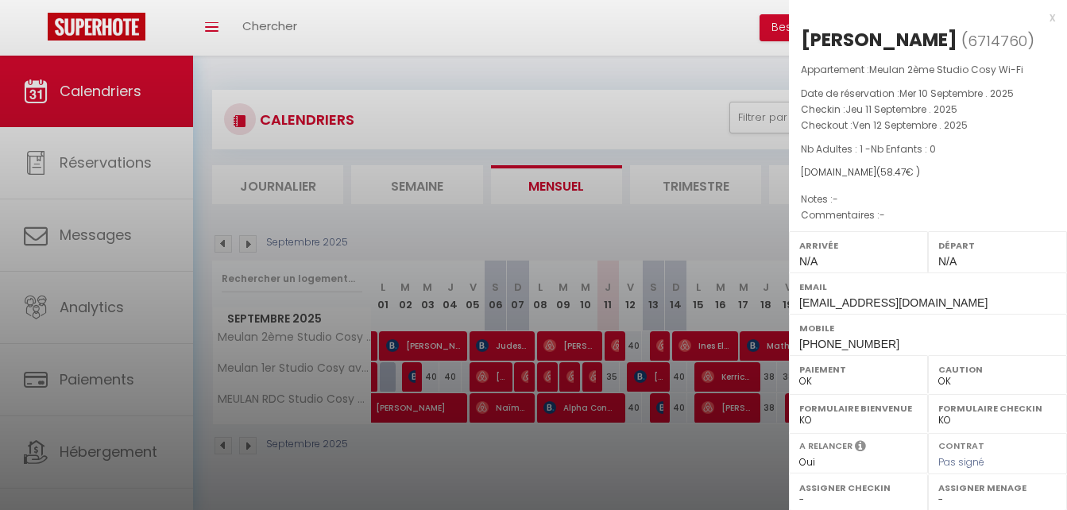
click at [732, 457] on div at bounding box center [533, 255] width 1067 height 510
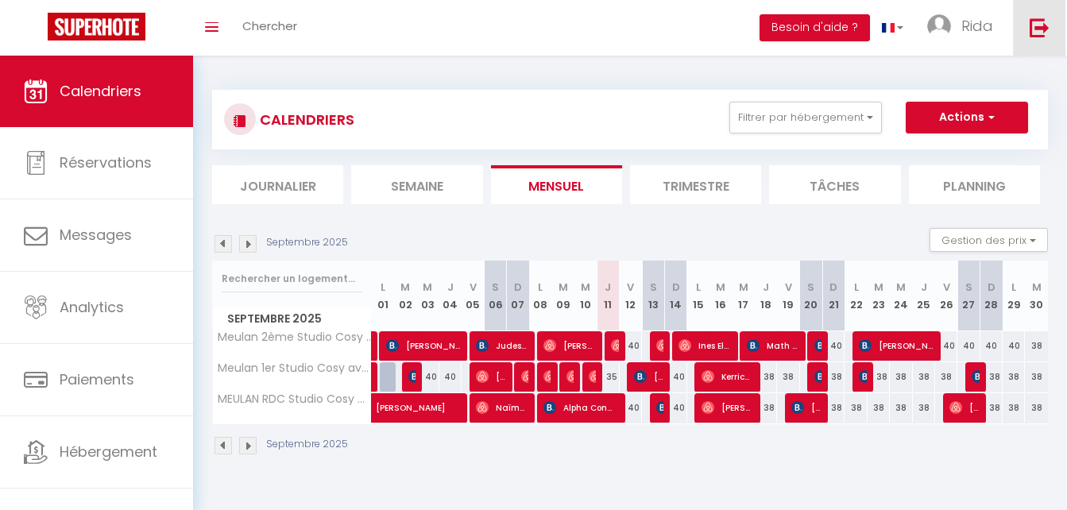
click at [1041, 35] on img at bounding box center [1040, 27] width 20 height 20
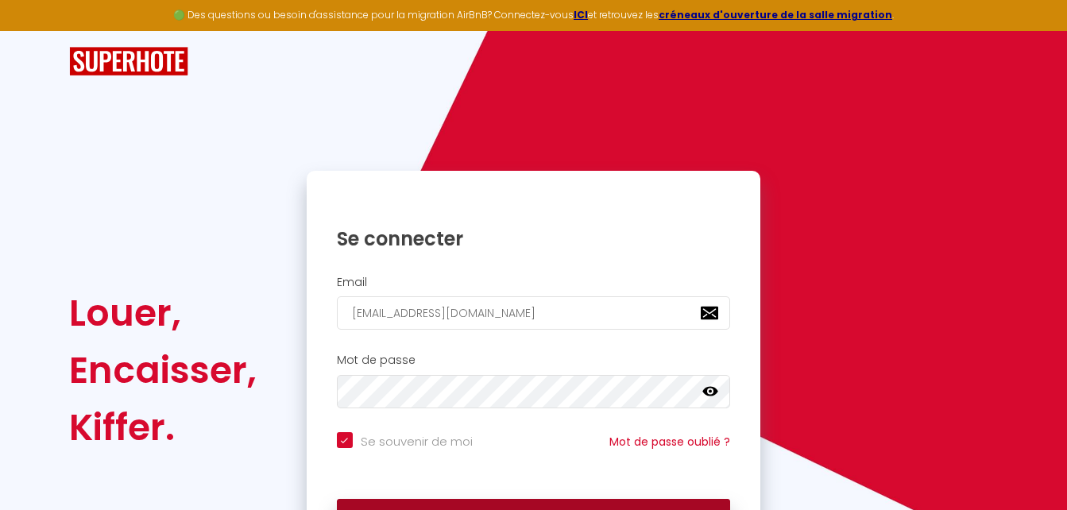
click at [548, 504] on button "Se connecter" at bounding box center [534, 519] width 394 height 40
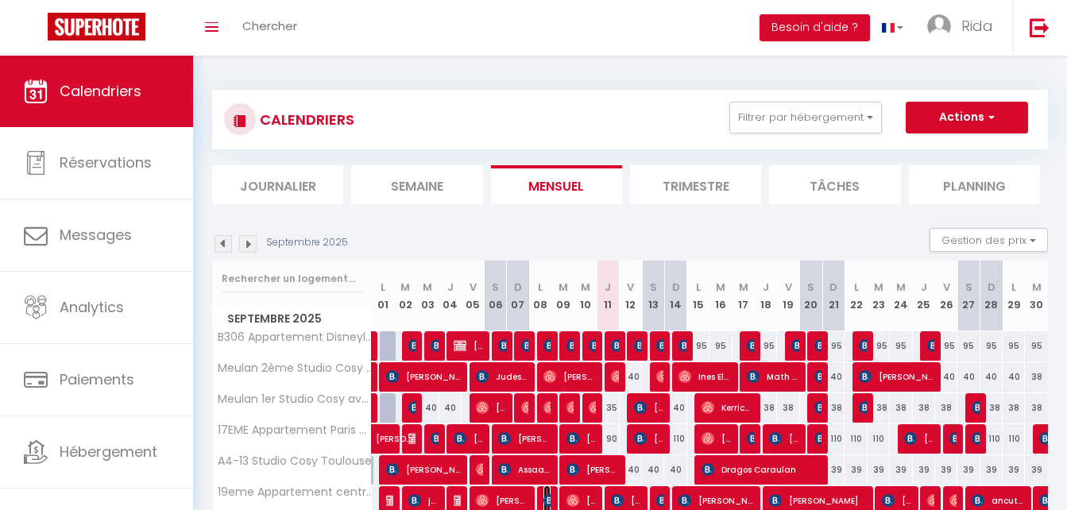
click at [548, 504] on img at bounding box center [550, 500] width 13 height 13
click at [0, 0] on div at bounding box center [0, 0] width 0 height 0
click at [816, 110] on button "Filtrer par hébergement" at bounding box center [806, 118] width 153 height 32
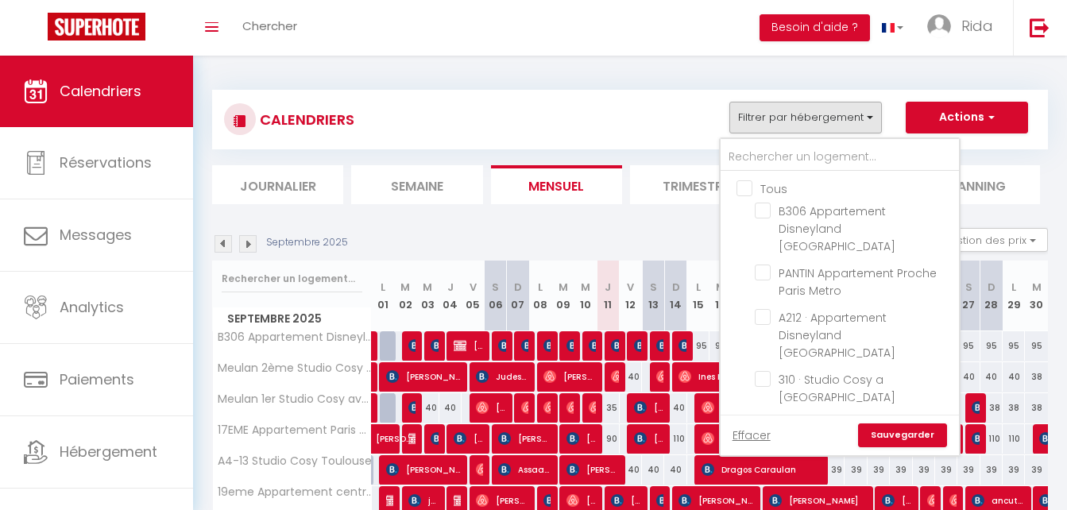
click at [580, 125] on div "CALENDRIERS Filtrer par hébergement Tous B306 Appartement Disneyland [PERSON_NA…" at bounding box center [630, 120] width 812 height 36
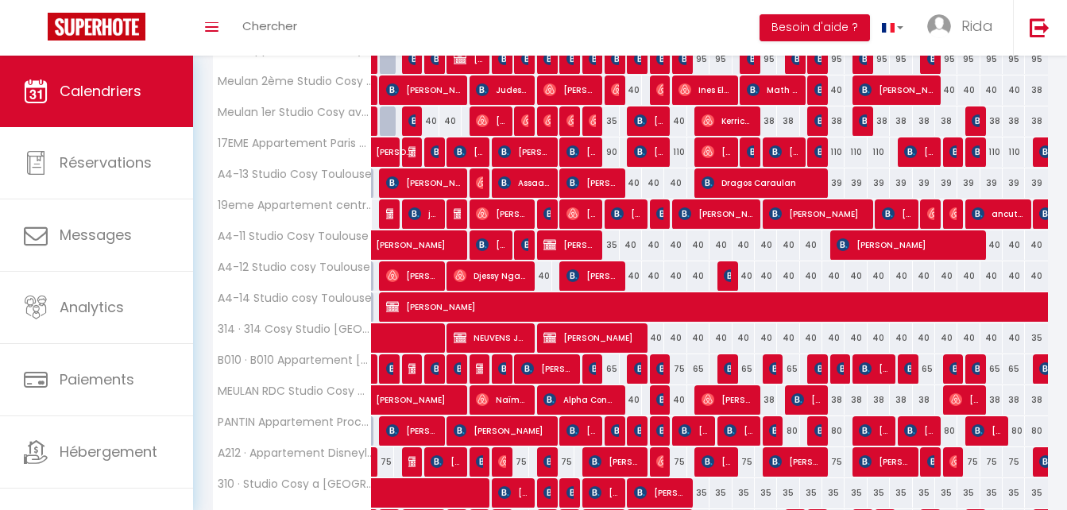
scroll to position [300, 0]
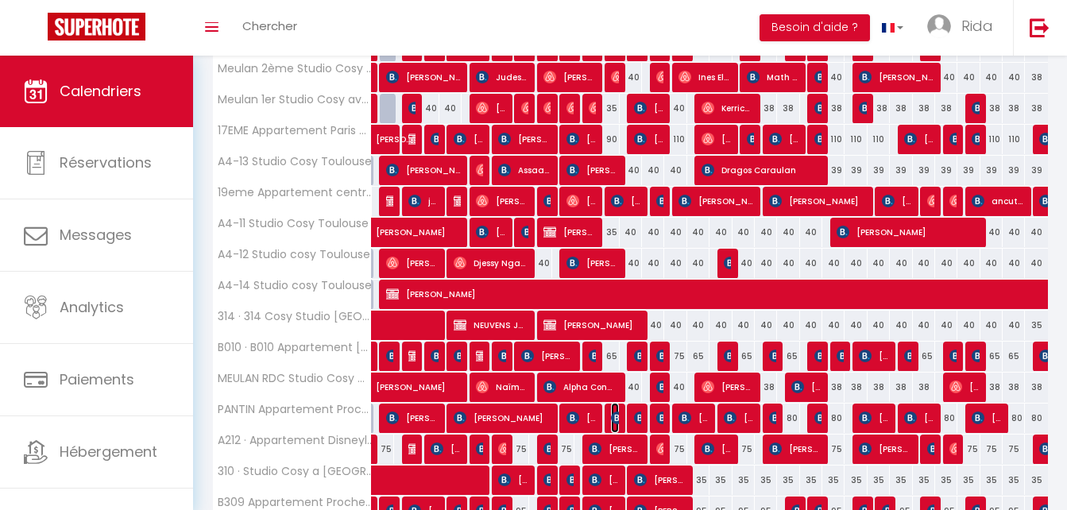
click at [615, 416] on img at bounding box center [617, 418] width 13 height 13
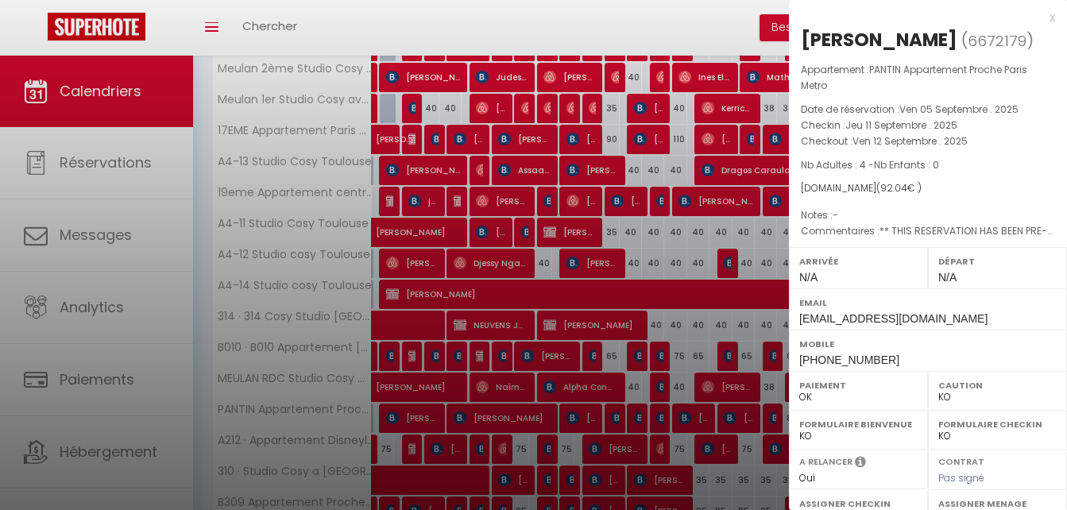
click at [657, 45] on div at bounding box center [533, 255] width 1067 height 510
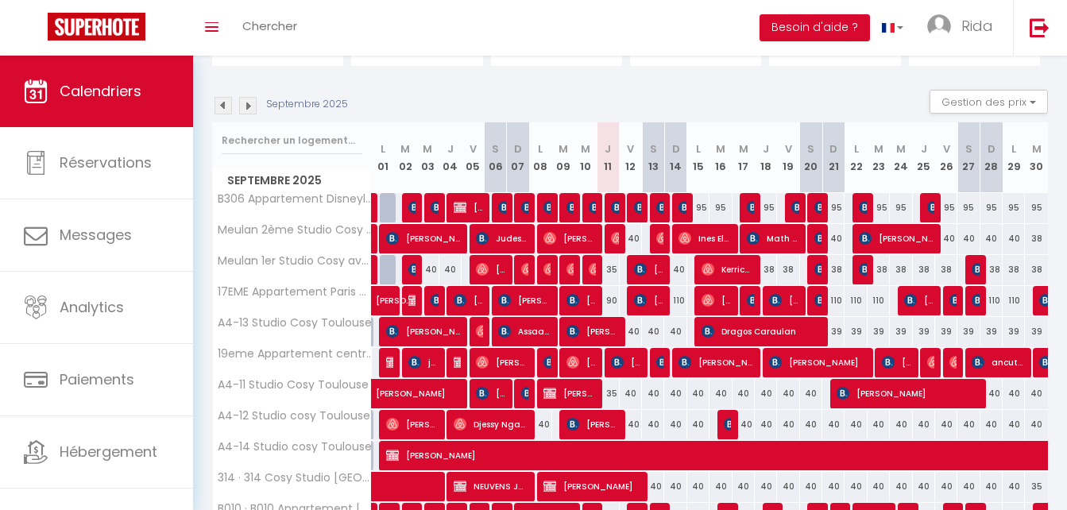
scroll to position [0, 0]
